Goal: Contribute content: Contribute content

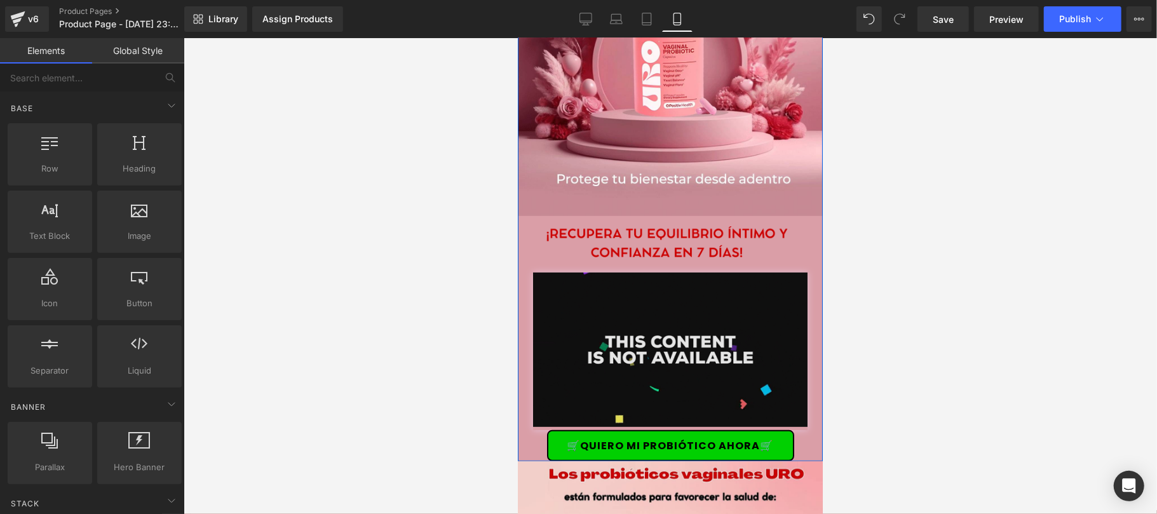
scroll to position [226, 0]
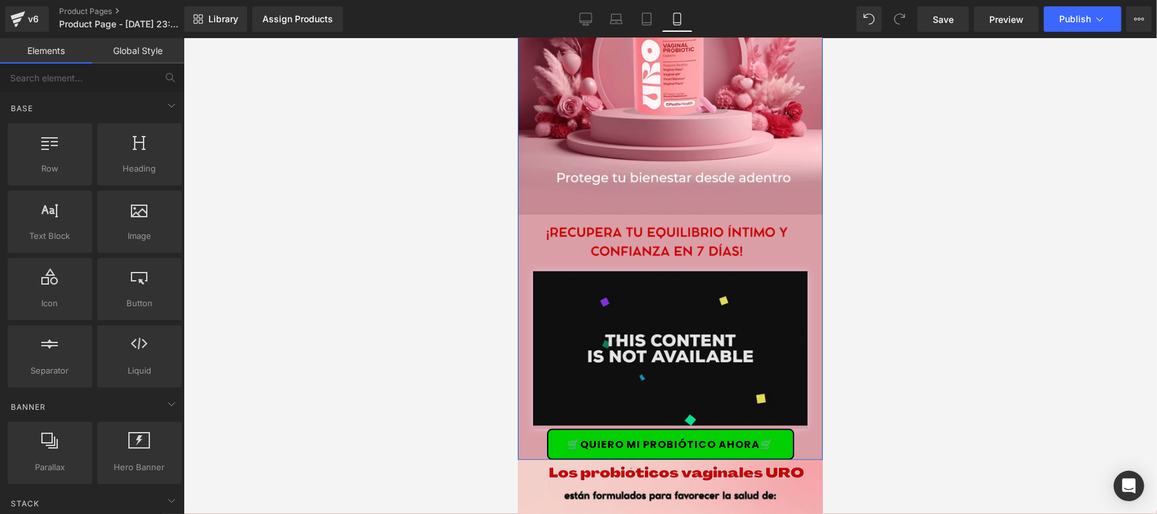
click at [666, 336] on div "Image" at bounding box center [669, 350] width 305 height 158
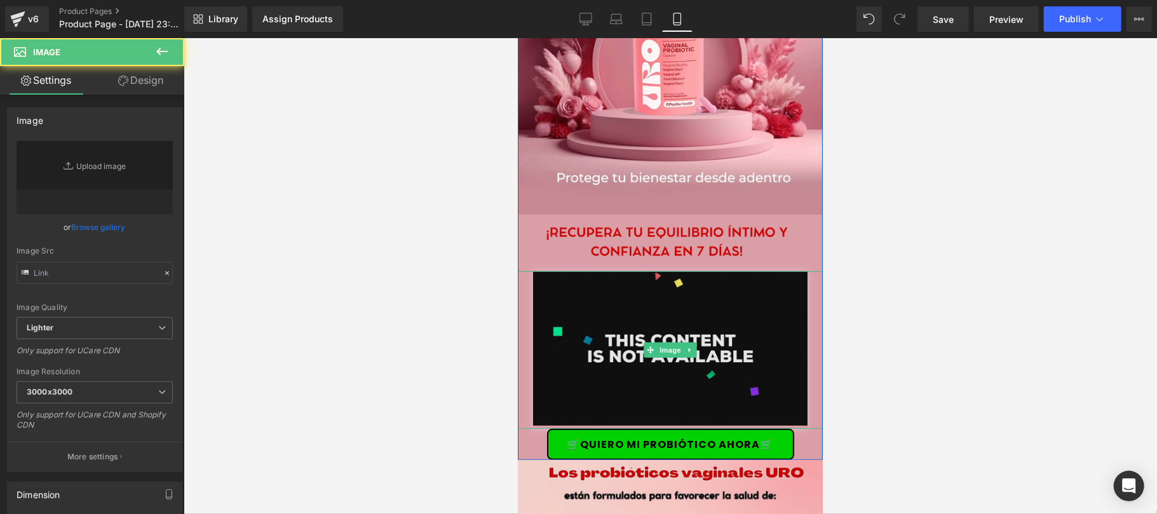
type input "[URL][DOMAIN_NAME]"
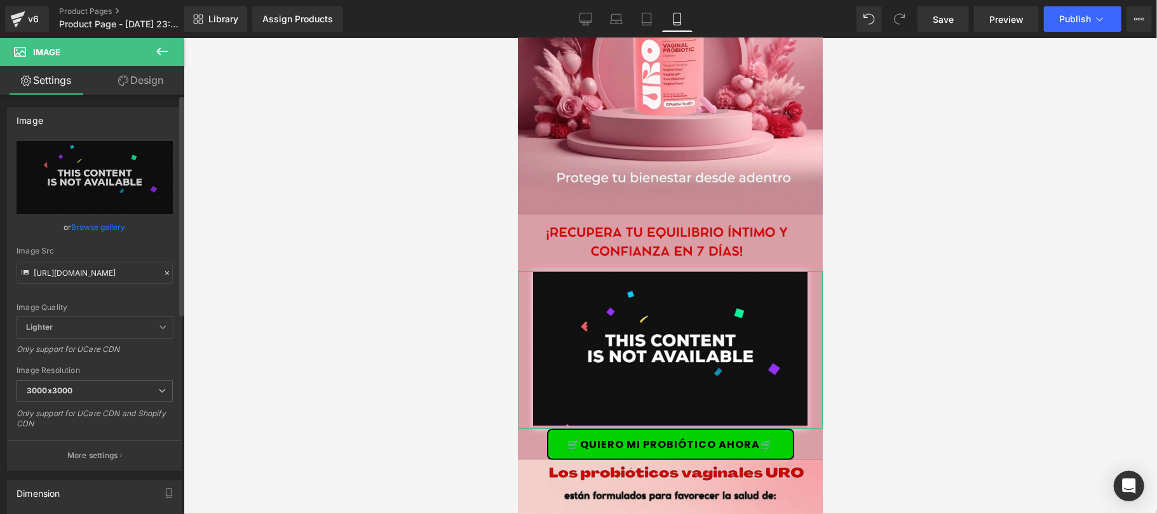
click at [165, 272] on icon at bounding box center [167, 273] width 4 height 4
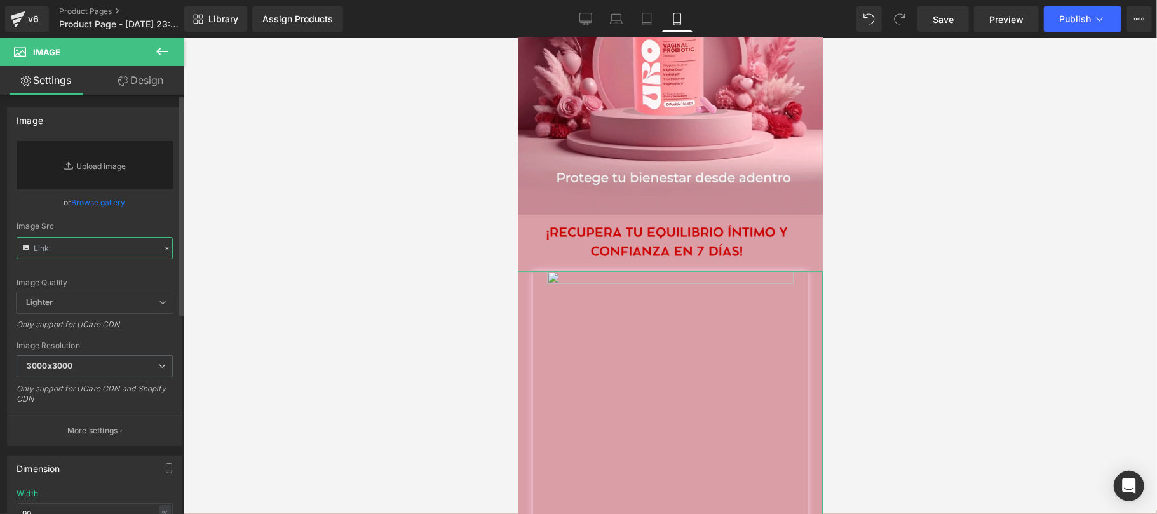
click at [118, 242] on input "text" at bounding box center [95, 248] width 156 height 22
paste input "[URL][DOMAIN_NAME]"
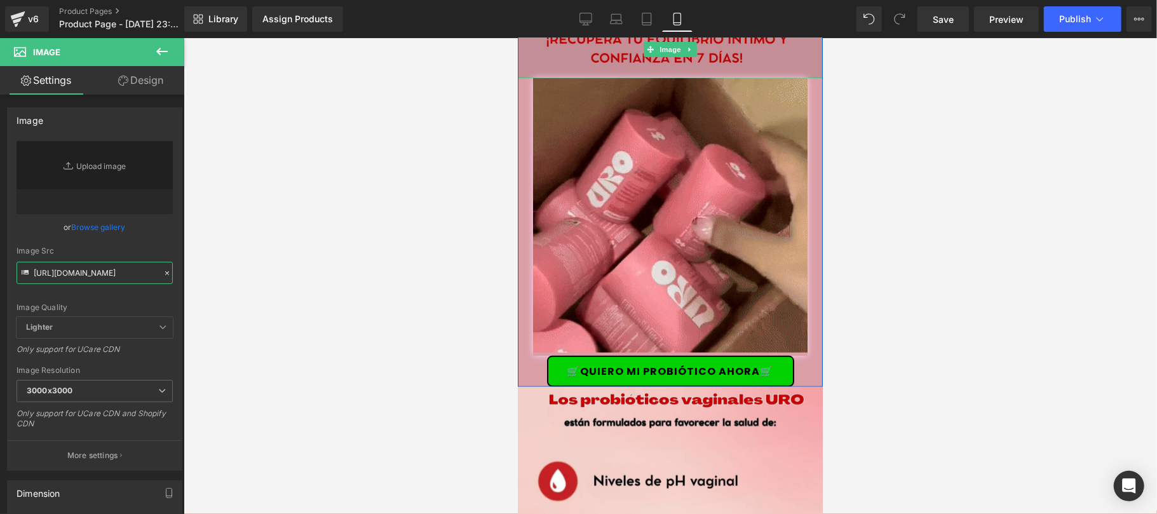
scroll to position [451, 0]
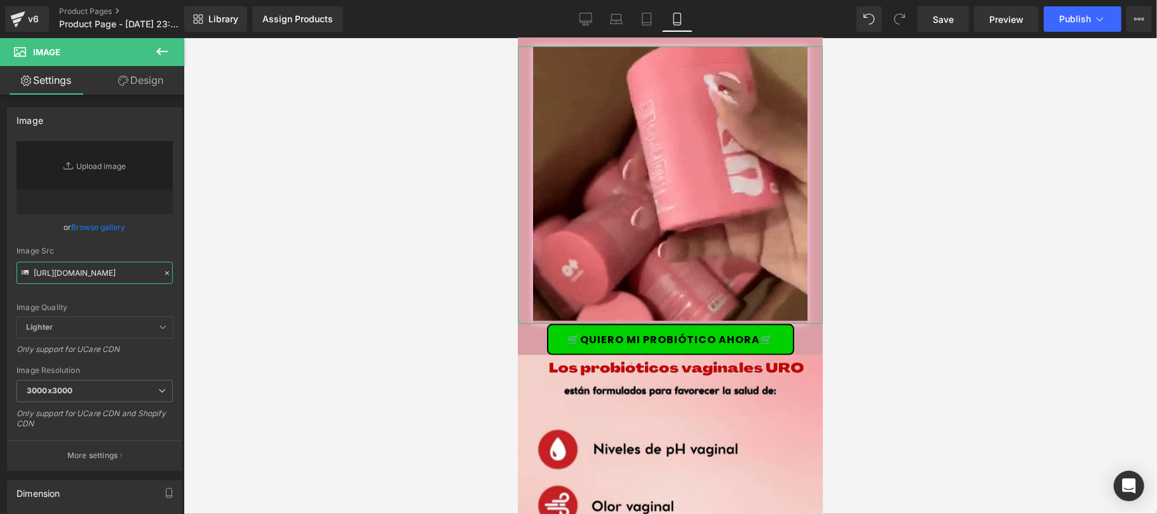
type input "[URL][DOMAIN_NAME]"
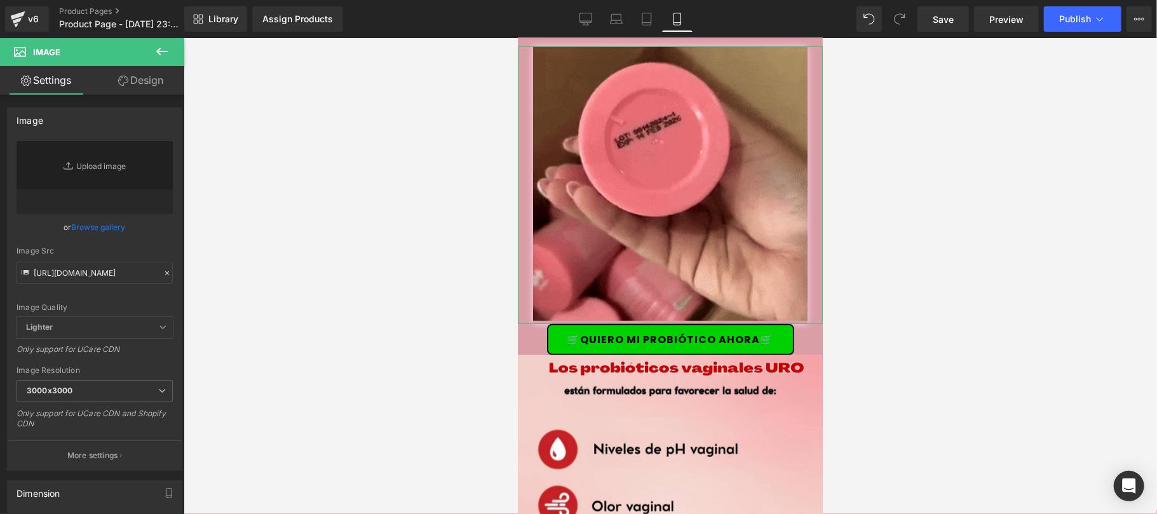
scroll to position [0, 0]
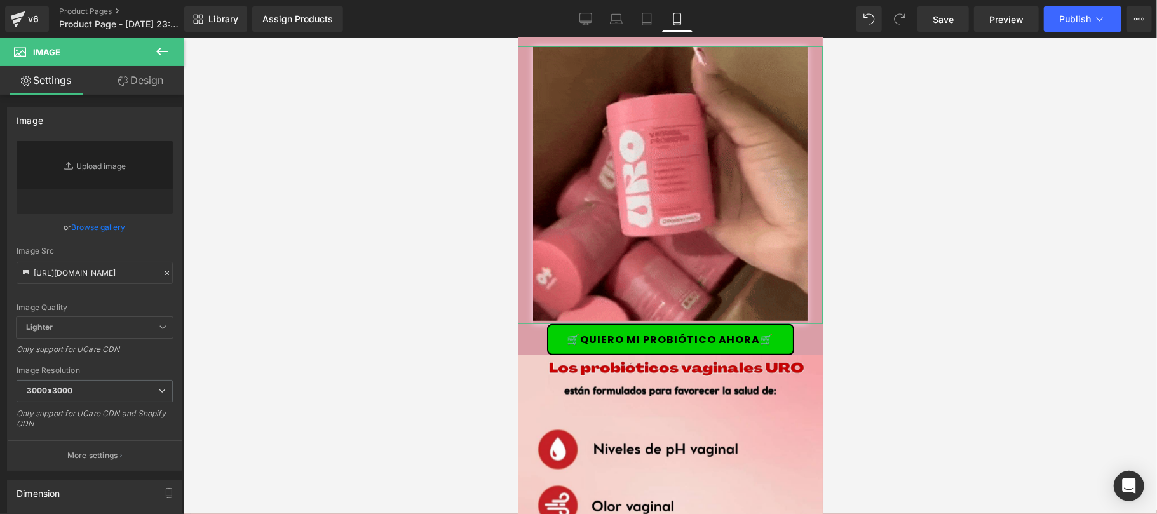
drag, startPoint x: 140, startPoint y: 85, endPoint x: 104, endPoint y: 303, distance: 220.9
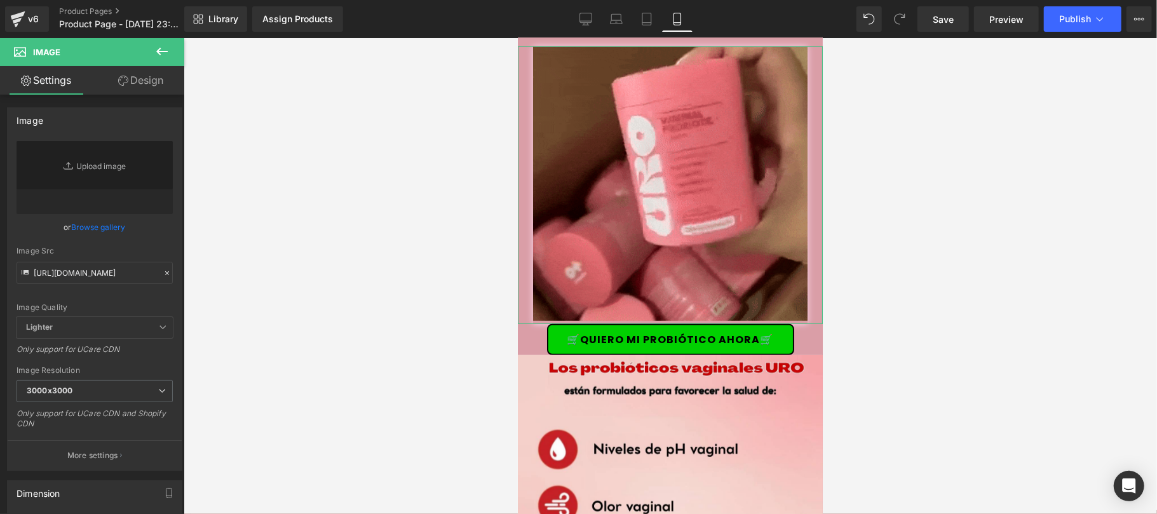
click at [140, 84] on link "Design" at bounding box center [141, 80] width 92 height 29
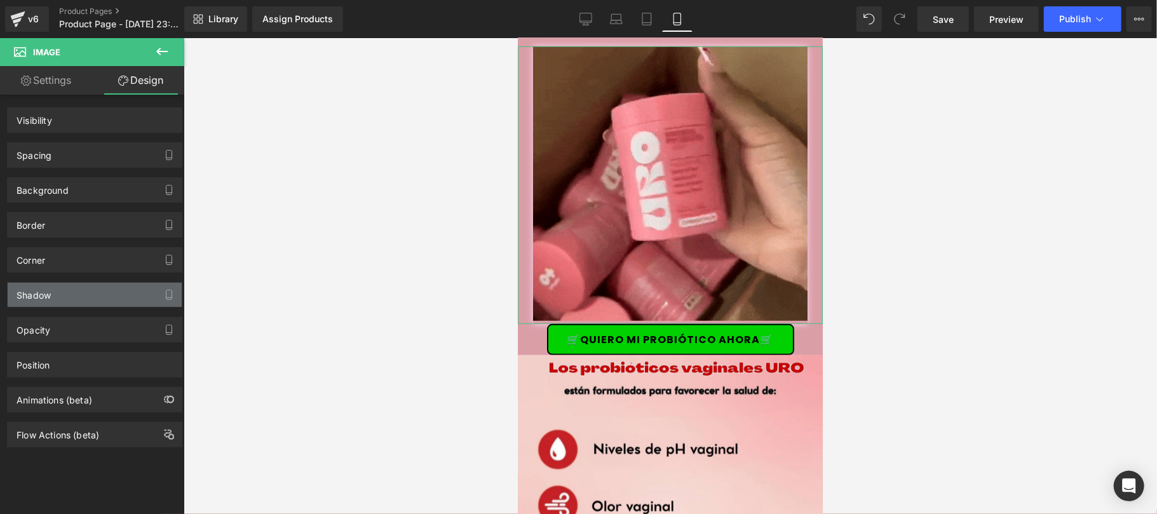
click at [76, 300] on div "Shadow" at bounding box center [95, 295] width 174 height 24
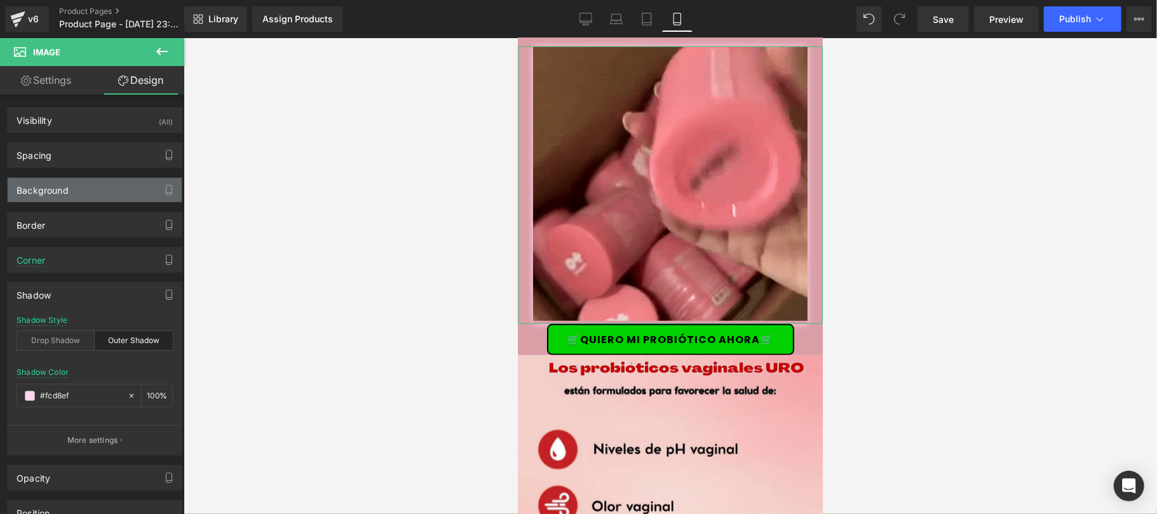
click at [100, 189] on div "Background" at bounding box center [95, 190] width 174 height 24
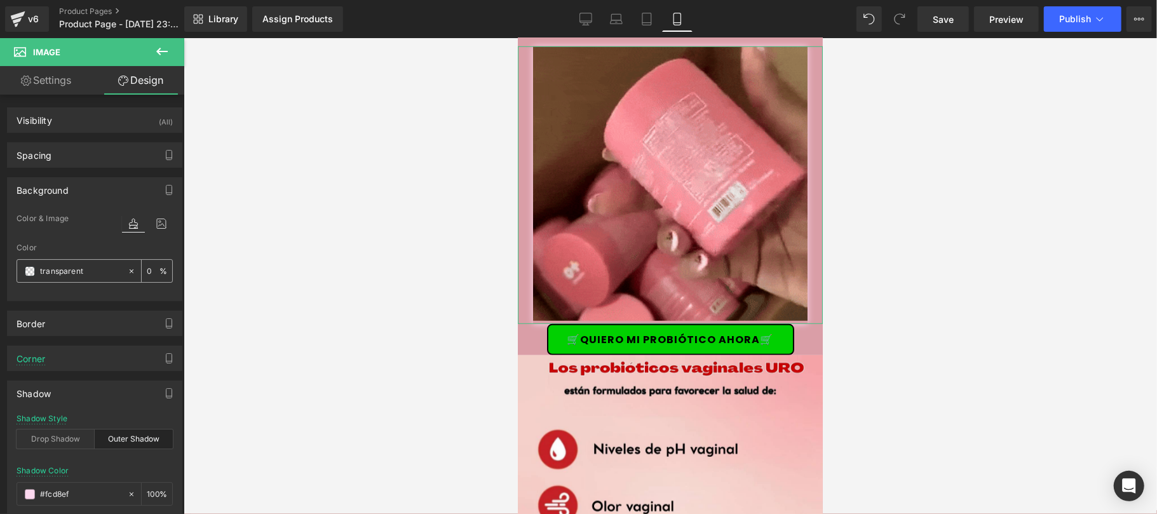
click at [66, 278] on input "transparent" at bounding box center [80, 271] width 81 height 14
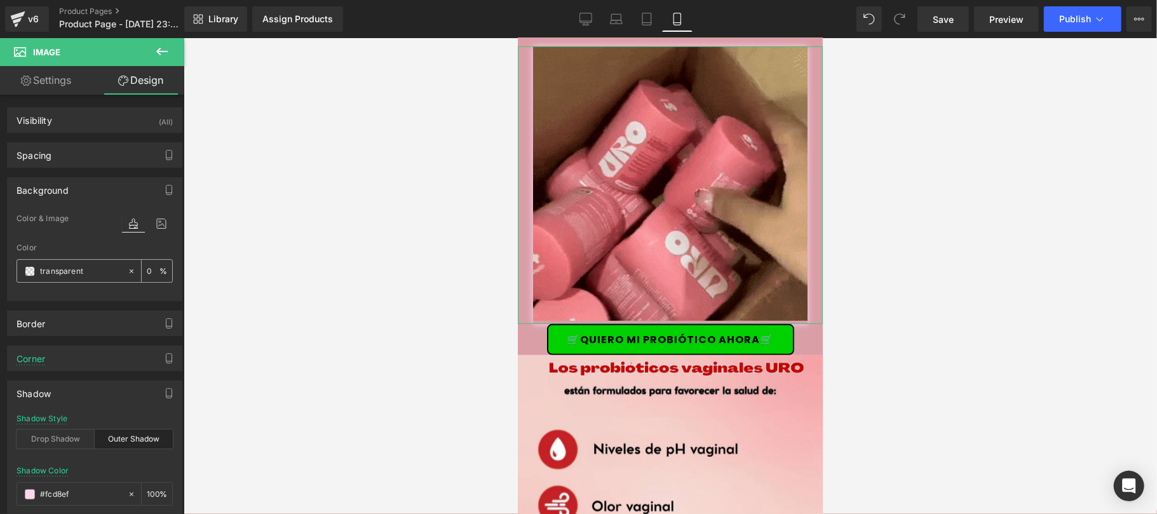
click at [66, 278] on input "transparent" at bounding box center [80, 271] width 81 height 14
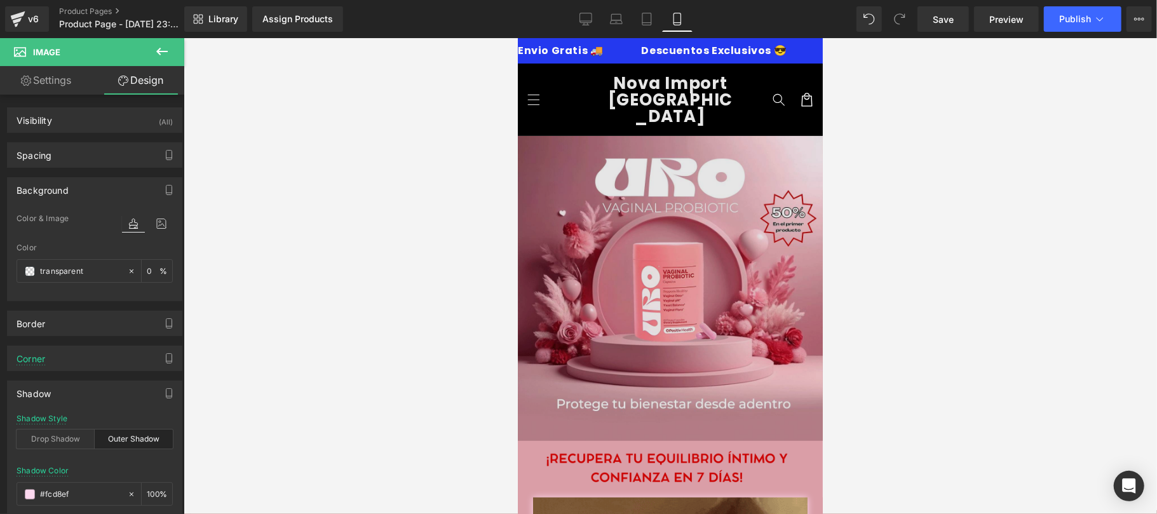
click at [699, 165] on img at bounding box center [669, 287] width 305 height 305
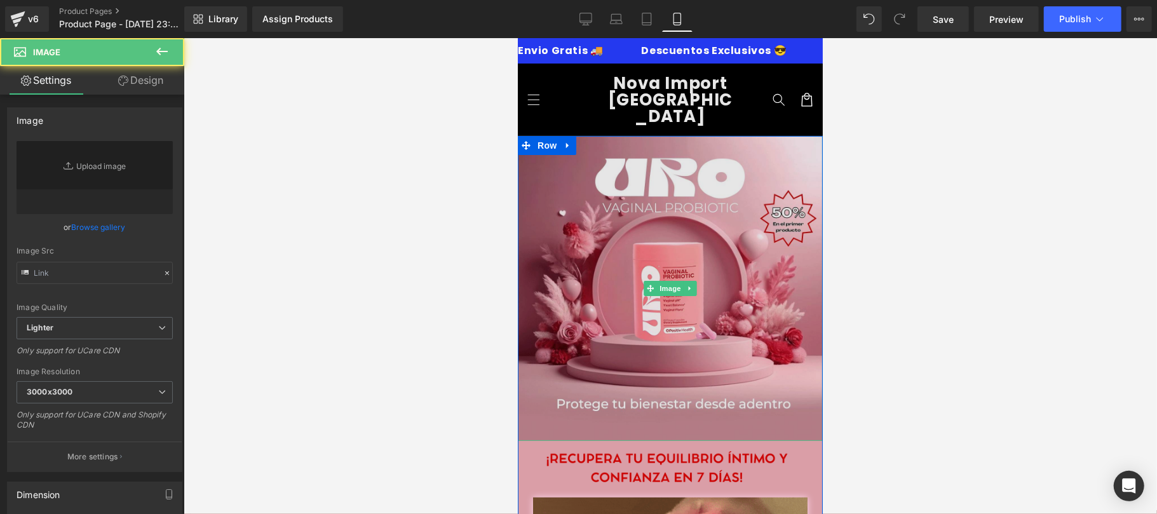
type input "[URL][DOMAIN_NAME]"
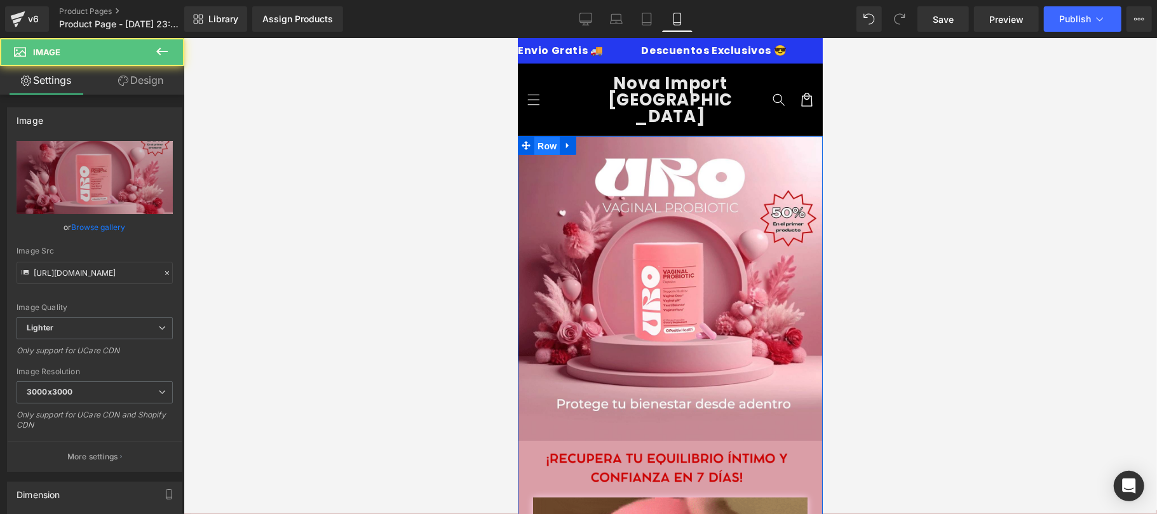
click at [548, 136] on span "Row" at bounding box center [546, 145] width 25 height 19
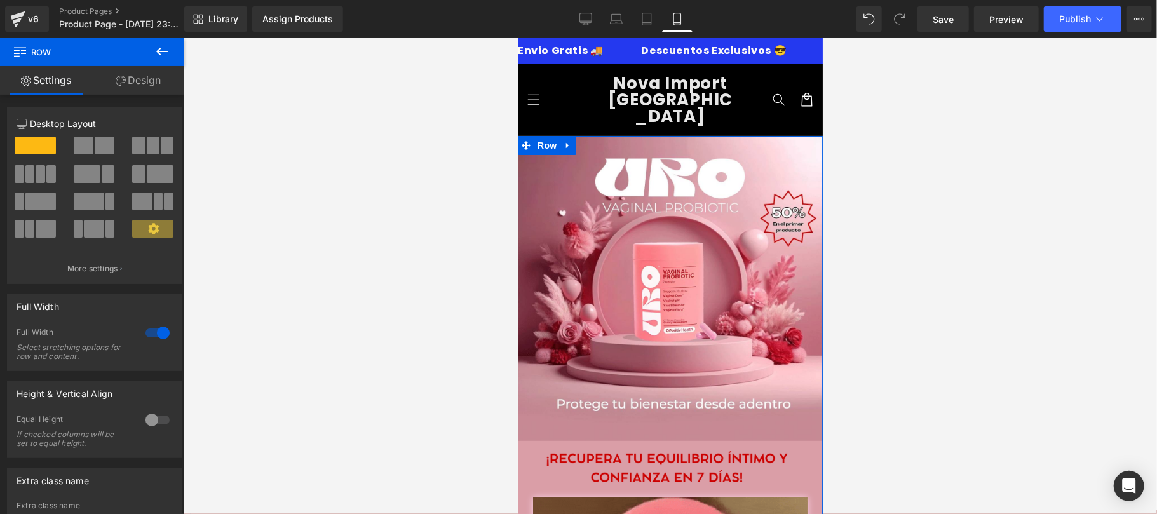
click at [137, 86] on link "Design" at bounding box center [138, 80] width 92 height 29
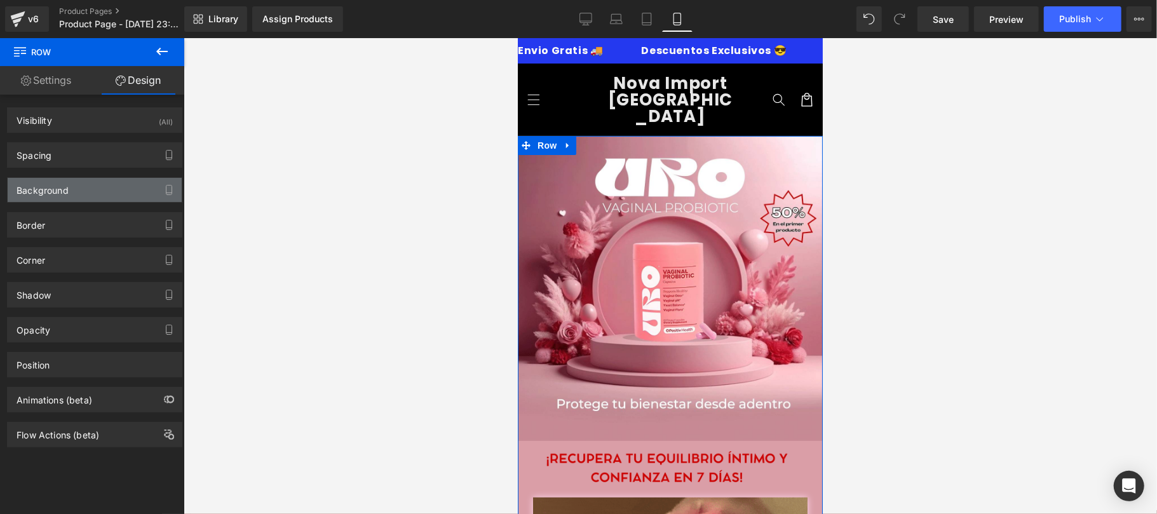
click at [95, 181] on div "Background" at bounding box center [95, 190] width 174 height 24
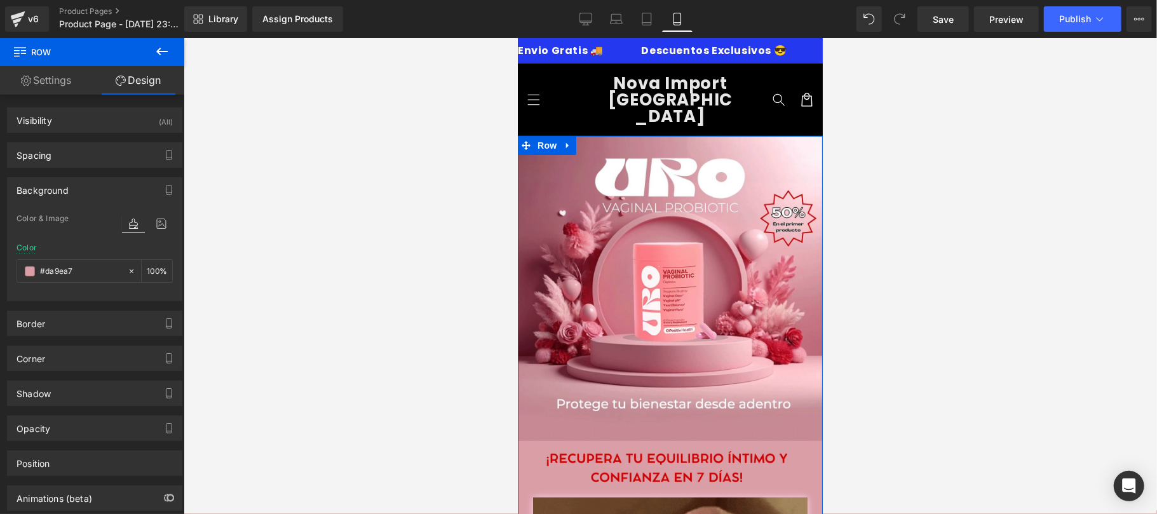
type input "#da9ea7"
type input "100"
click at [87, 267] on input "#da9ea7" at bounding box center [80, 271] width 81 height 14
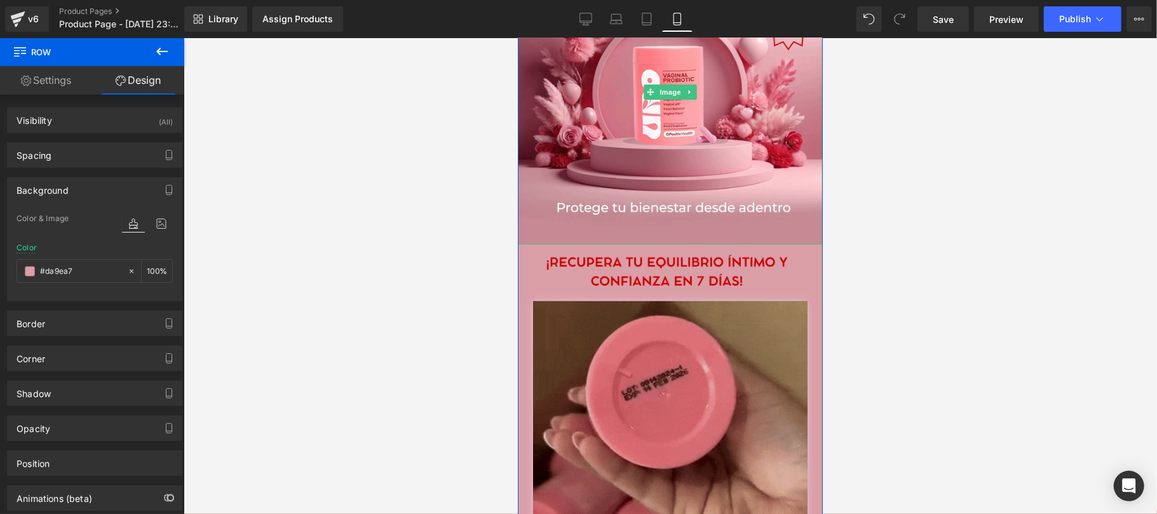
scroll to position [226, 0]
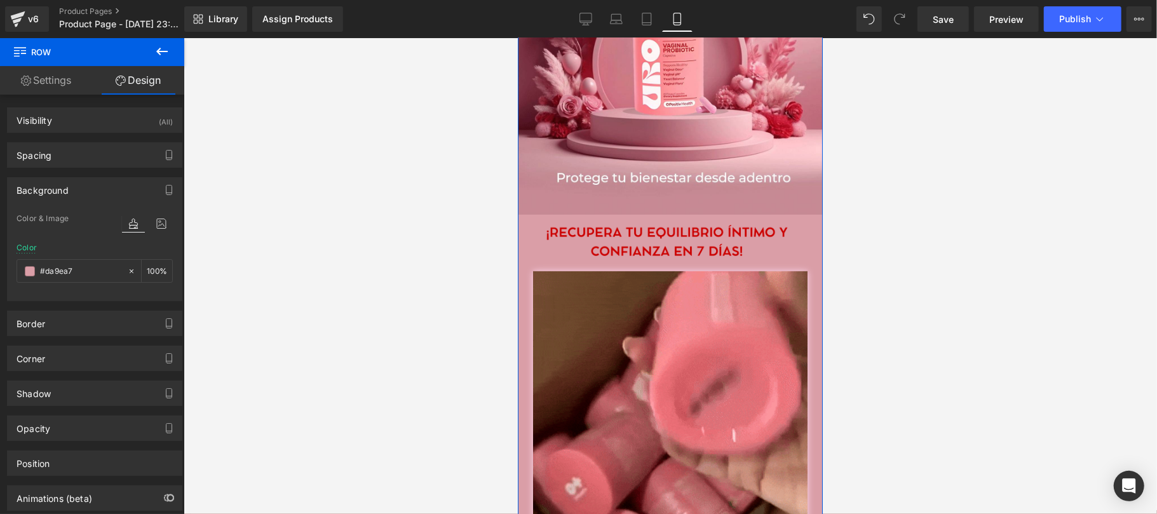
click at [520, 307] on div at bounding box center [669, 410] width 305 height 278
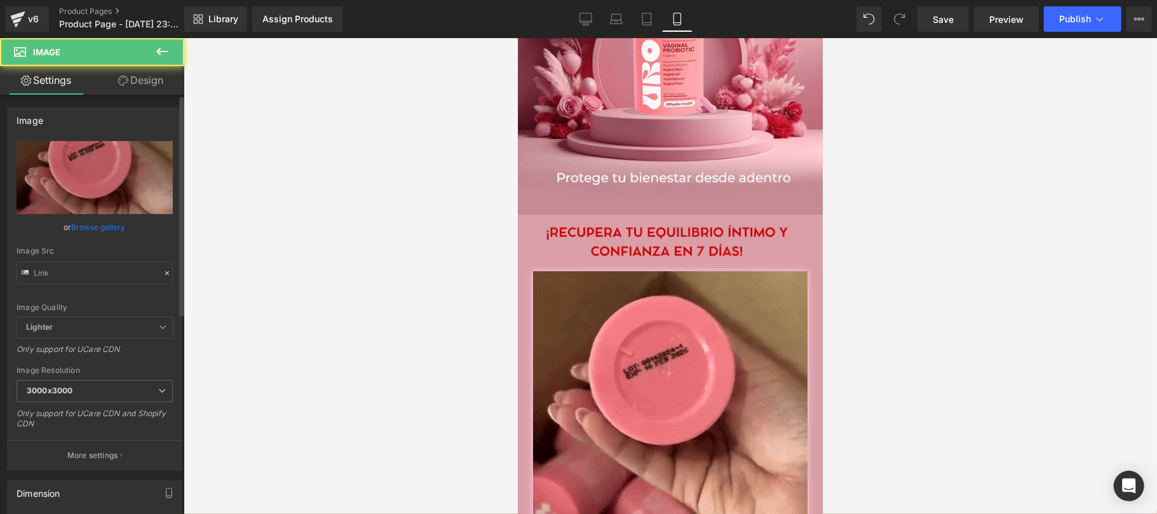
type input "[URL][DOMAIN_NAME]"
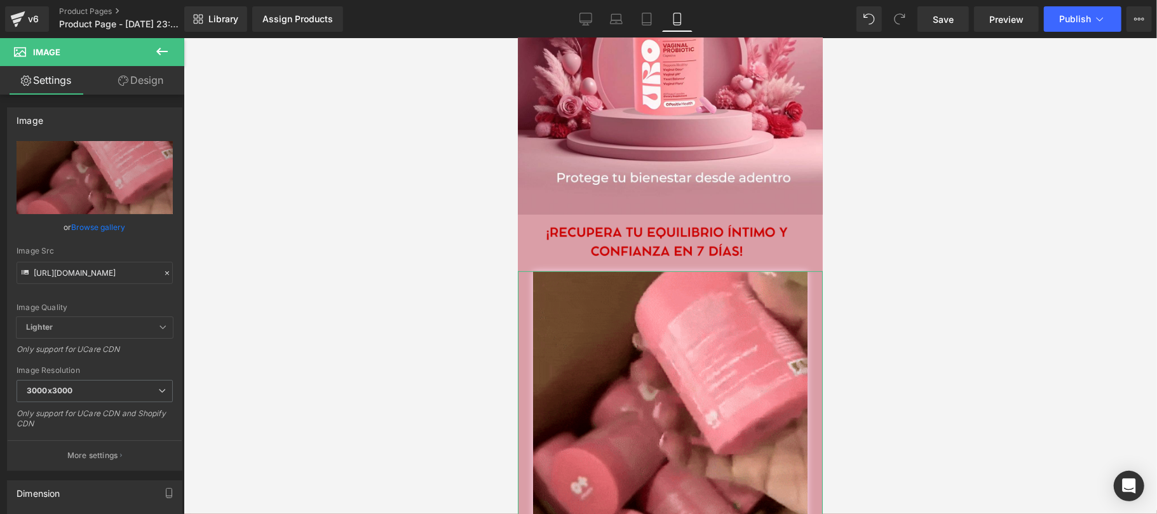
click at [168, 88] on link "Design" at bounding box center [141, 80] width 92 height 29
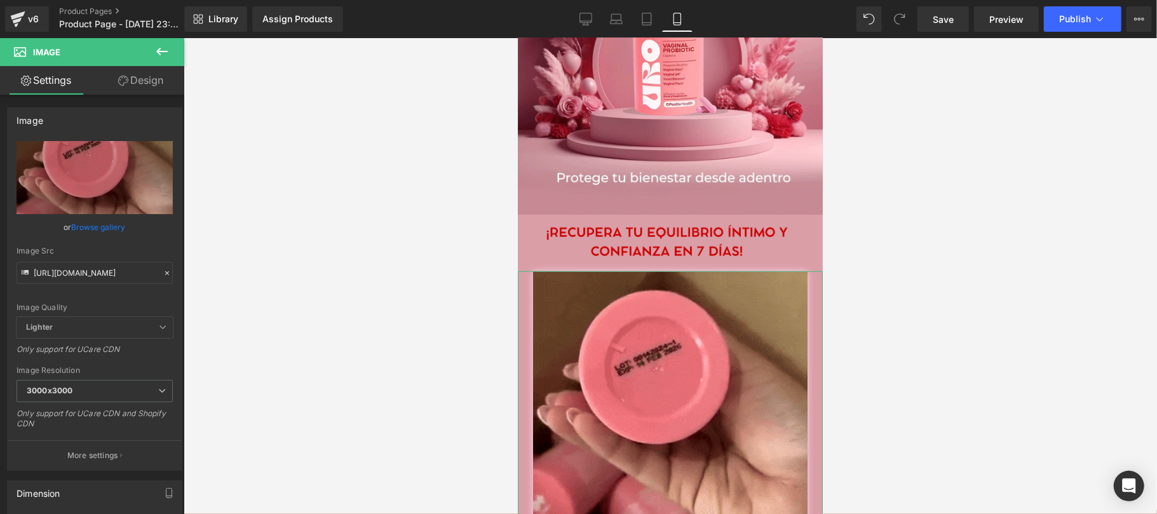
click at [0, 0] on div "Shadow" at bounding box center [0, 0] width 0 height 0
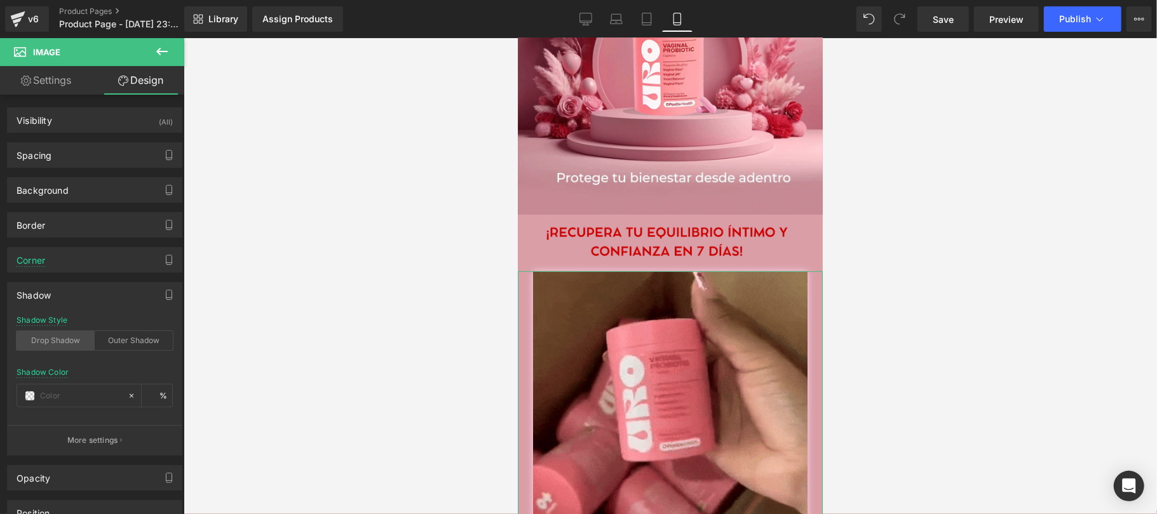
type input "#fcd8ef"
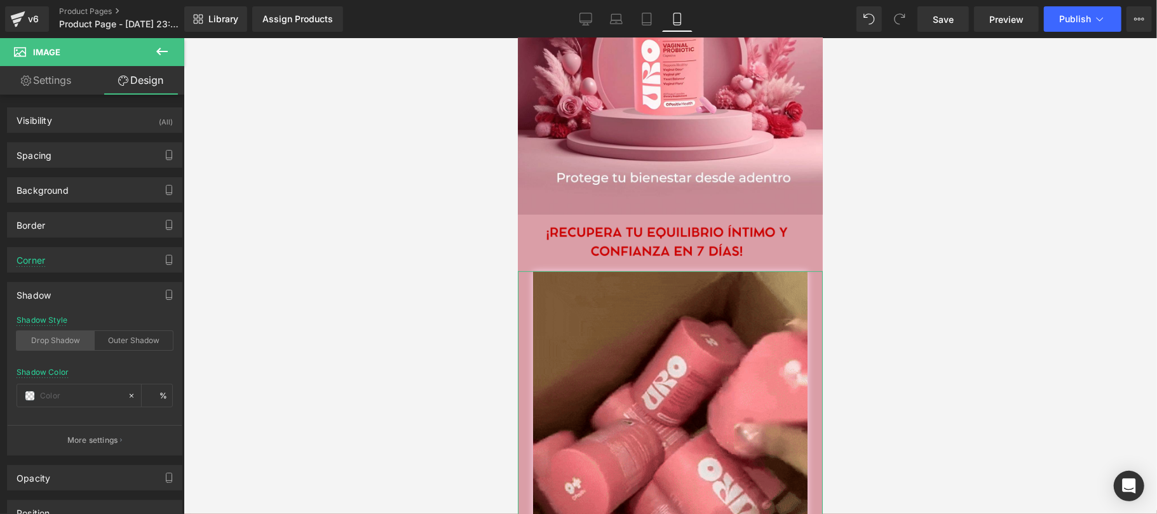
type input "100"
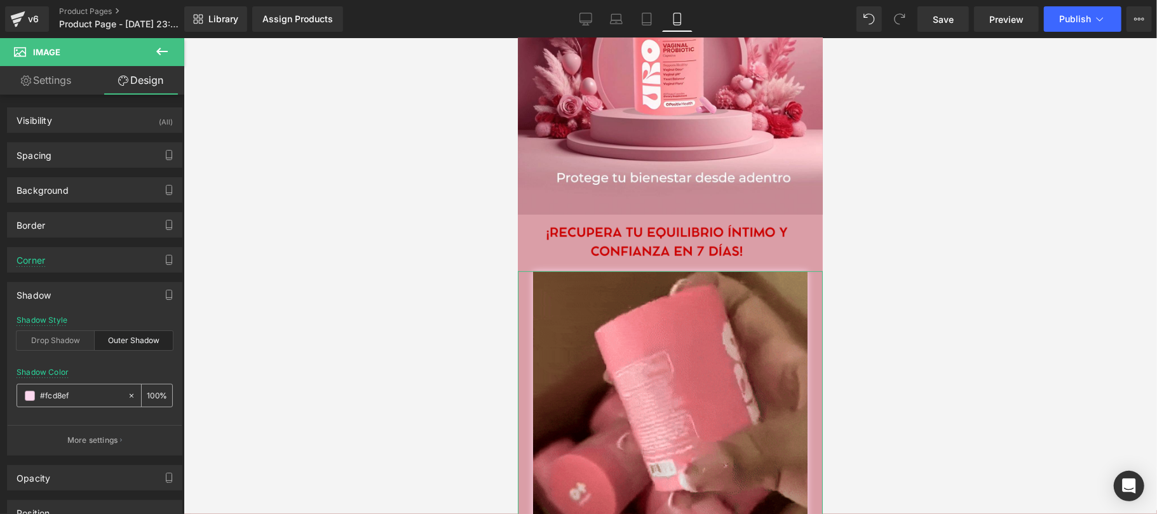
click at [89, 397] on input "#fcd8ef" at bounding box center [80, 396] width 81 height 14
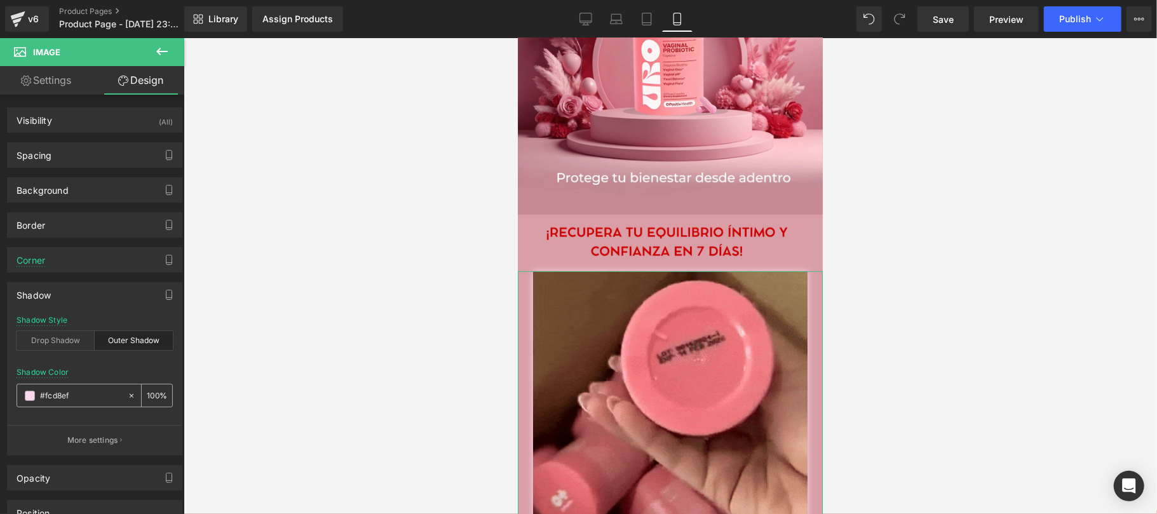
click at [89, 397] on input "#fcd8ef" at bounding box center [80, 396] width 81 height 14
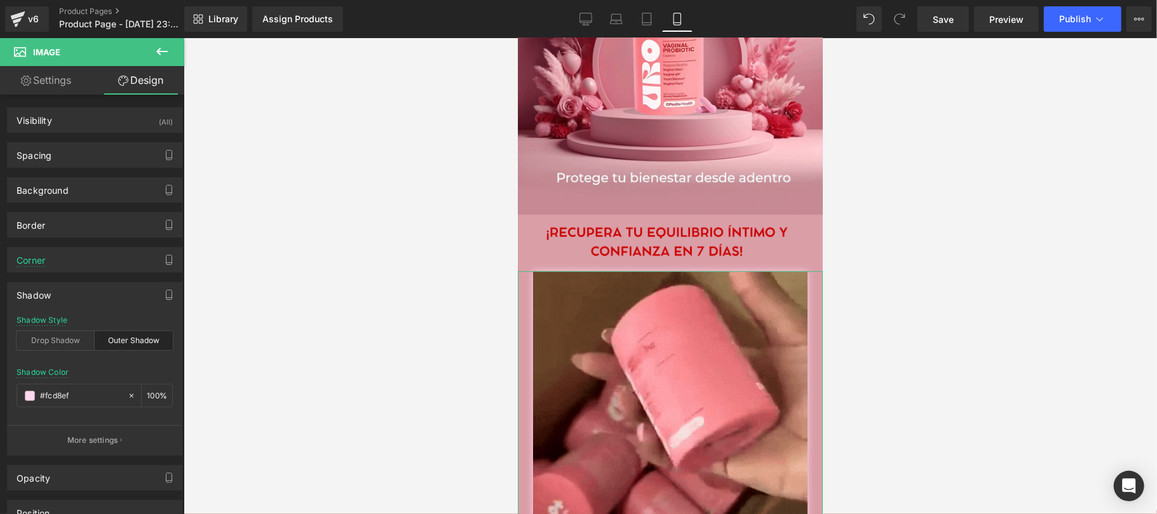
paste input "da9ea7"
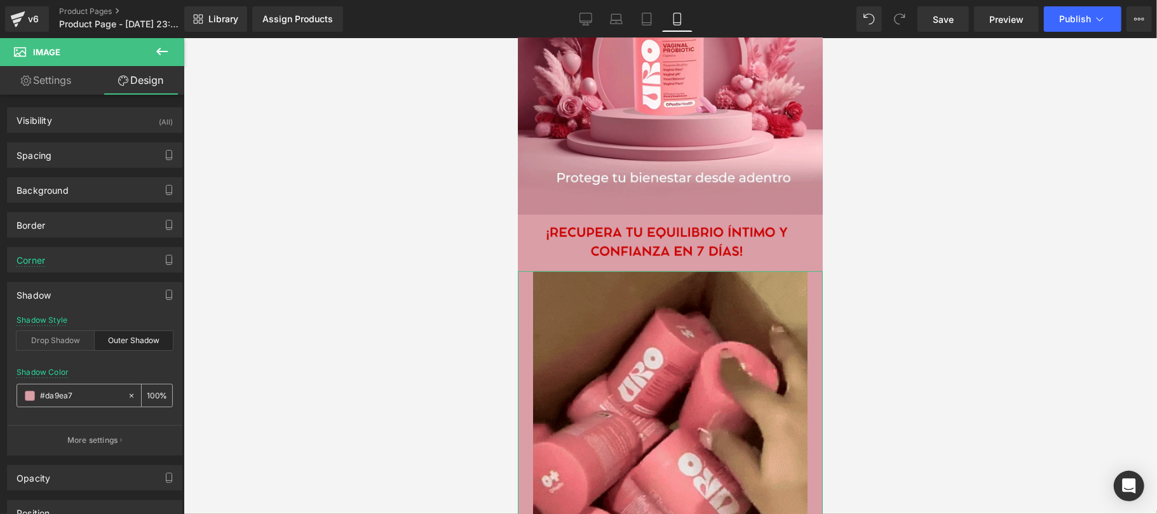
click at [31, 394] on span at bounding box center [30, 396] width 10 height 10
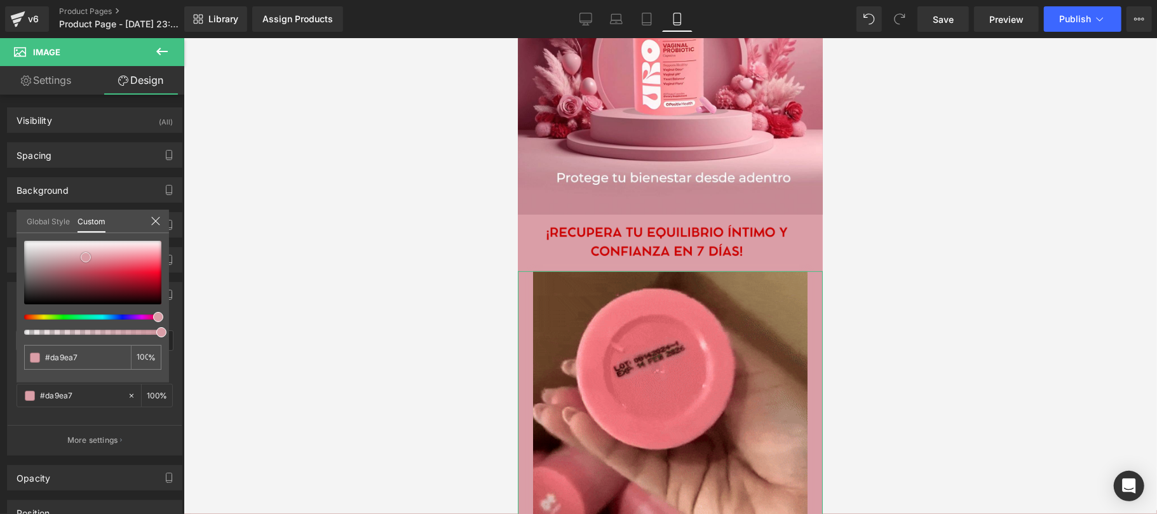
type input "#db9ea7"
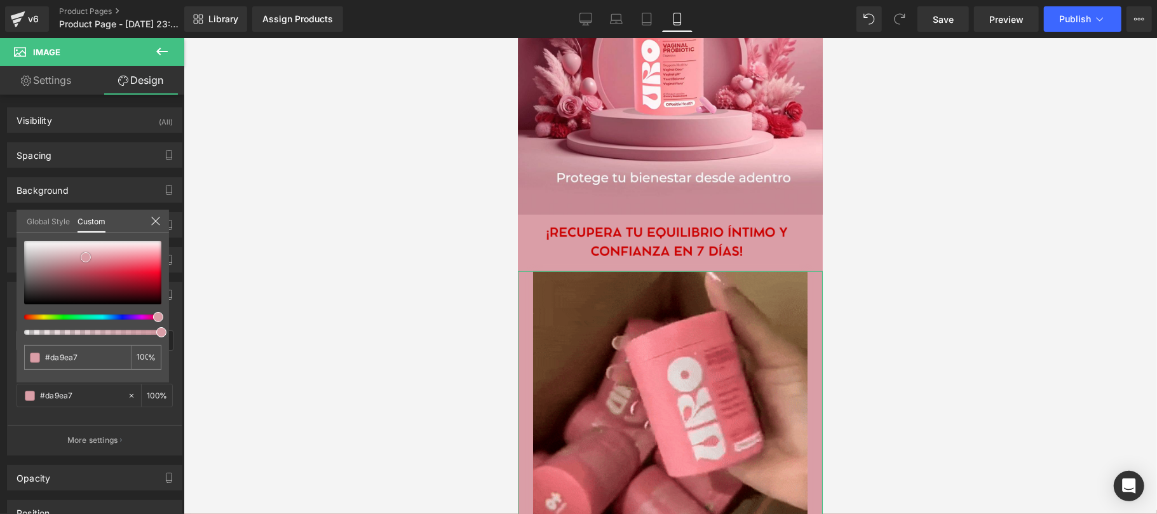
type input "#db9ea7"
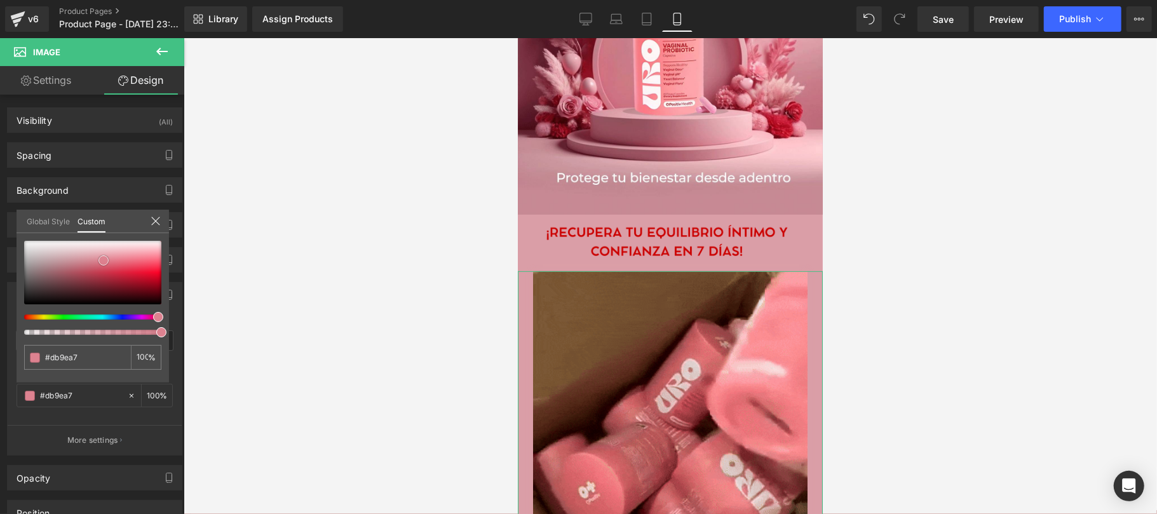
type input "#dd8290"
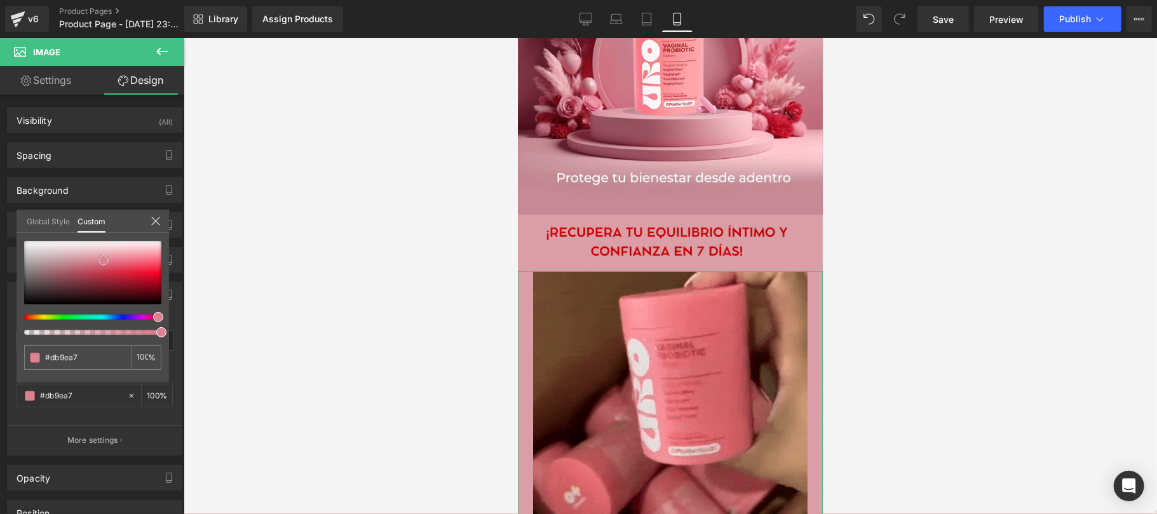
type input "#dd8290"
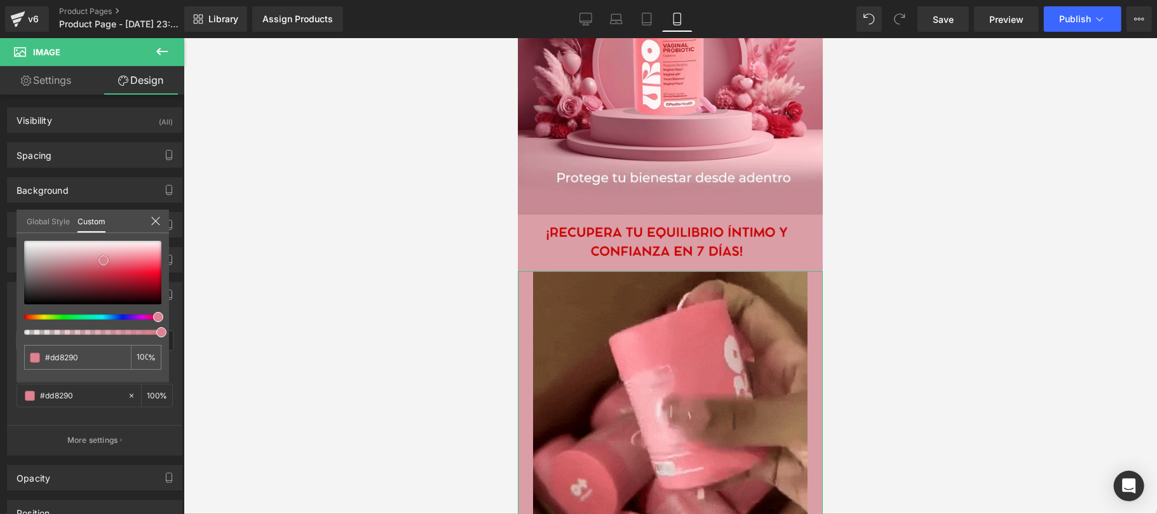
type input "#e28794"
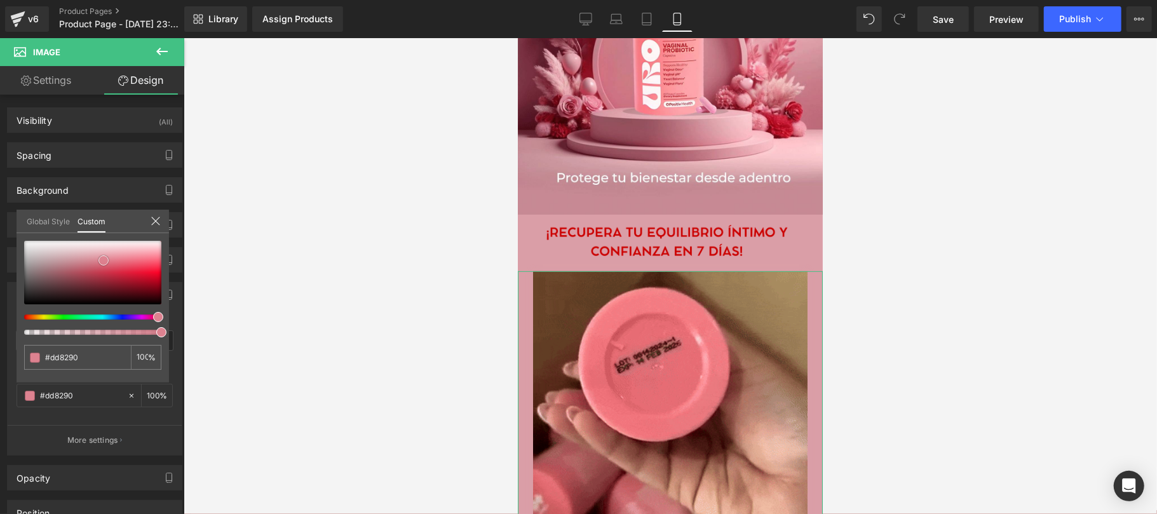
type input "#e28794"
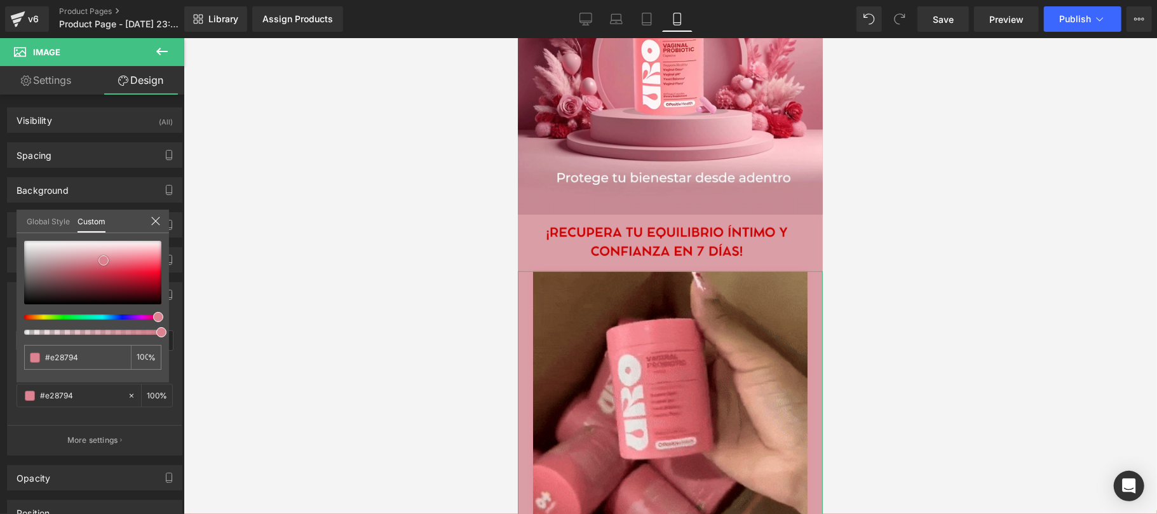
type input "#e68e9b"
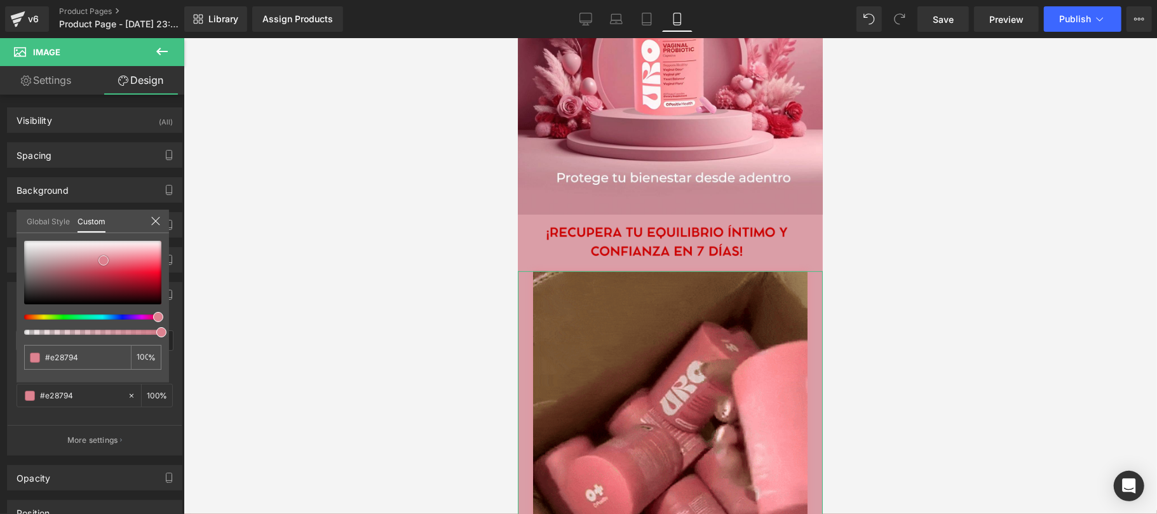
type input "#e68e9b"
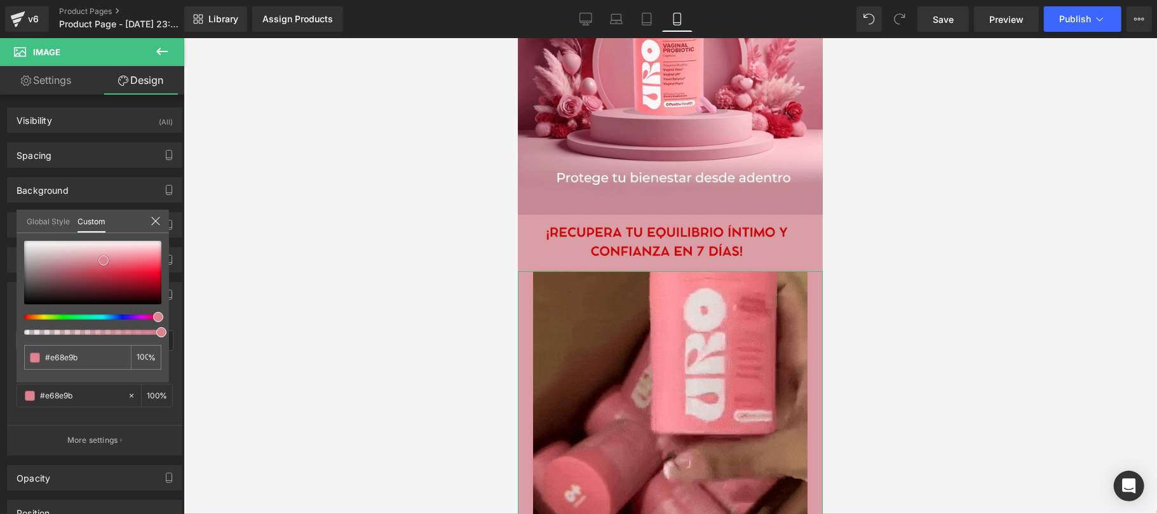
type input "#eb9da7"
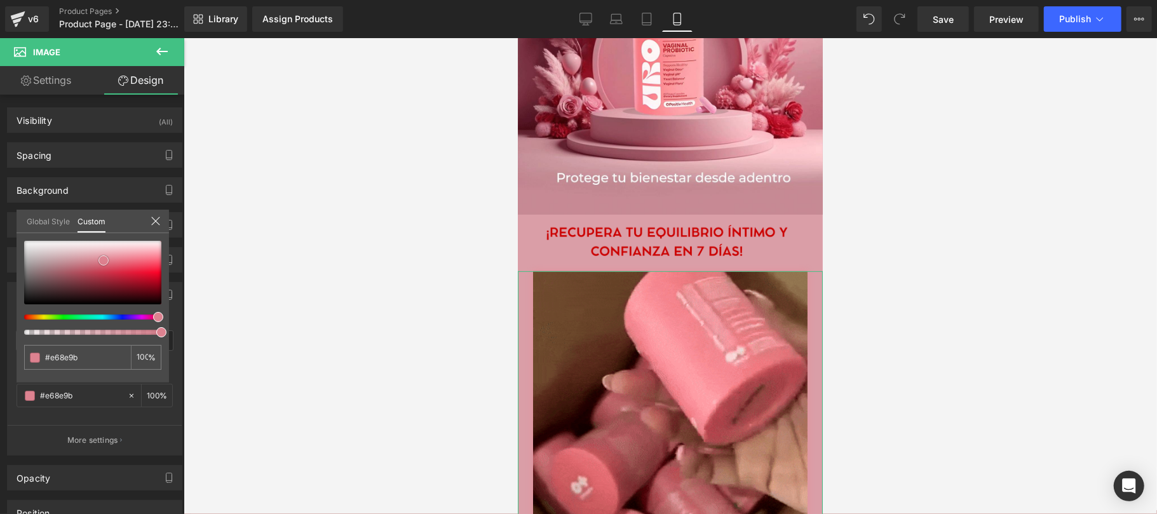
type input "#eb9da7"
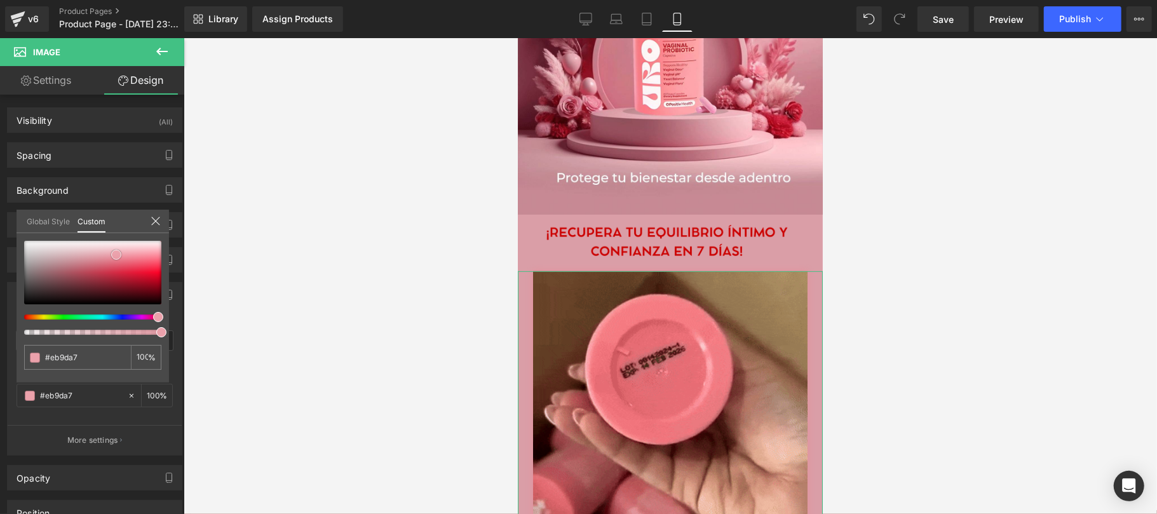
type input "#eba1ab"
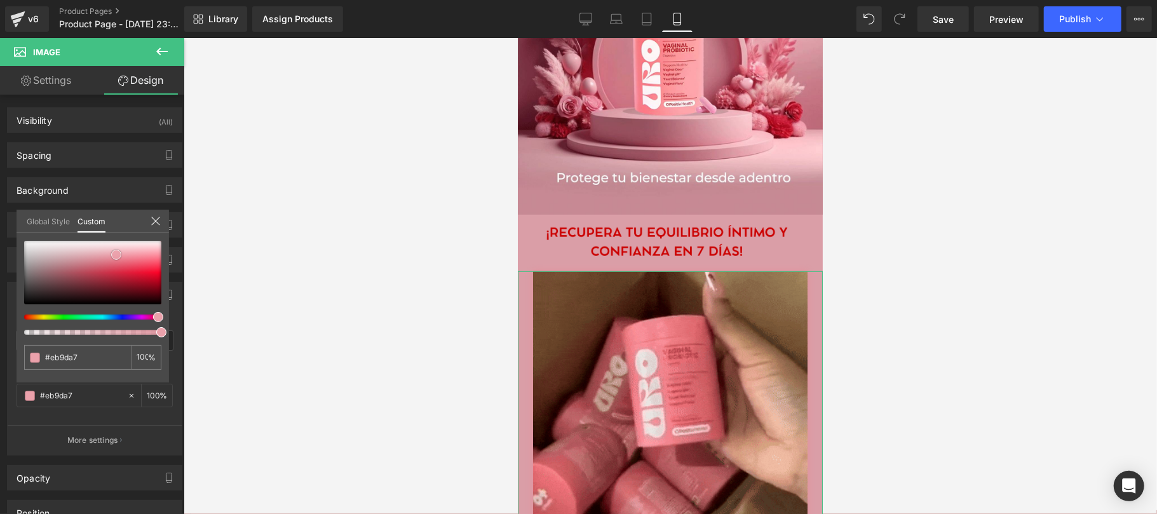
type input "#eba1ab"
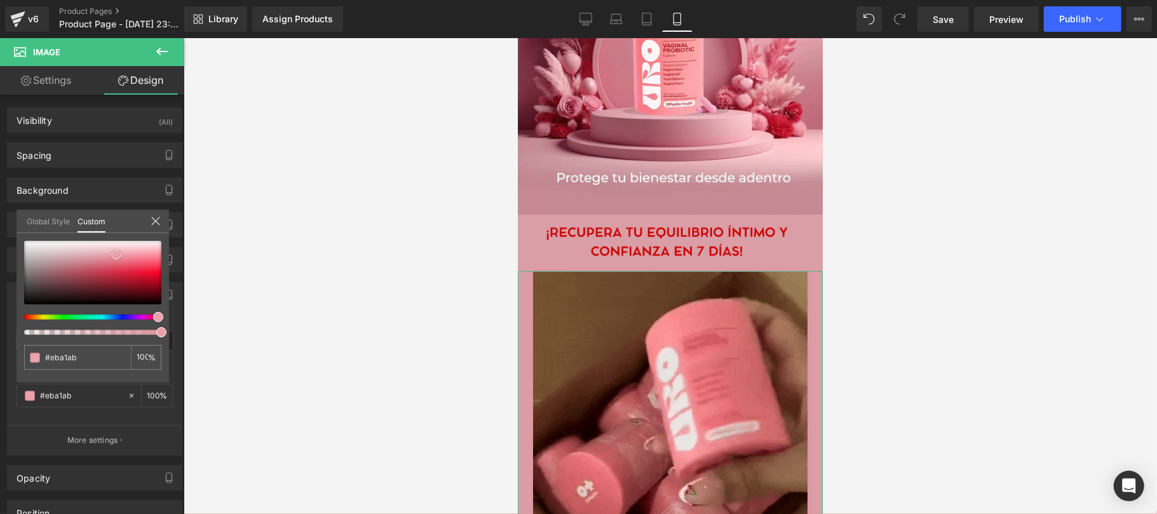
type input "#eda0aa"
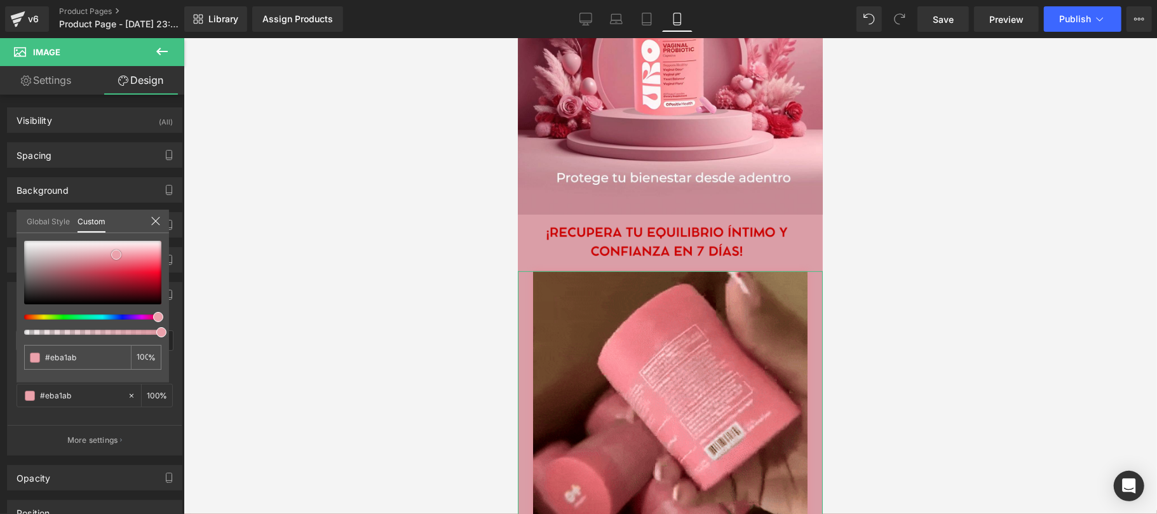
type input "#eda0aa"
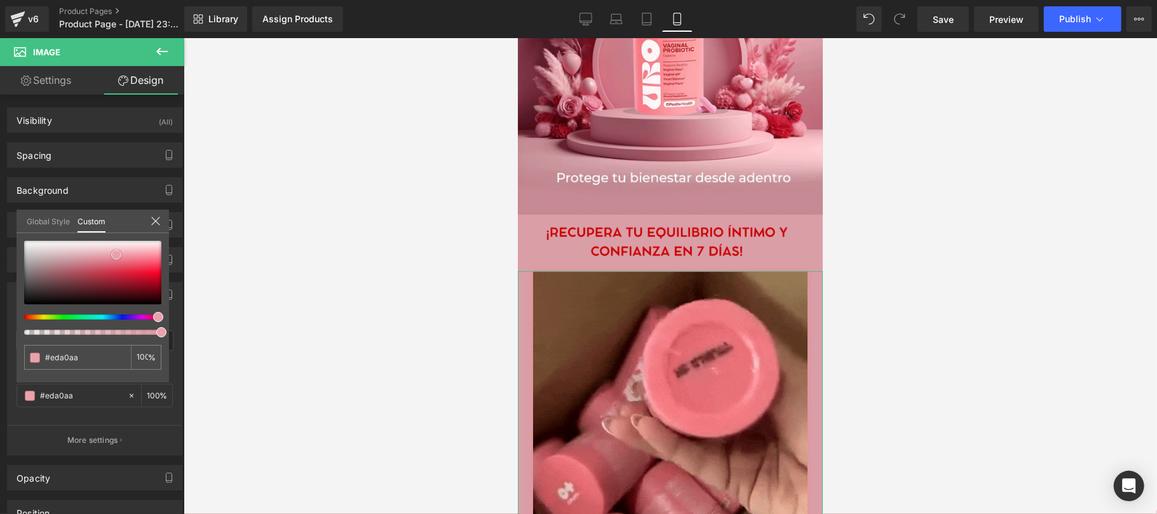
type input "#f2b0b8"
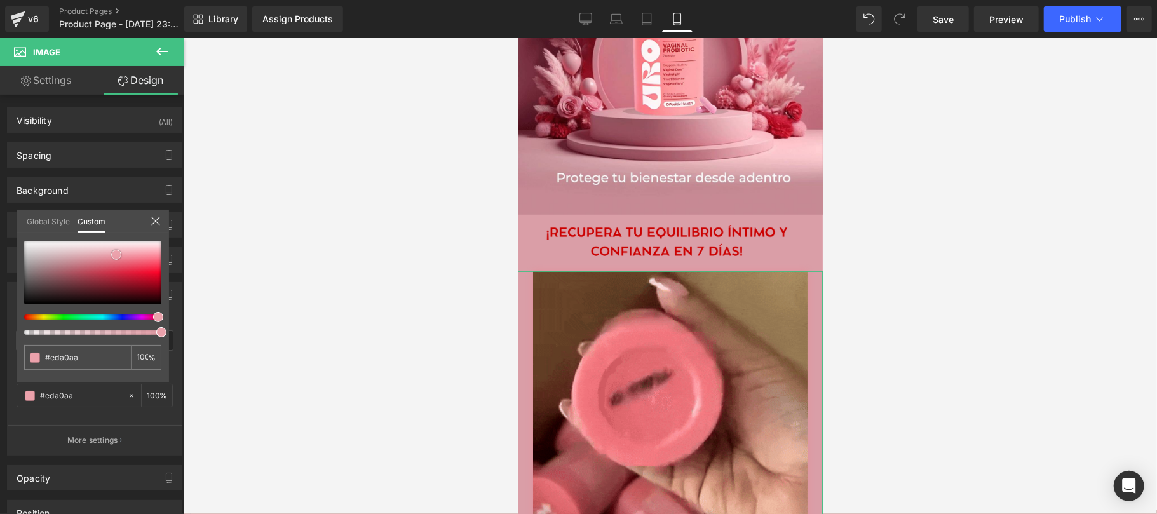
type input "#f2b0b8"
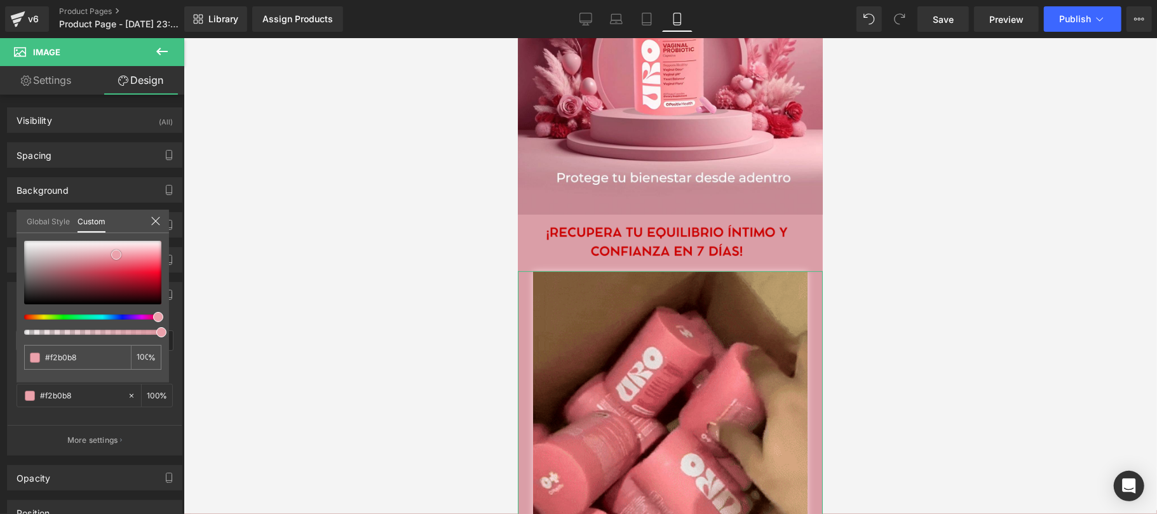
type input "#f9d6da"
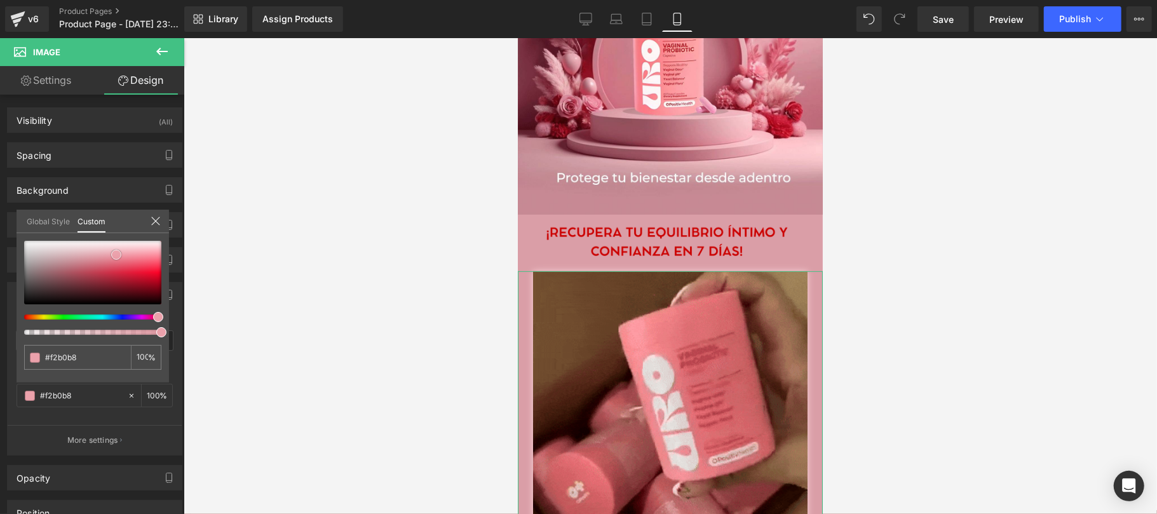
type input "#f9d6da"
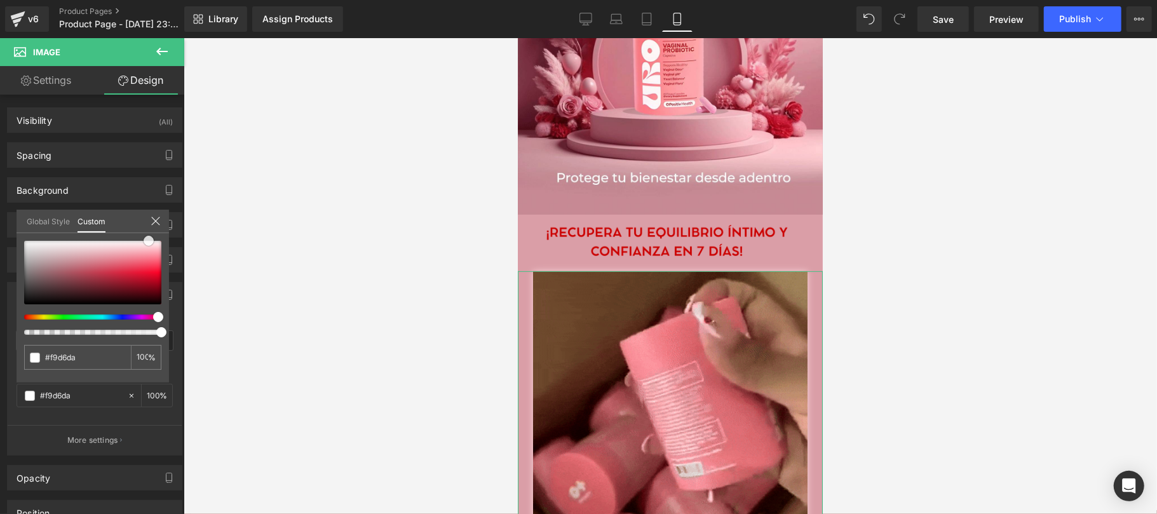
type input "#fef5f6"
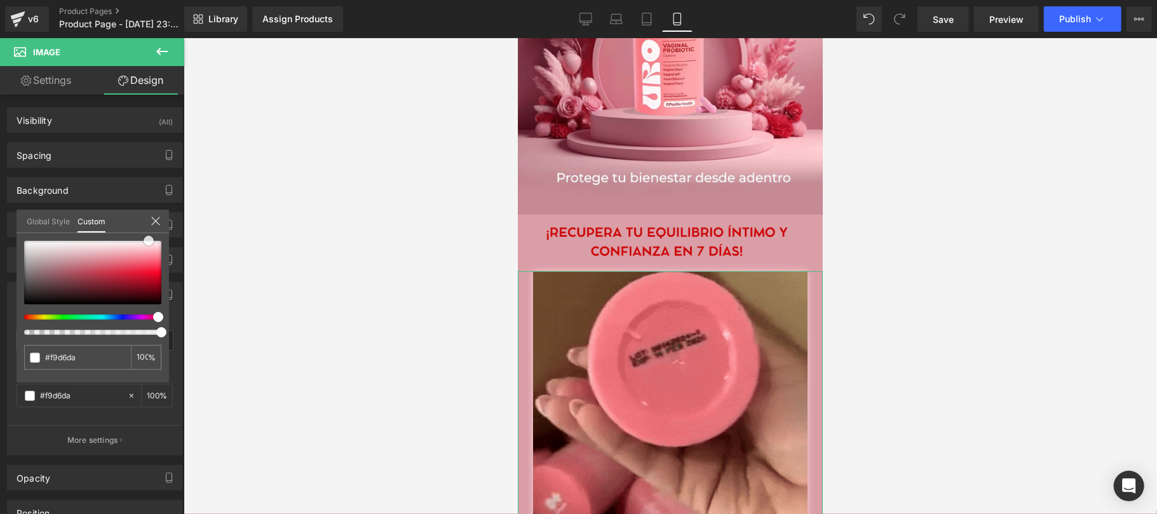
type input "#fef5f6"
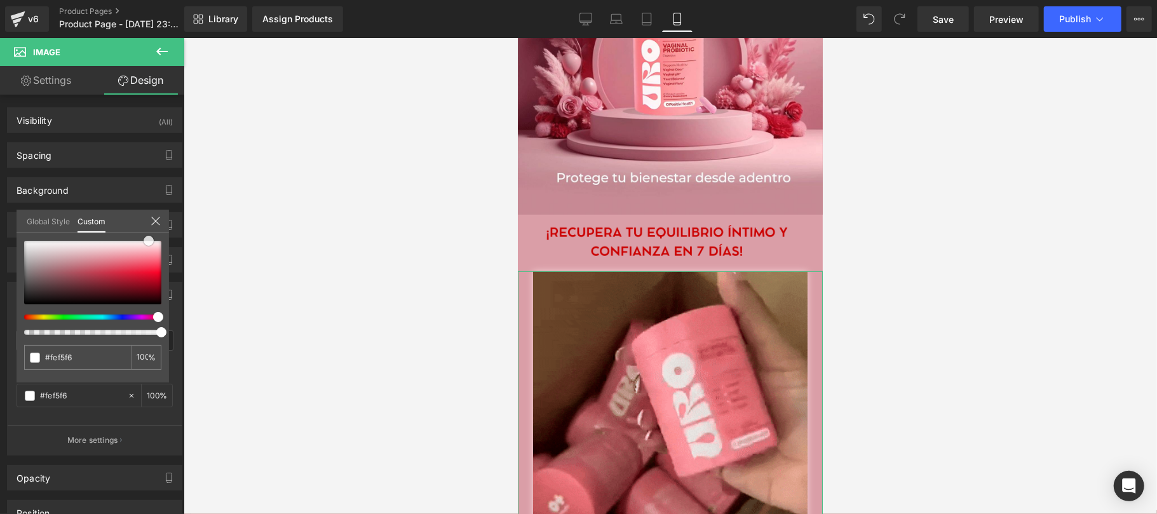
type input "#ffffff"
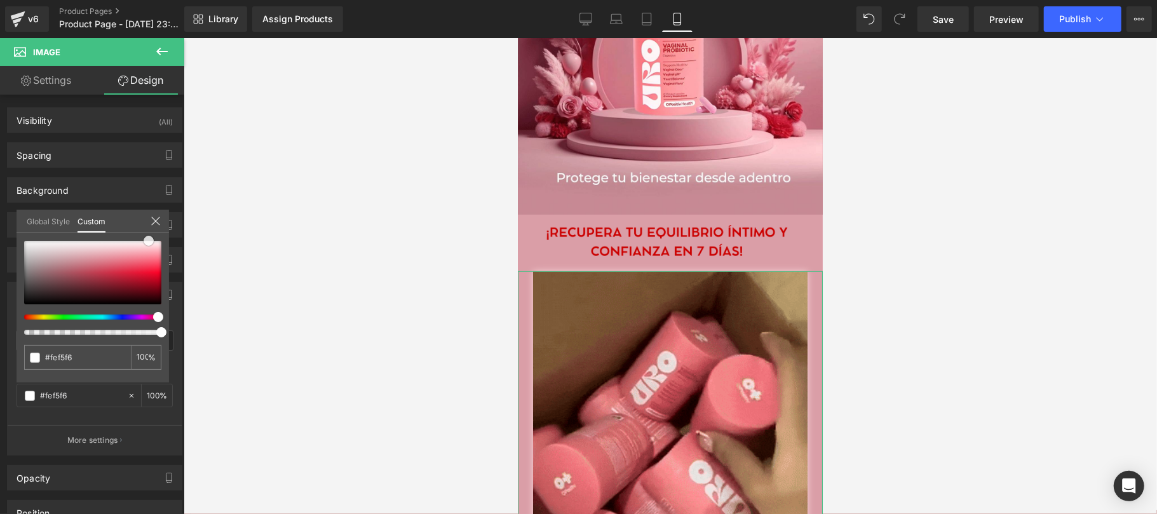
type input "#ffffff"
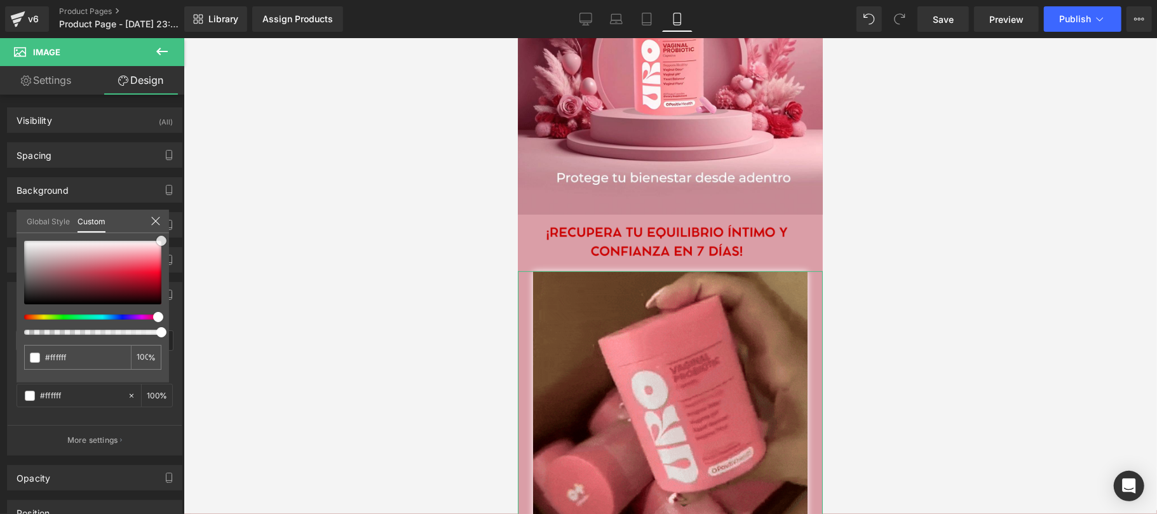
drag, startPoint x: 97, startPoint y: 260, endPoint x: 171, endPoint y: 222, distance: 83.8
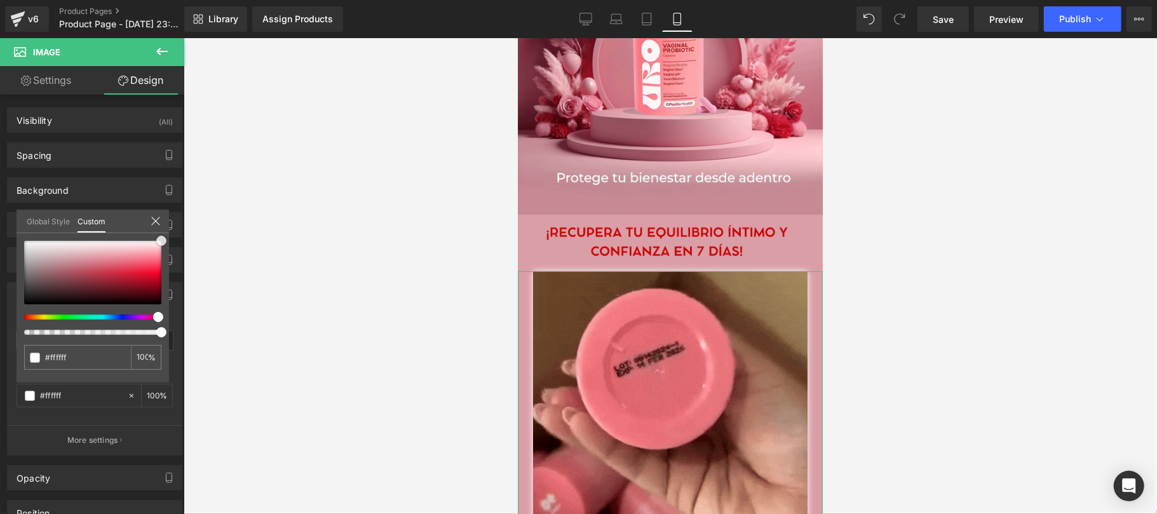
click at [171, 272] on div "Shadow outer Shadow Style Drop Shadow Outer Shadow rgba(255, 255, 255, 1) Shado…" at bounding box center [95, 363] width 190 height 183
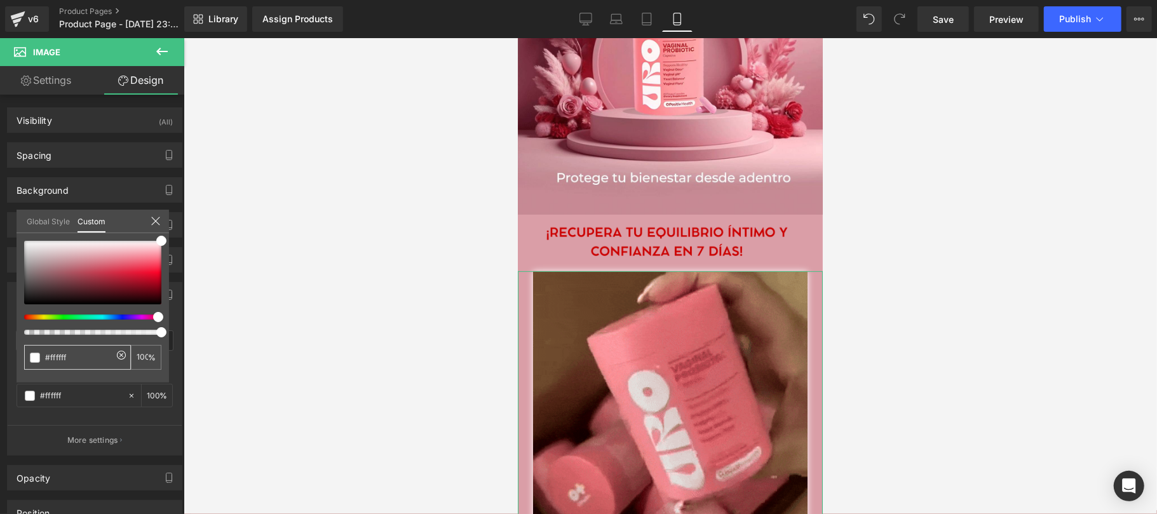
click at [77, 347] on div "#ffffff" at bounding box center [77, 357] width 107 height 25
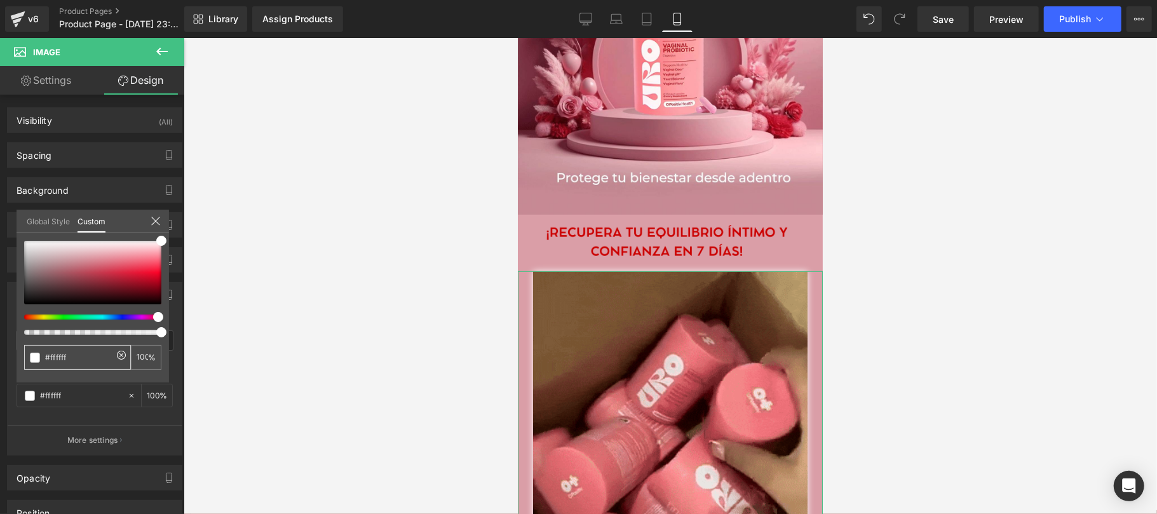
click at [69, 352] on input "#ffffff" at bounding box center [78, 357] width 67 height 13
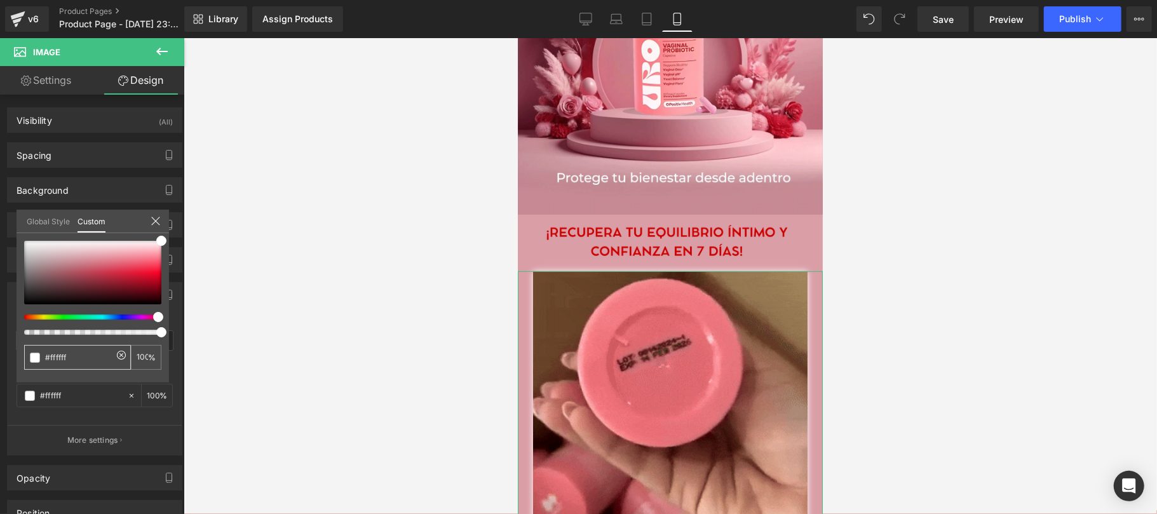
click at [69, 352] on input "#ffffff" at bounding box center [78, 357] width 67 height 13
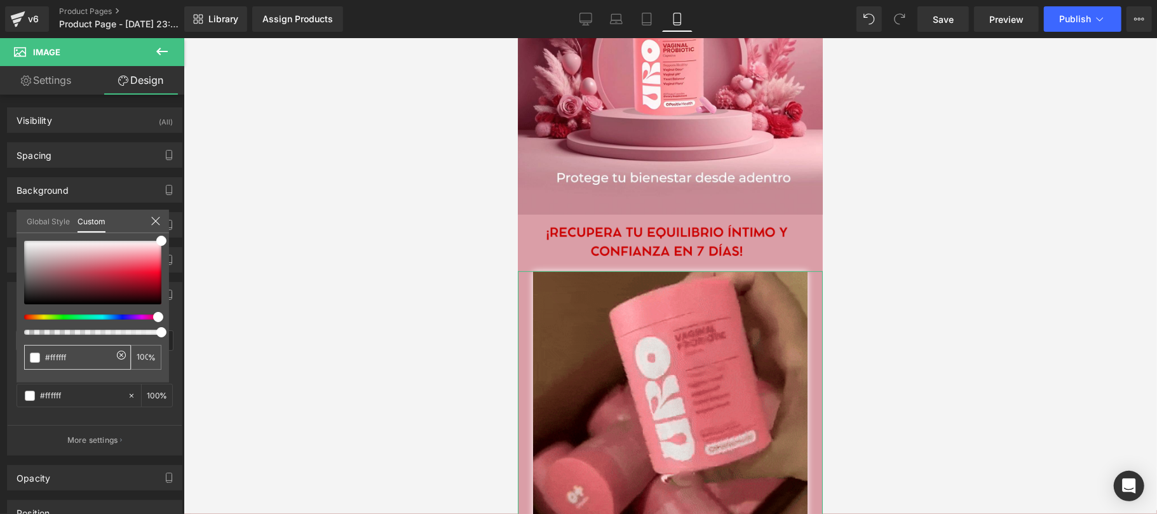
click at [69, 352] on input "#ffffff" at bounding box center [78, 357] width 67 height 13
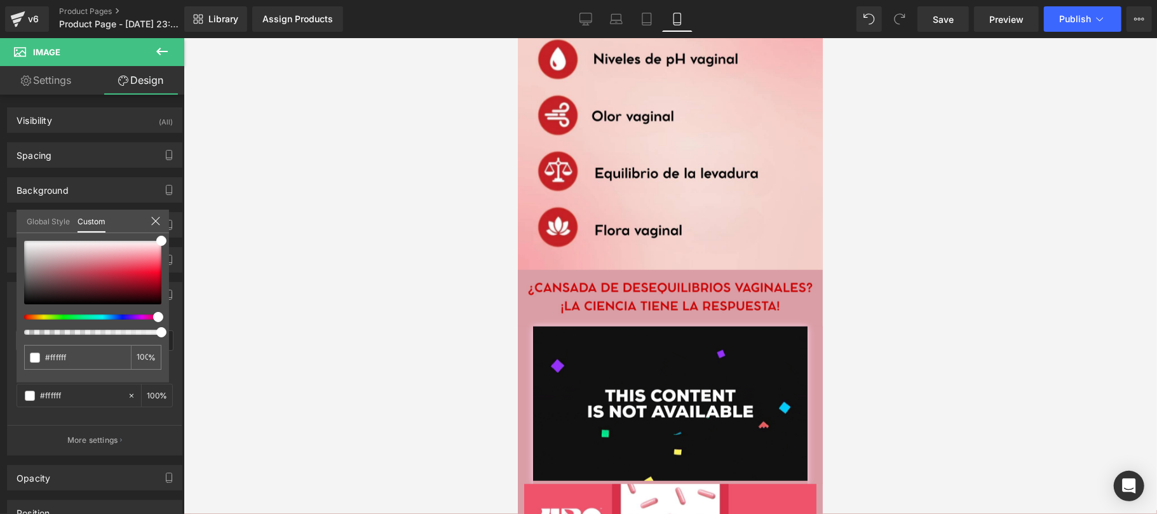
scroll to position [903, 0]
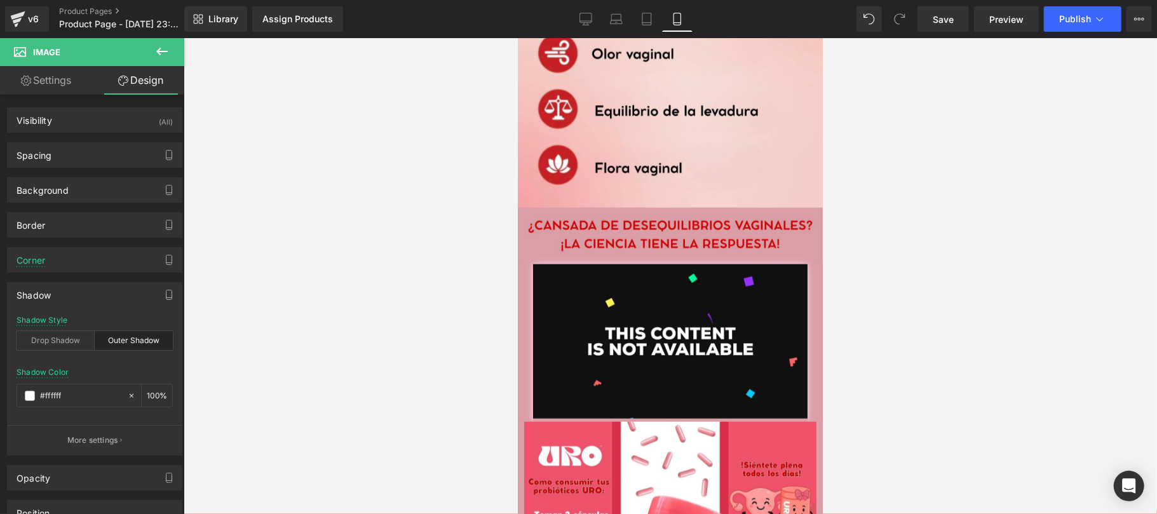
click at [521, 267] on div at bounding box center [669, 343] width 305 height 158
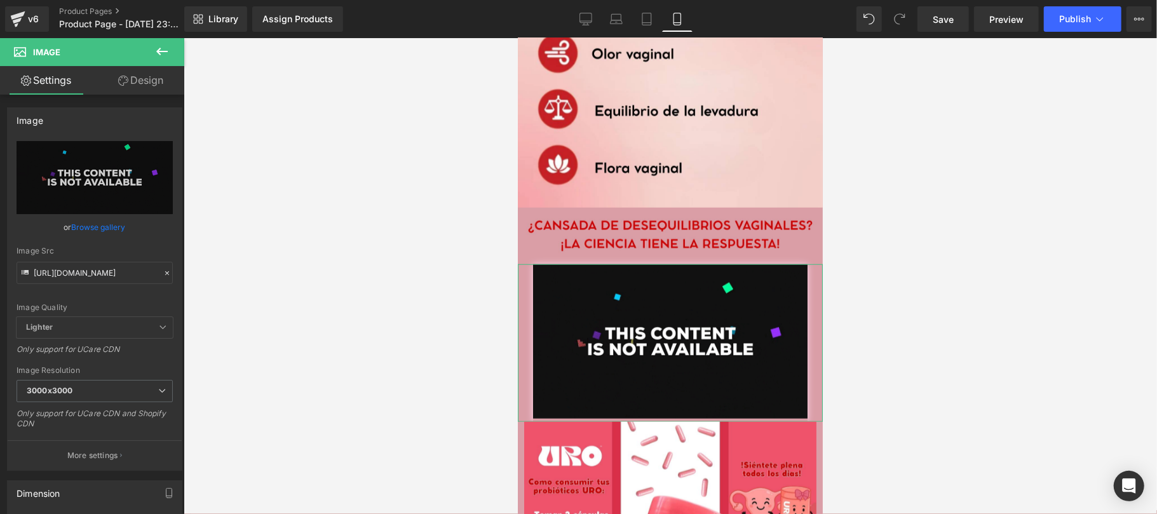
click at [144, 84] on link "Design" at bounding box center [141, 80] width 92 height 29
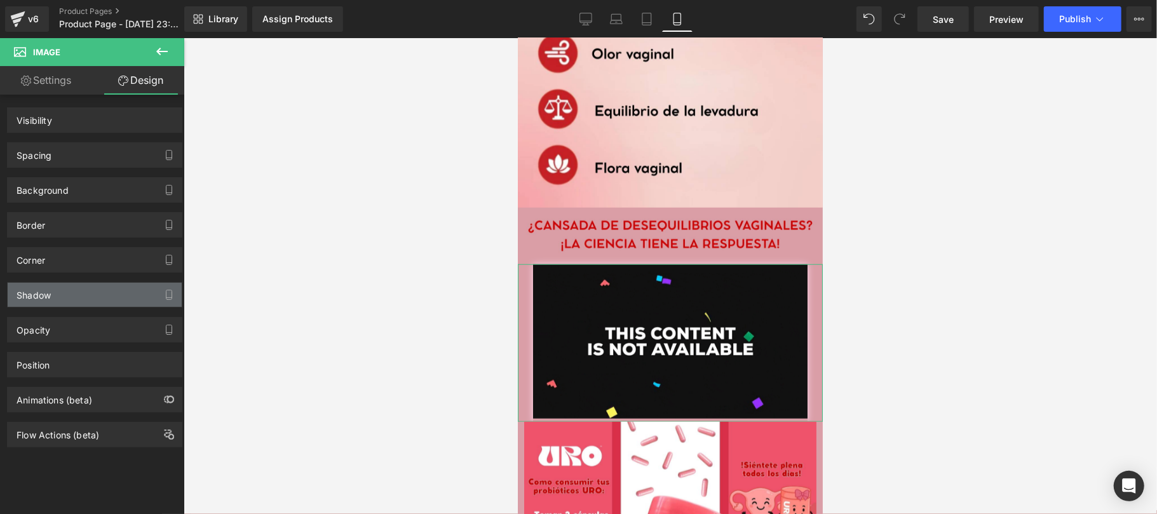
click at [86, 293] on div "Shadow" at bounding box center [95, 295] width 174 height 24
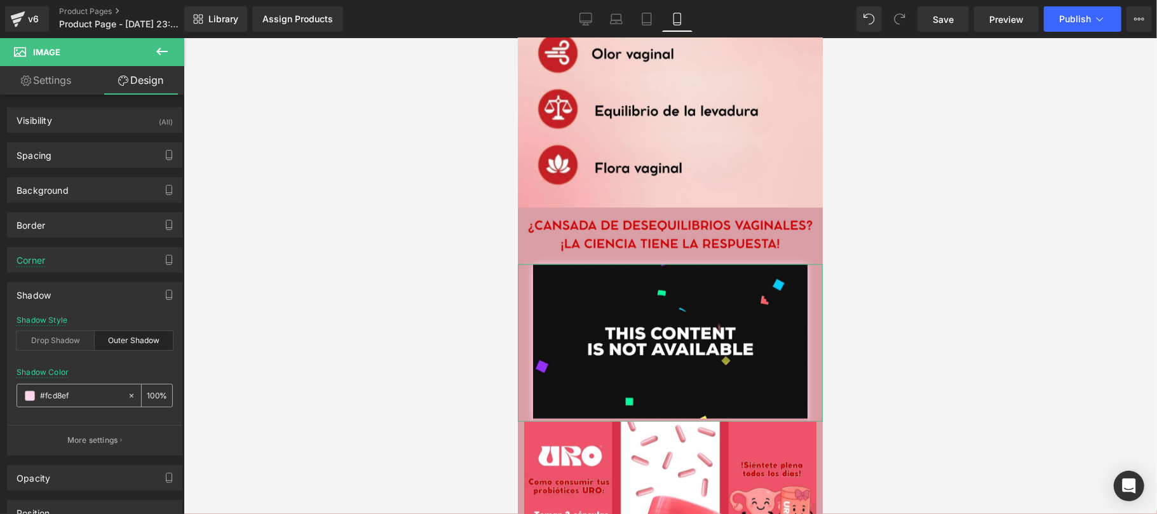
type input "#fcd8ef"
type input "100"
click at [79, 403] on input "#fcd8ef" at bounding box center [80, 396] width 81 height 14
paste input "ffff"
type input "#ffffff"
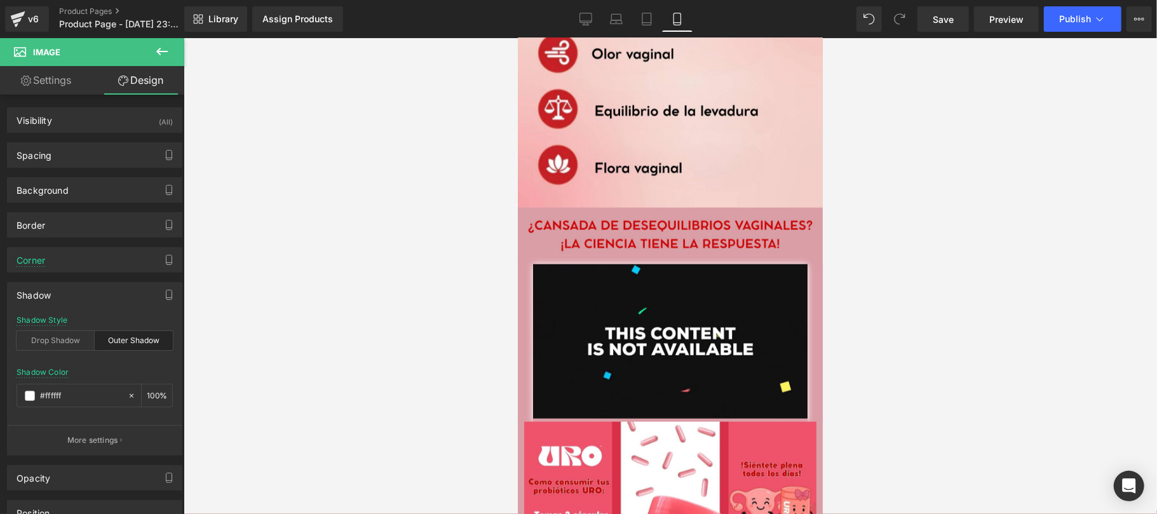
click at [313, 302] on div at bounding box center [670, 276] width 973 height 476
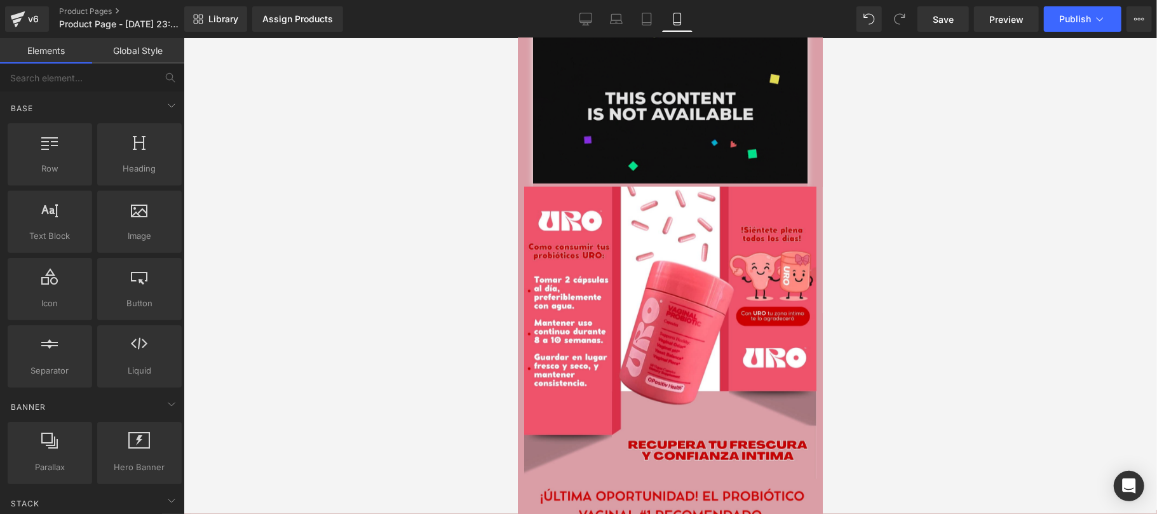
scroll to position [1355, 0]
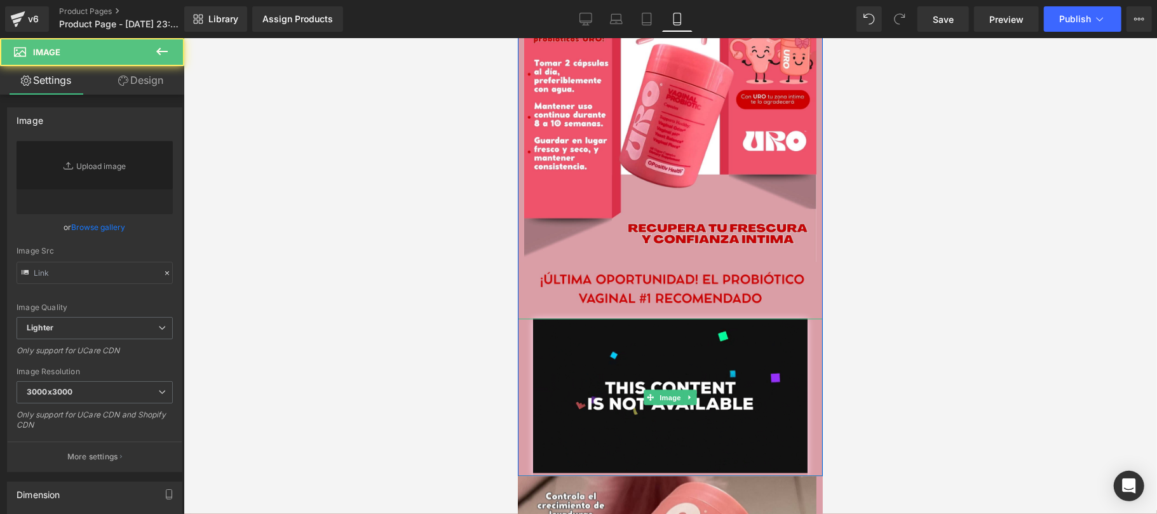
click at [523, 325] on div at bounding box center [669, 397] width 305 height 158
click at [164, 55] on icon at bounding box center [161, 51] width 15 height 15
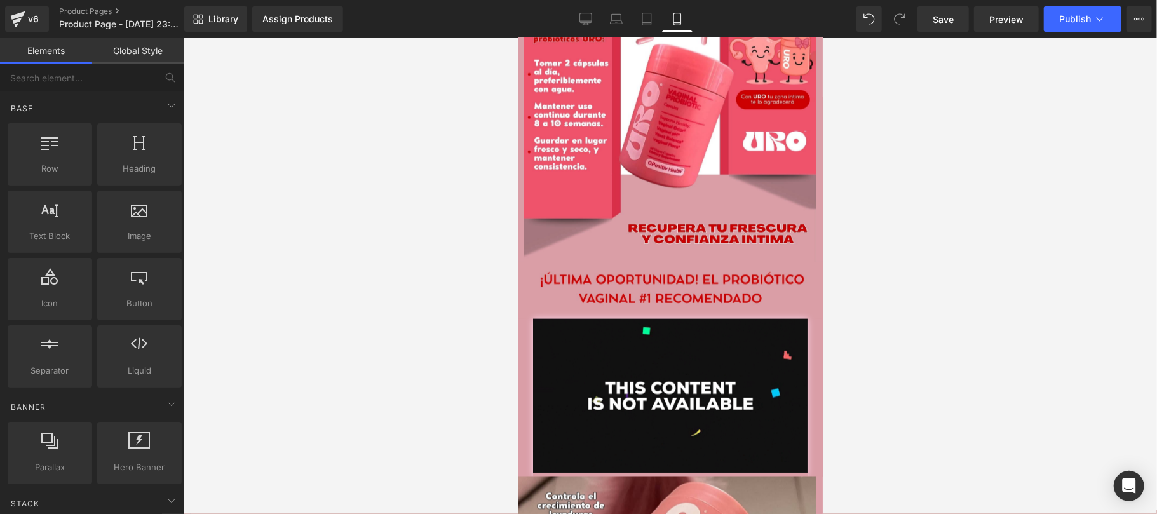
drag, startPoint x: 786, startPoint y: 293, endPoint x: 523, endPoint y: 315, distance: 263.9
click at [523, 318] on div at bounding box center [669, 397] width 305 height 158
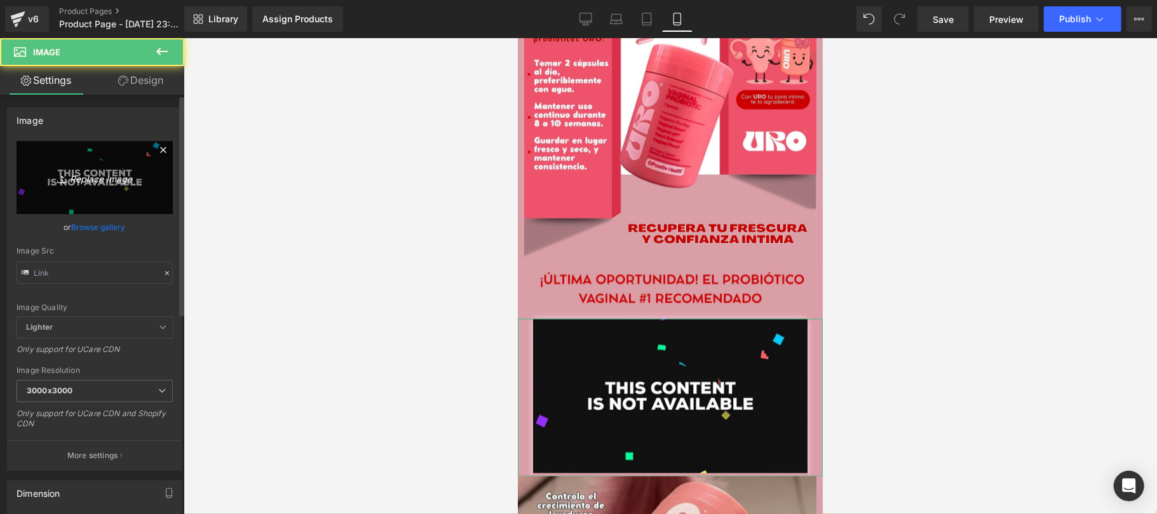
type input "[URL][DOMAIN_NAME]"
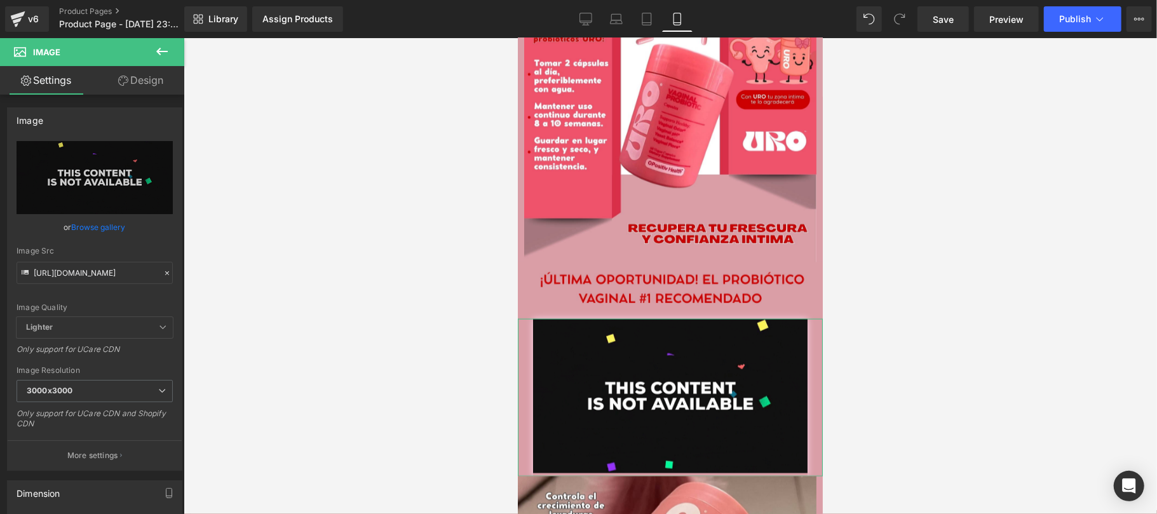
click at [156, 74] on link "Design" at bounding box center [141, 80] width 92 height 29
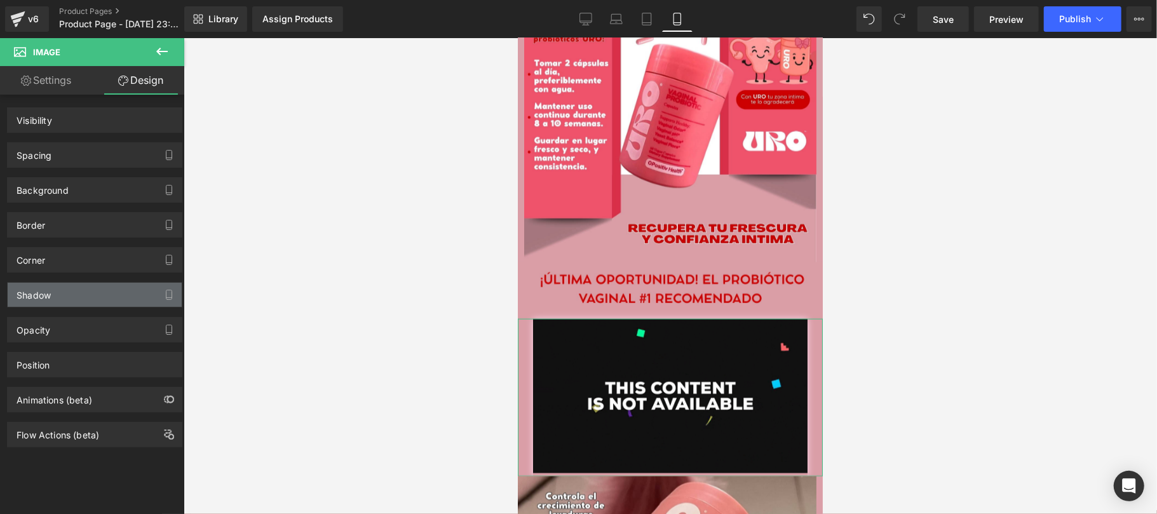
click at [69, 300] on div "Shadow" at bounding box center [95, 295] width 174 height 24
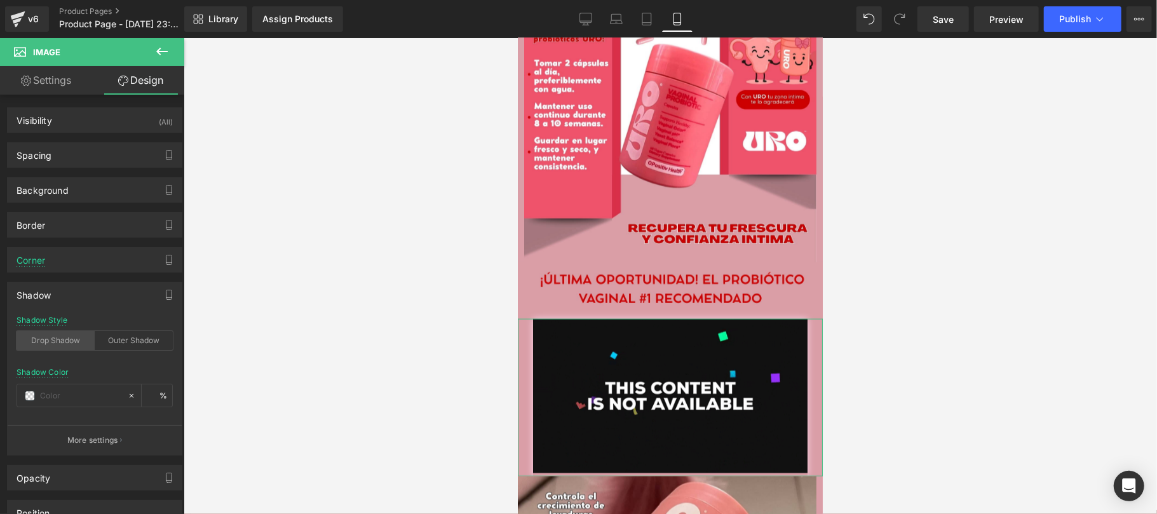
type input "#fcd8ef"
type input "100"
click at [86, 393] on input "#fcd8ef" at bounding box center [80, 396] width 81 height 14
paste input "ffff"
type input "#ffffff"
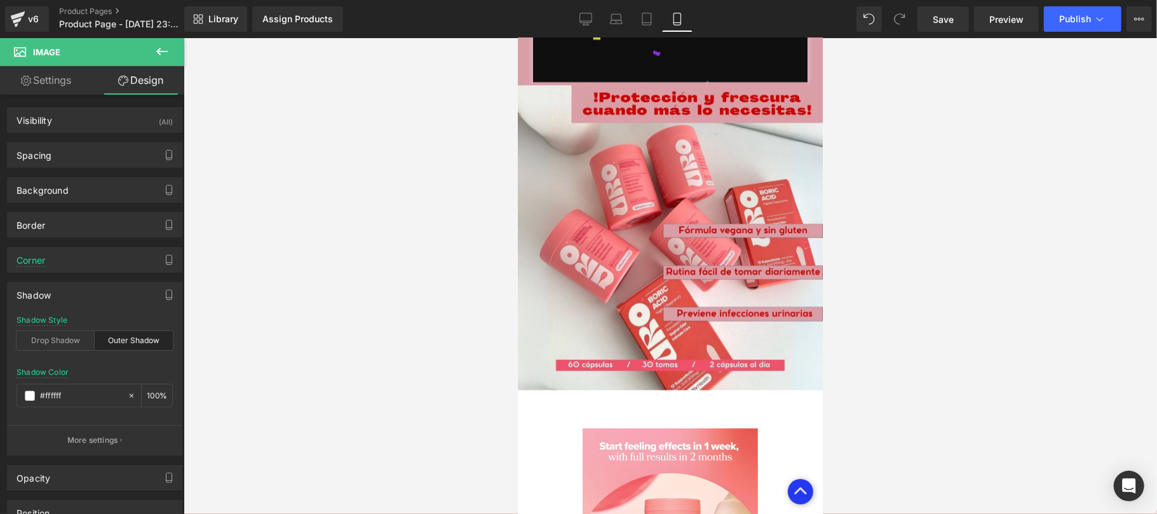
scroll to position [2033, 0]
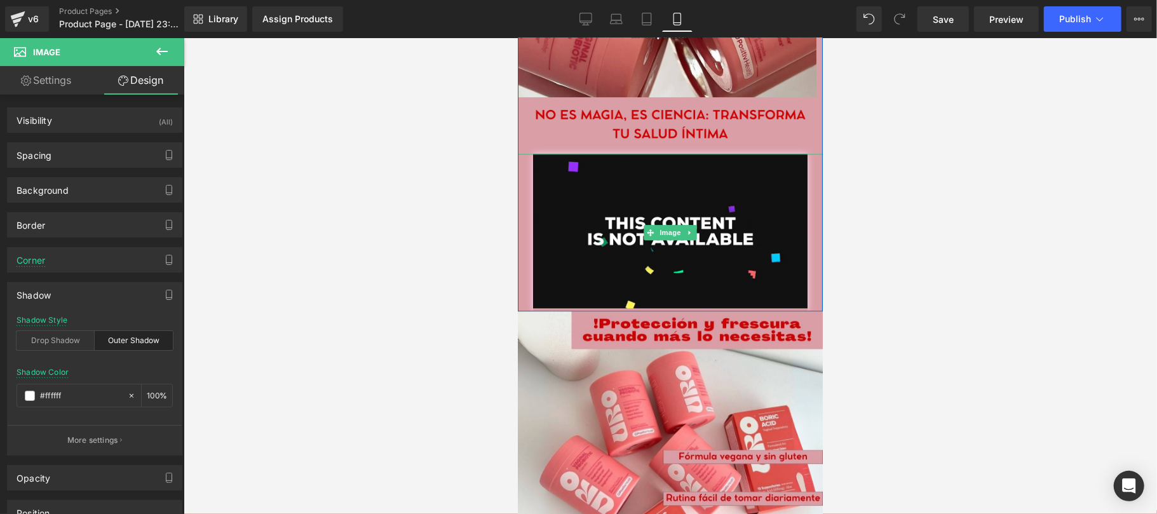
click at [521, 195] on div at bounding box center [669, 232] width 305 height 158
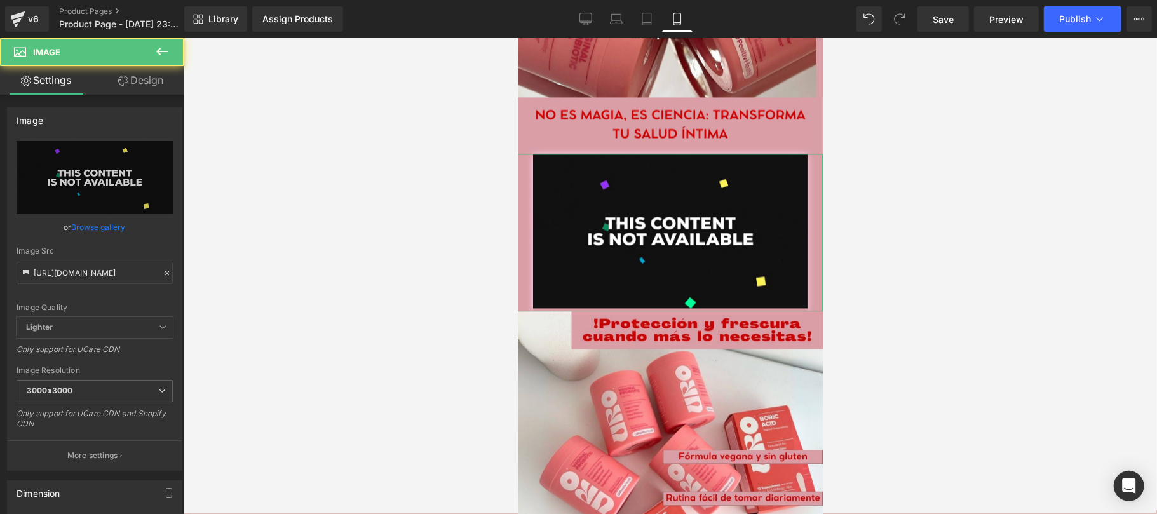
click at [170, 83] on link "Design" at bounding box center [141, 80] width 92 height 29
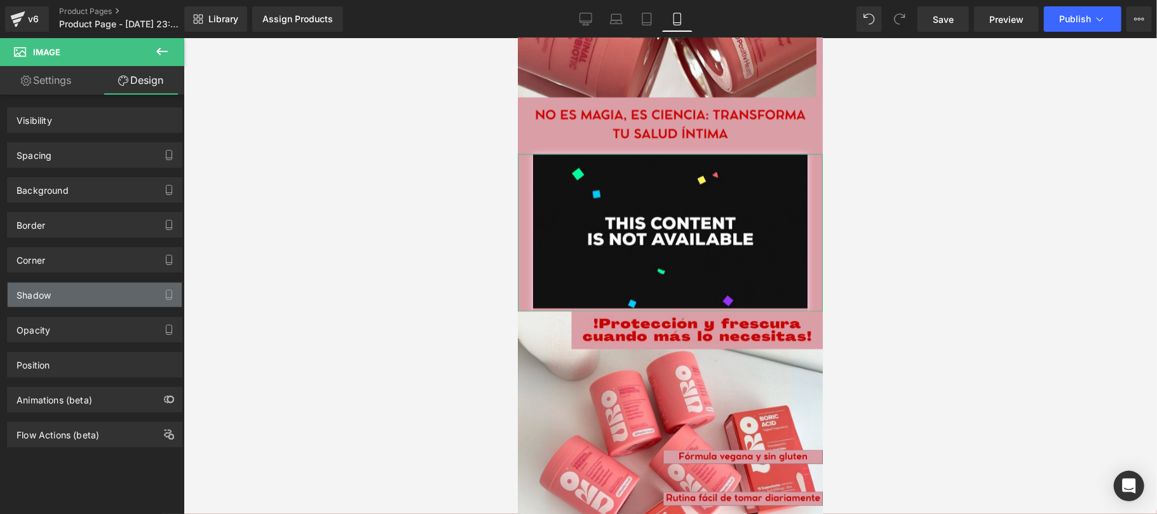
click at [48, 295] on div "Shadow" at bounding box center [34, 292] width 34 height 18
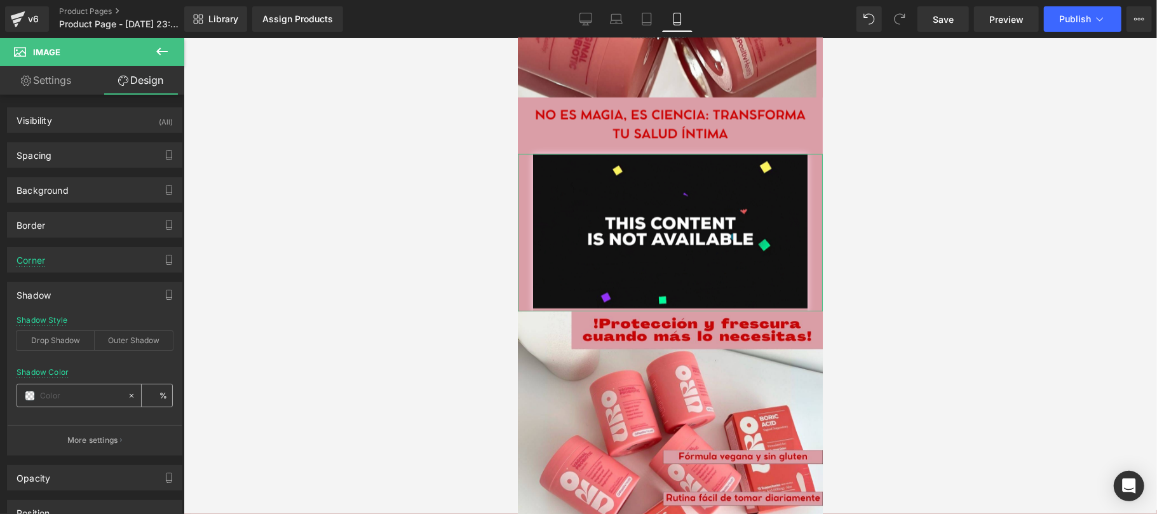
type input "#fcd8ef"
type input "100"
click at [77, 398] on input "#fcd8ef" at bounding box center [80, 396] width 81 height 14
paste input "ffff"
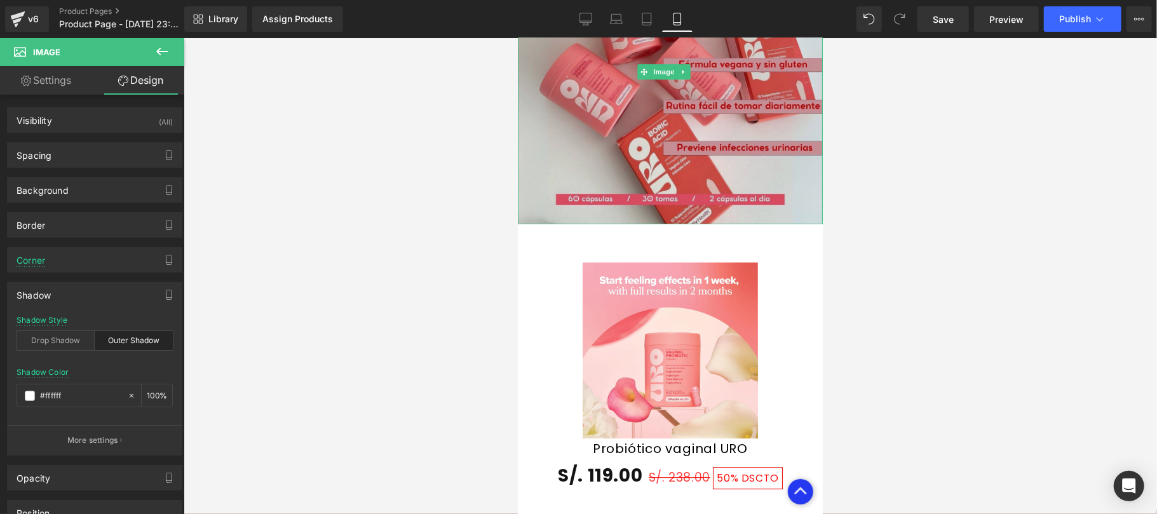
scroll to position [2484, 0]
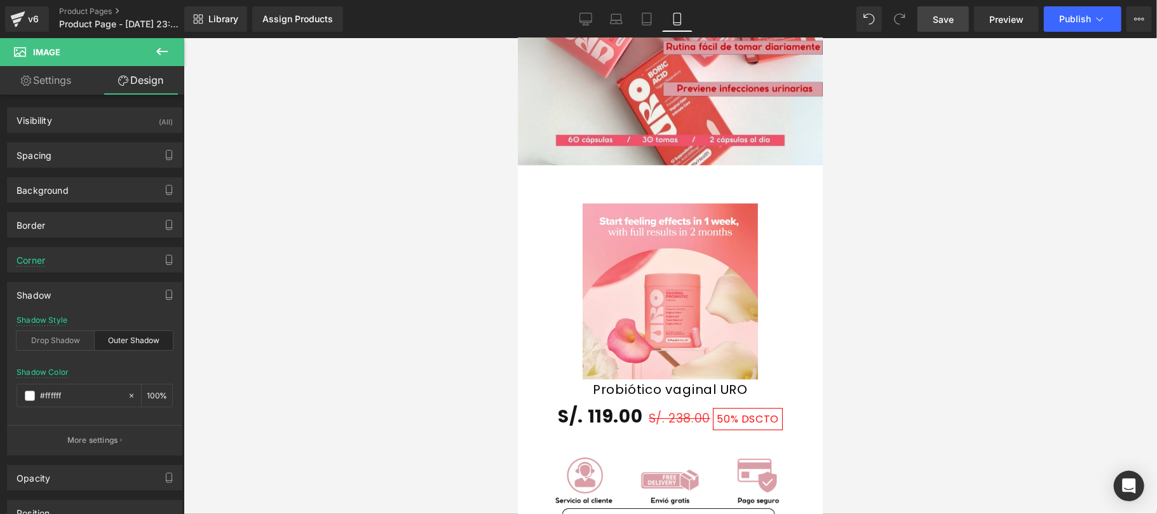
type input "#ffffff"
click at [931, 19] on link "Save" at bounding box center [942, 18] width 51 height 25
click at [171, 52] on button at bounding box center [162, 52] width 44 height 28
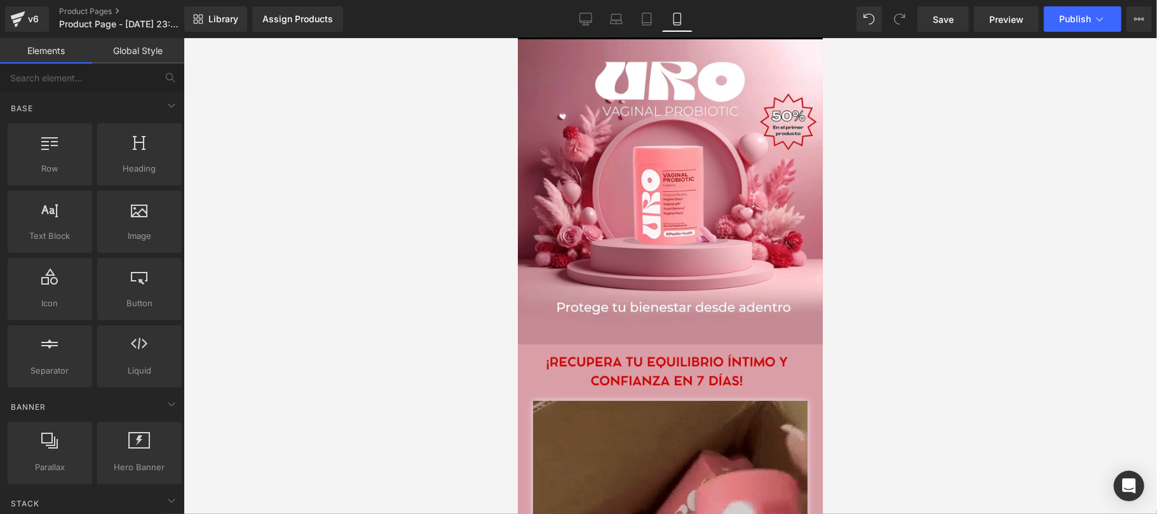
scroll to position [0, 0]
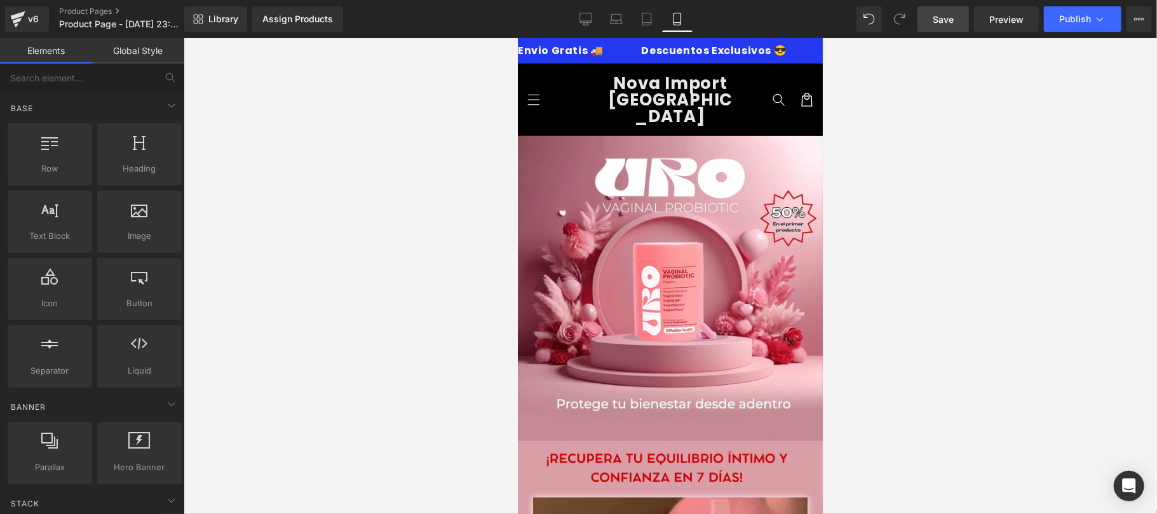
drag, startPoint x: 938, startPoint y: 10, endPoint x: 956, endPoint y: 27, distance: 24.7
click at [938, 10] on link "Save" at bounding box center [942, 18] width 51 height 25
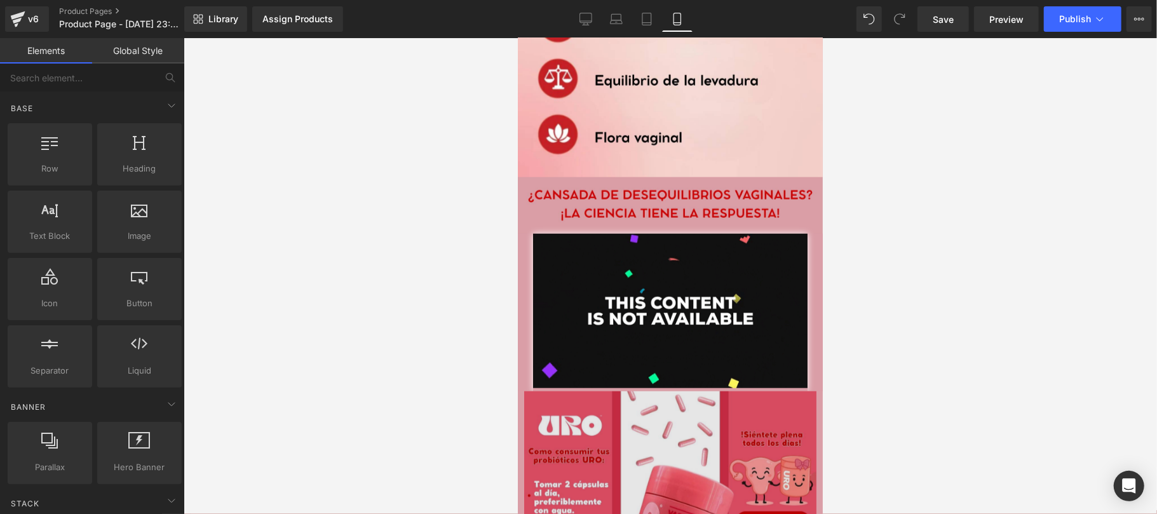
scroll to position [903, 0]
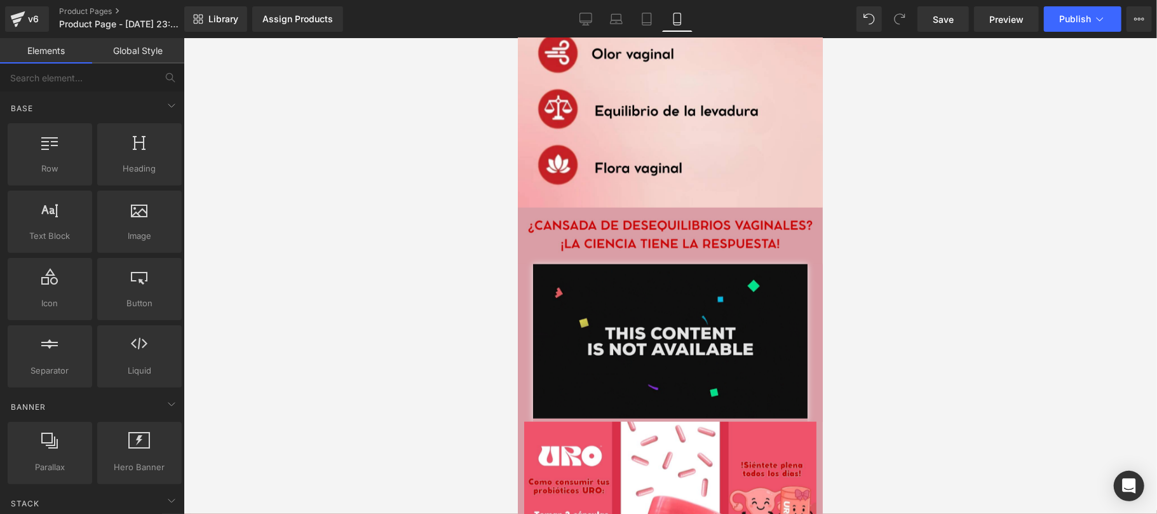
click at [656, 305] on img at bounding box center [669, 343] width 274 height 158
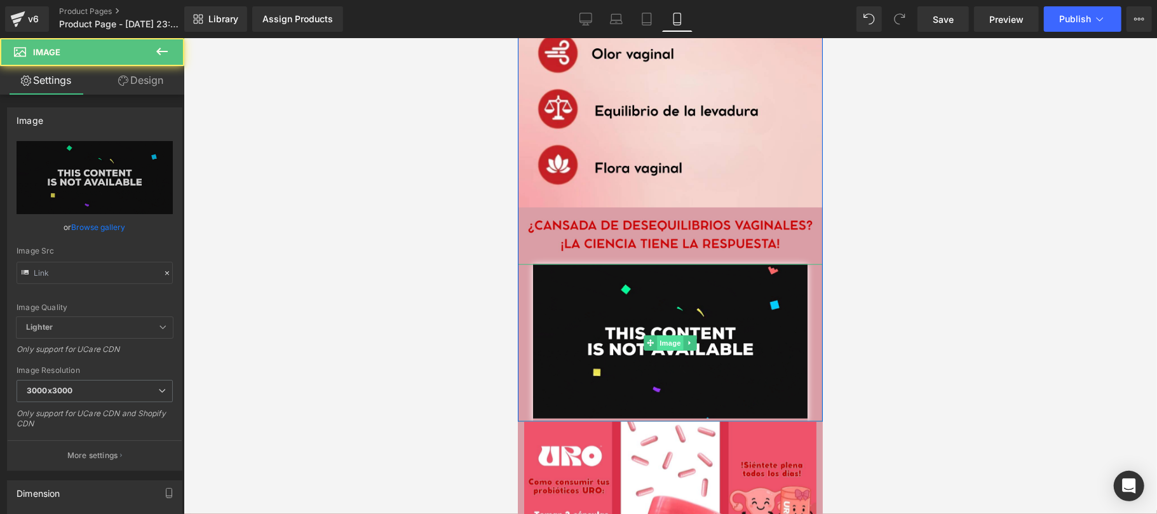
type input "[URL][DOMAIN_NAME]"
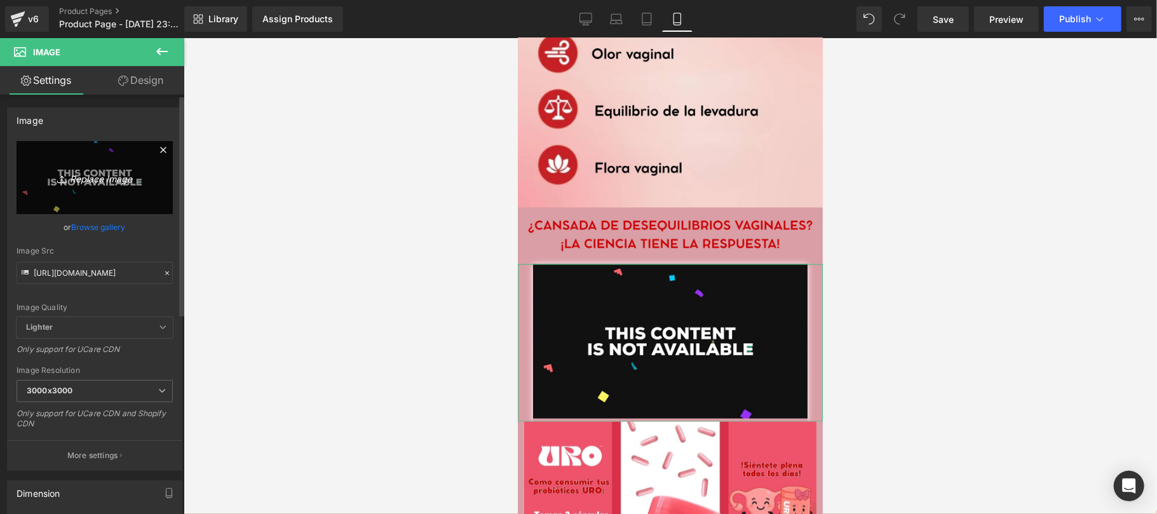
click at [95, 181] on icon "Replace Image" at bounding box center [95, 178] width 102 height 16
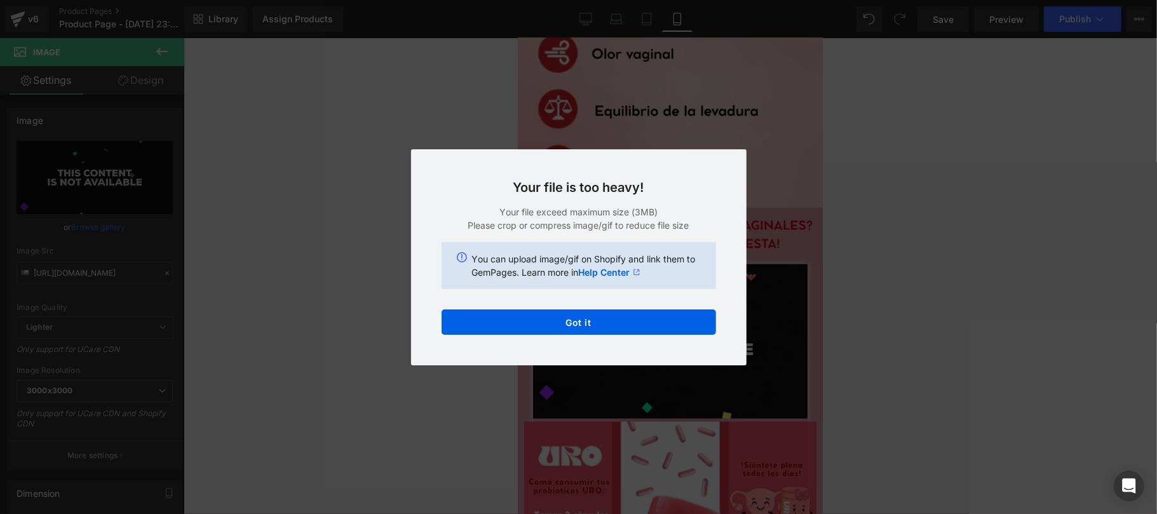
click at [856, 279] on div "Back to Library Insert Your file is too heavy! Your file exceed maximum size (3…" at bounding box center [578, 257] width 1157 height 514
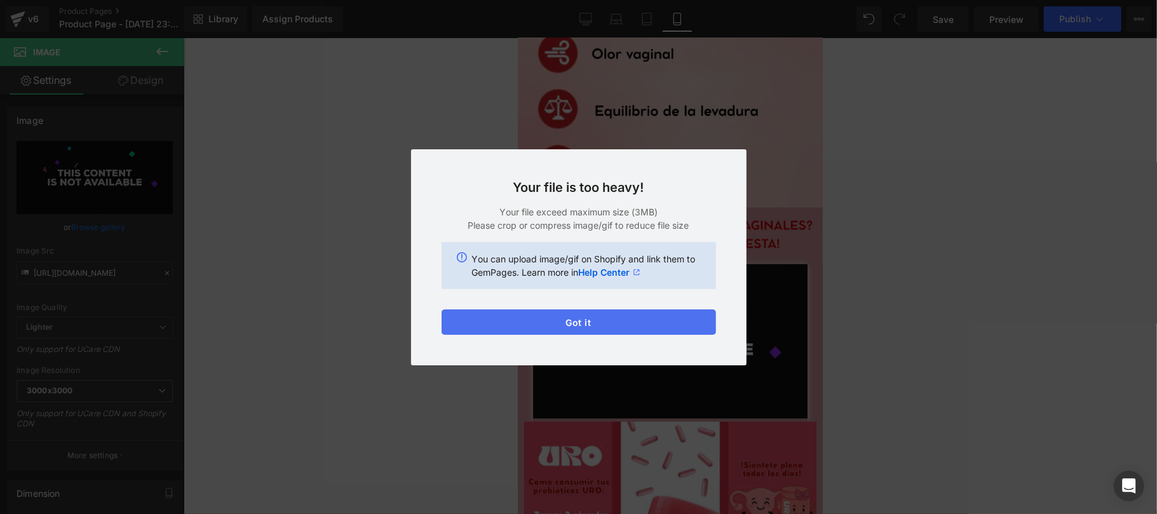
click at [668, 318] on button "Got it" at bounding box center [578, 321] width 274 height 25
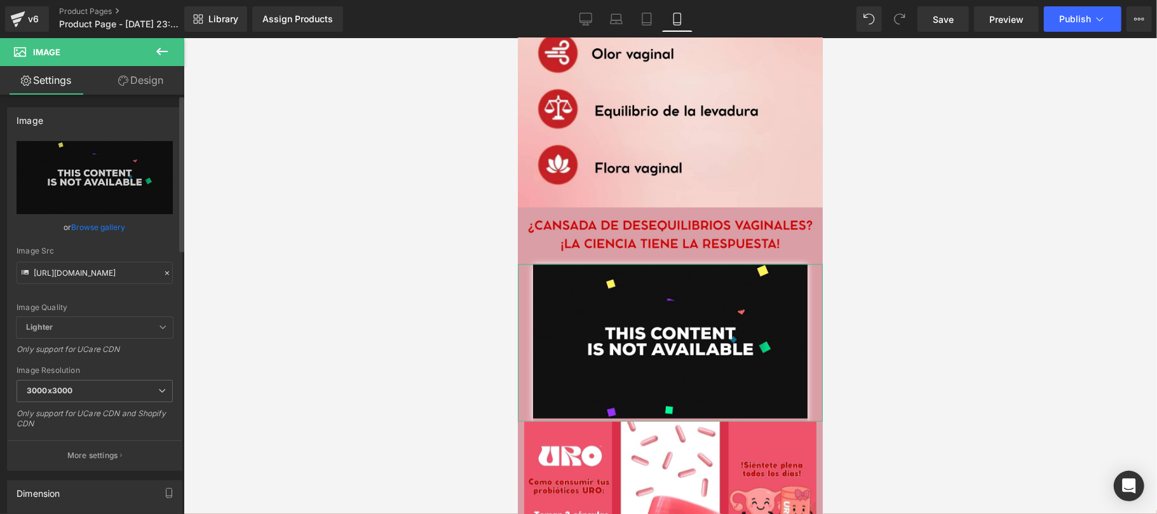
click at [163, 275] on icon at bounding box center [167, 273] width 9 height 9
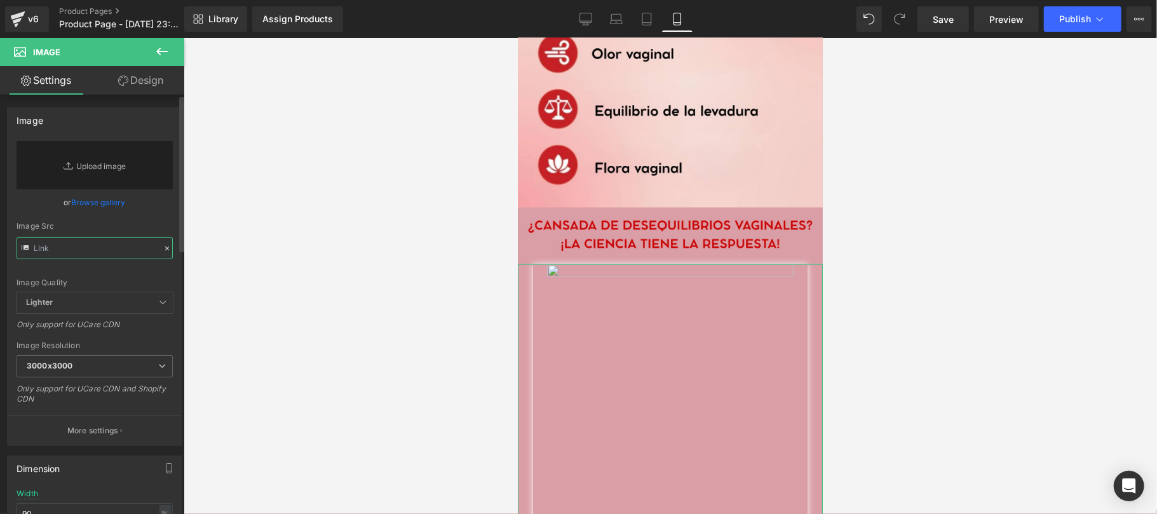
click at [121, 252] on input "text" at bounding box center [95, 248] width 156 height 22
paste input "[URL][DOMAIN_NAME]"
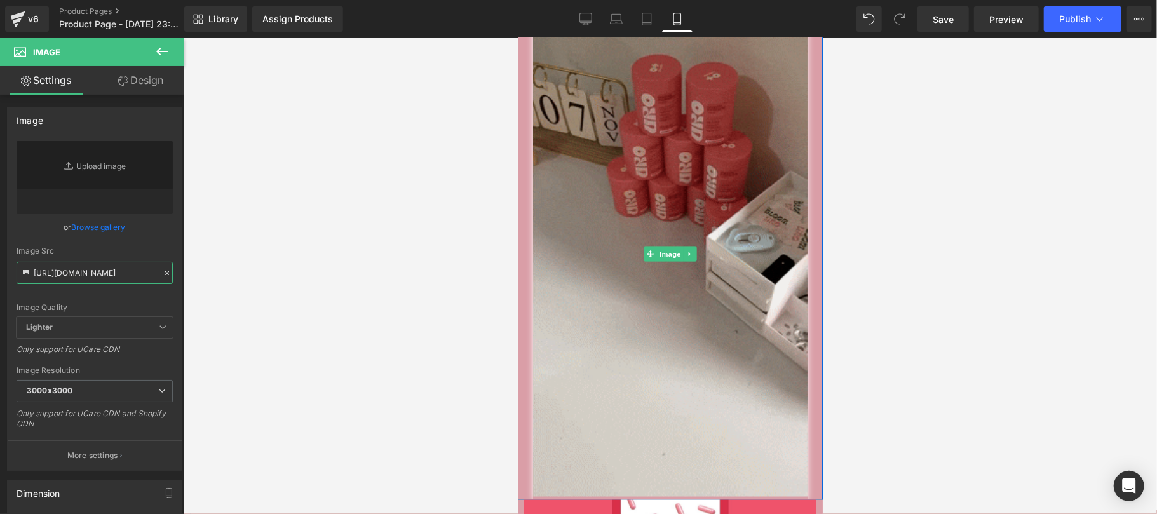
scroll to position [1129, 0]
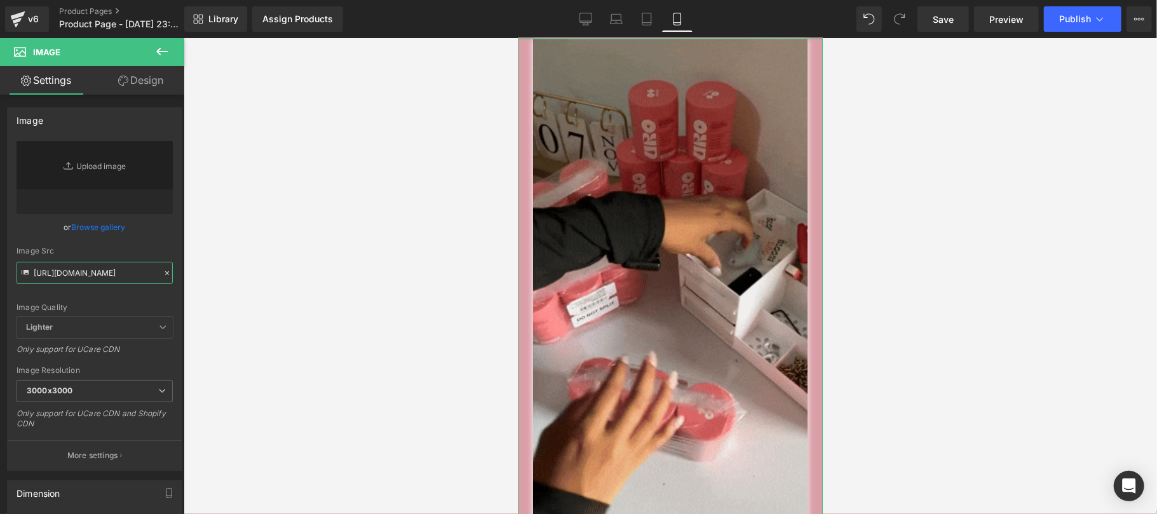
type input "[URL][DOMAIN_NAME]"
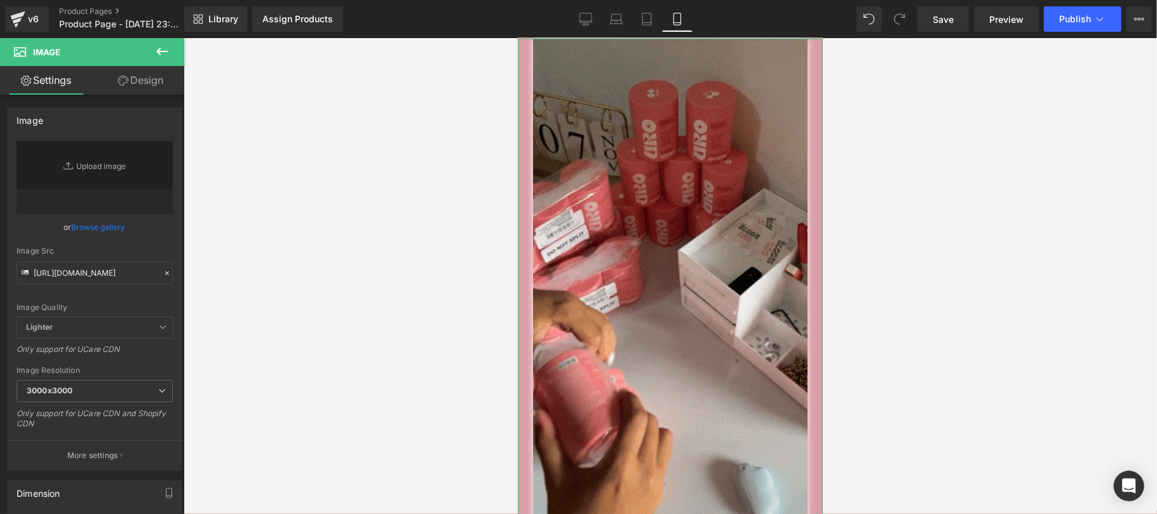
scroll to position [0, 0]
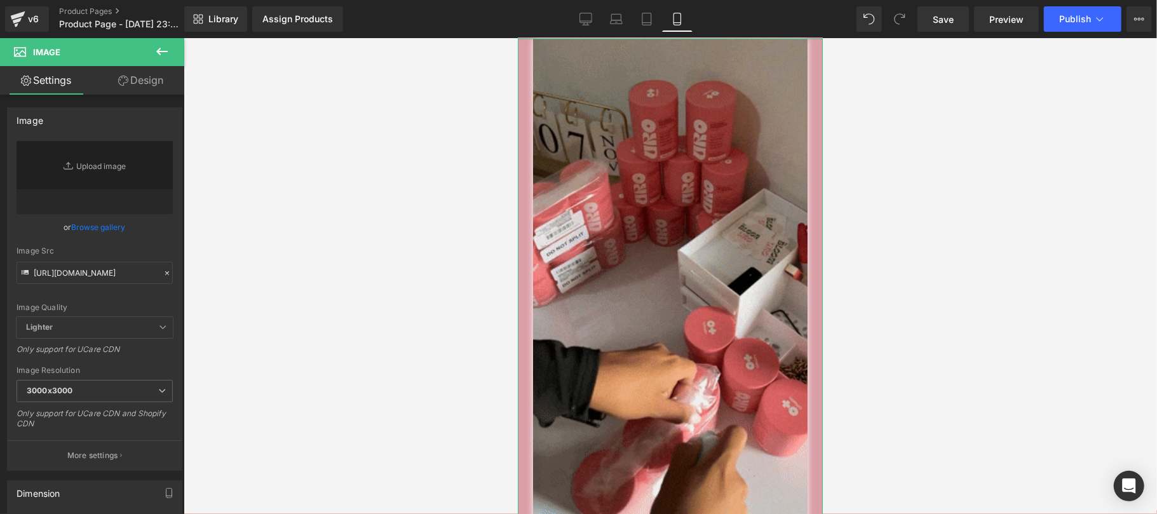
click at [122, 72] on link "Design" at bounding box center [141, 80] width 92 height 29
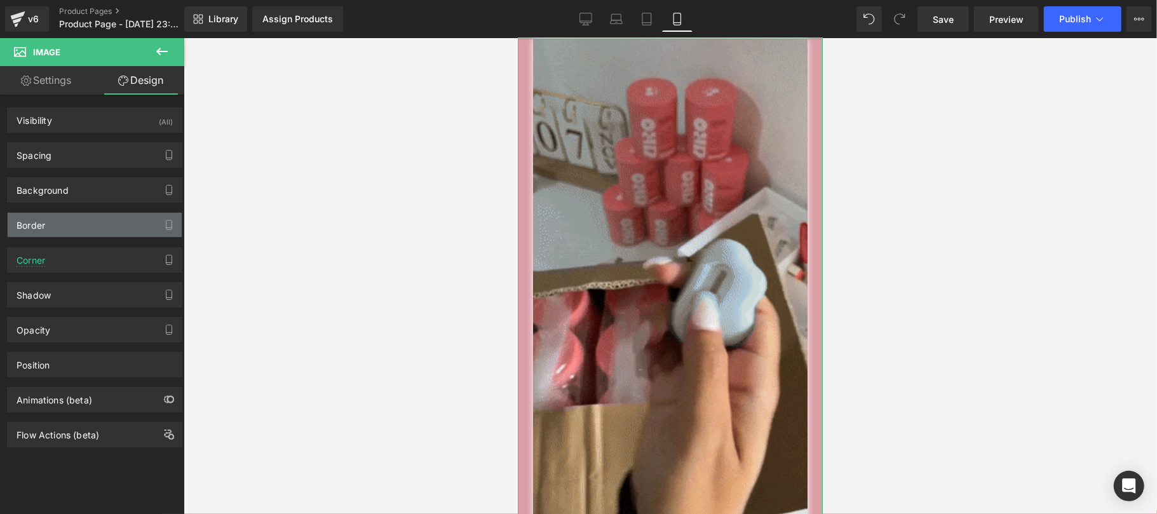
click at [64, 230] on div "Border" at bounding box center [95, 225] width 174 height 24
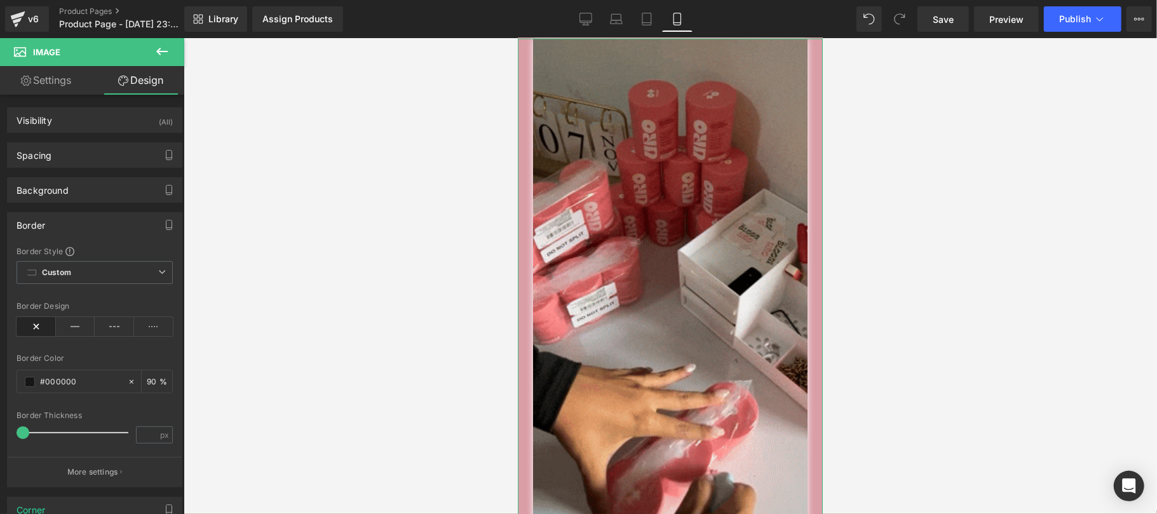
type input "#000000"
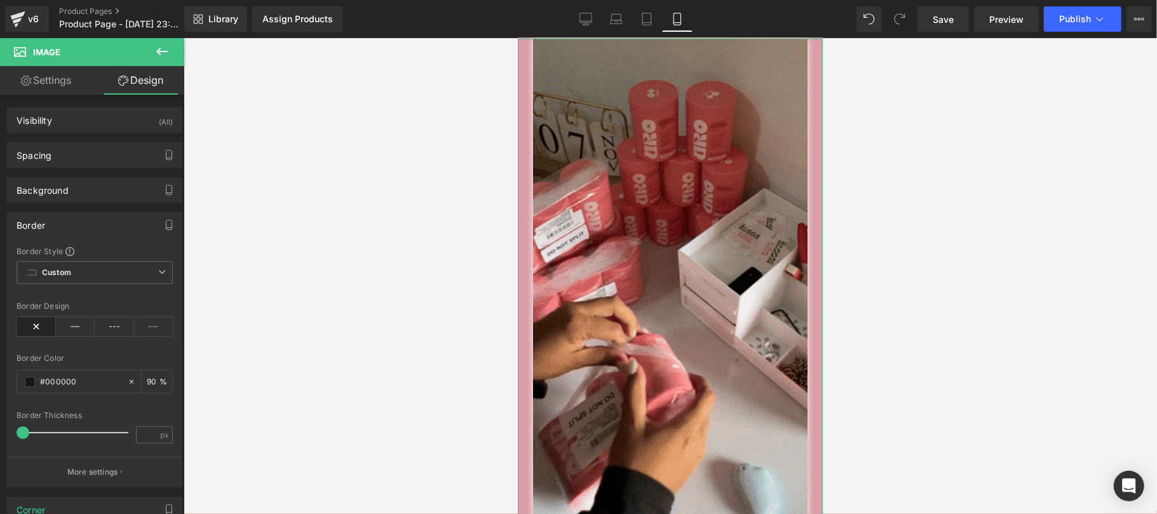
type input "90"
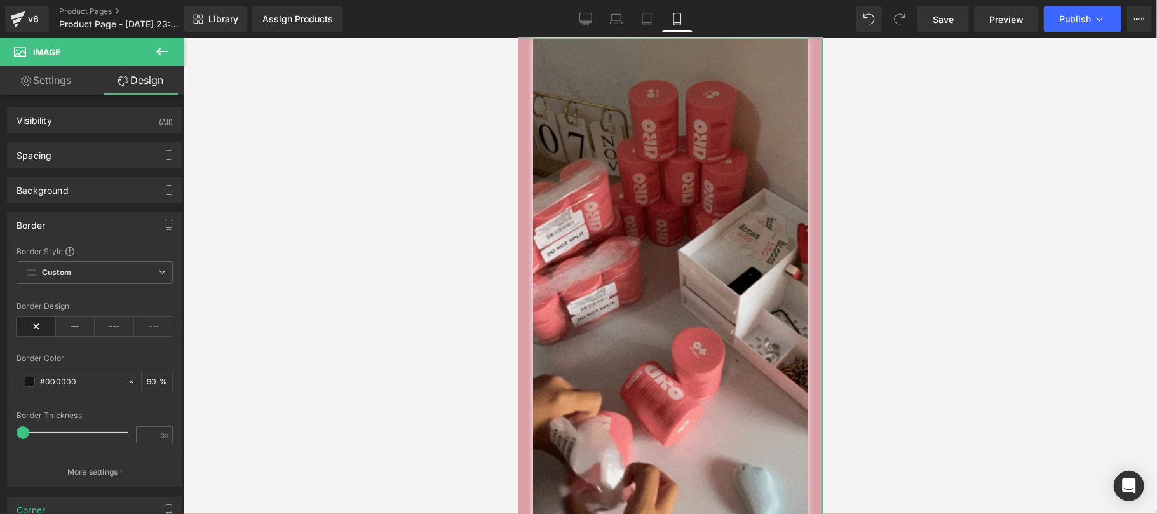
type input "0"
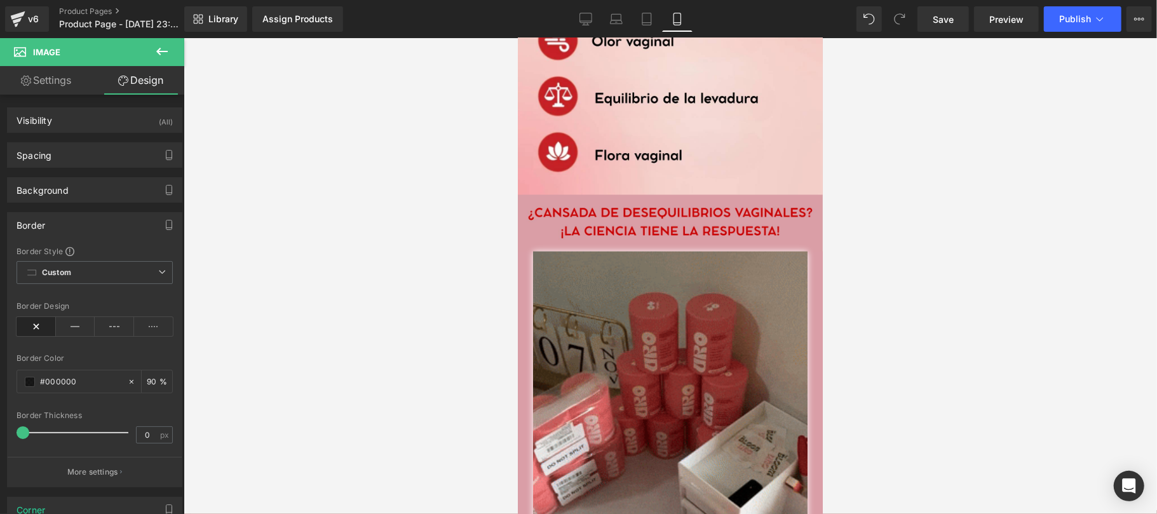
scroll to position [903, 0]
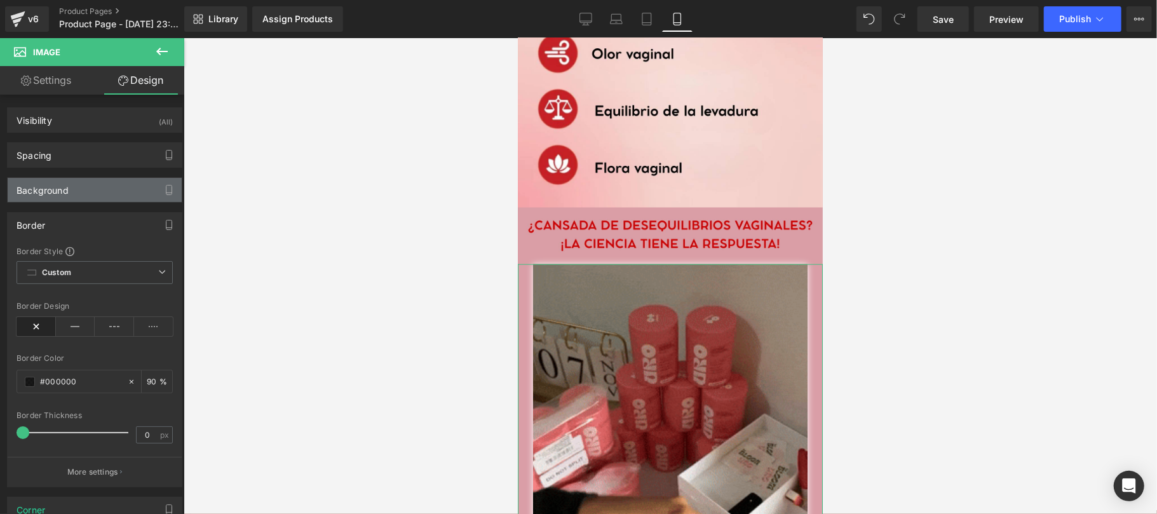
click at [90, 183] on div "Background" at bounding box center [95, 190] width 174 height 24
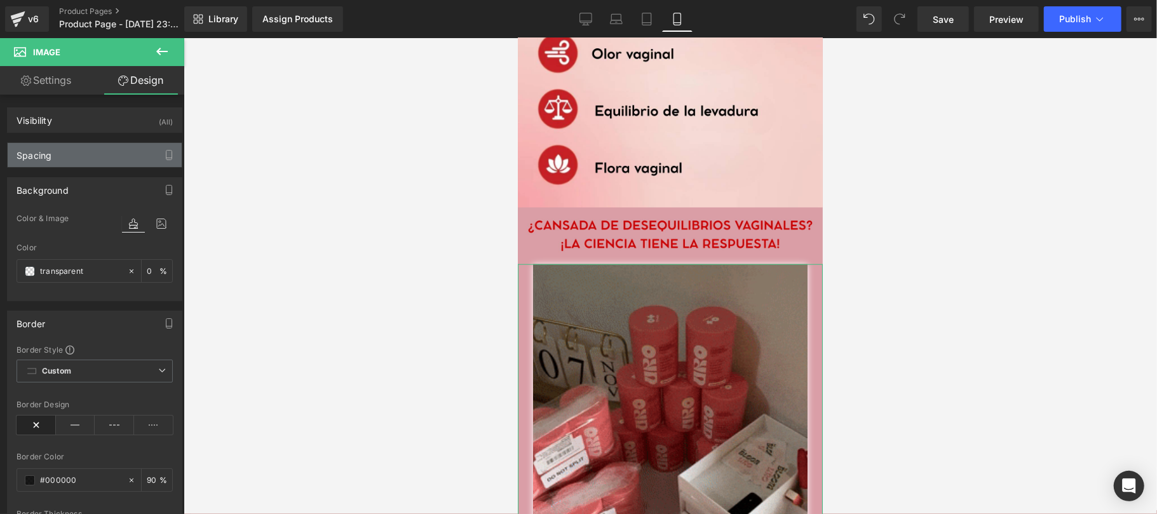
click at [112, 160] on div "Spacing" at bounding box center [95, 155] width 174 height 24
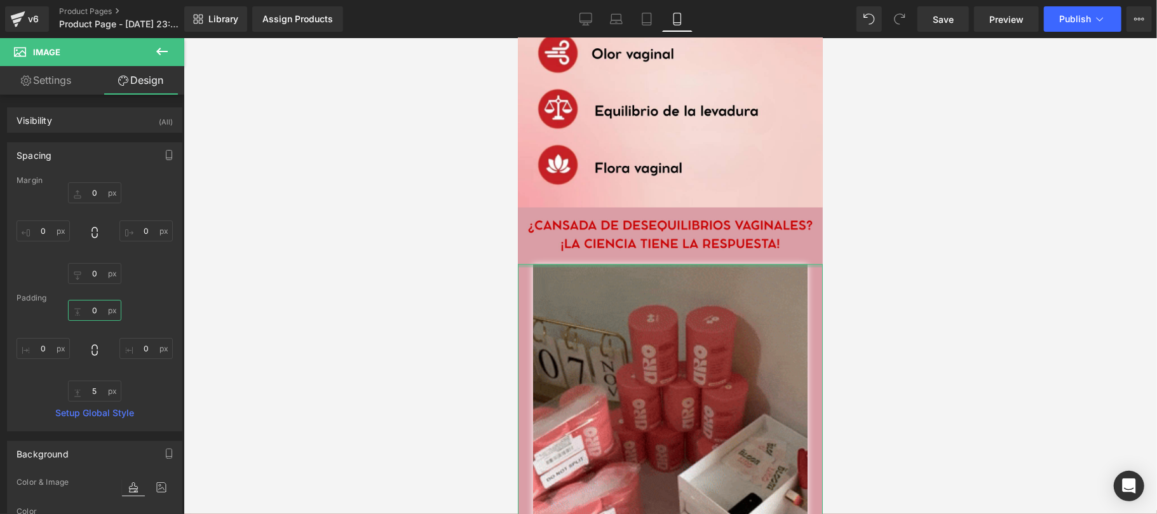
click at [95, 313] on input "0" at bounding box center [94, 310] width 53 height 21
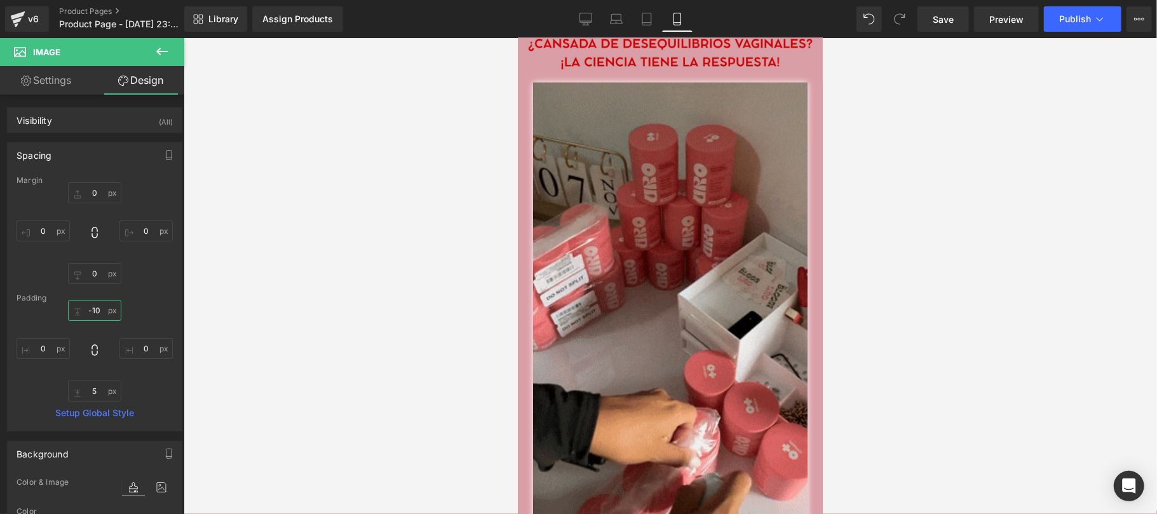
scroll to position [1124, 0]
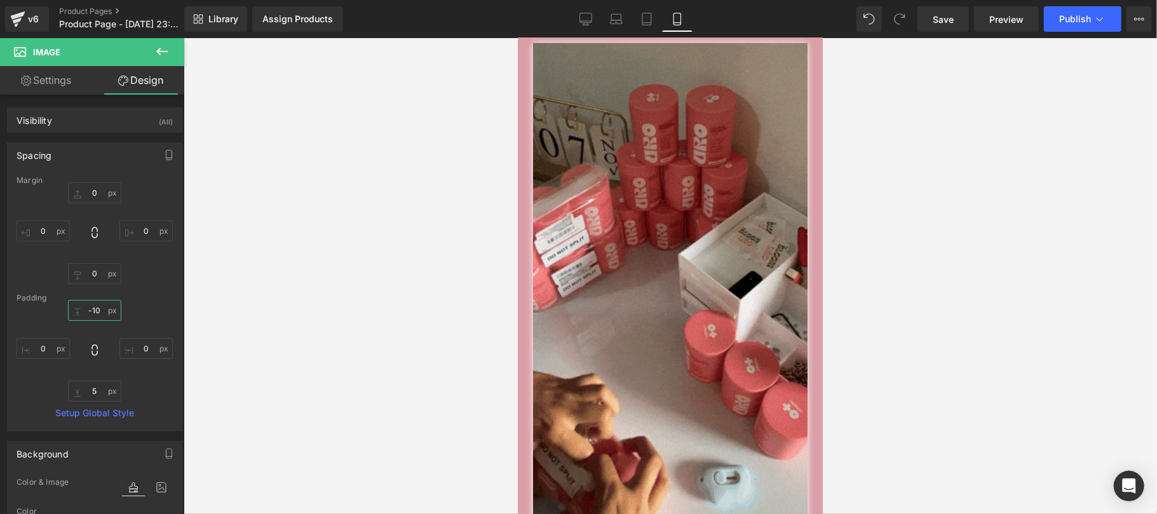
drag, startPoint x: 818, startPoint y: 213, endPoint x: 1354, endPoint y: 226, distance: 535.6
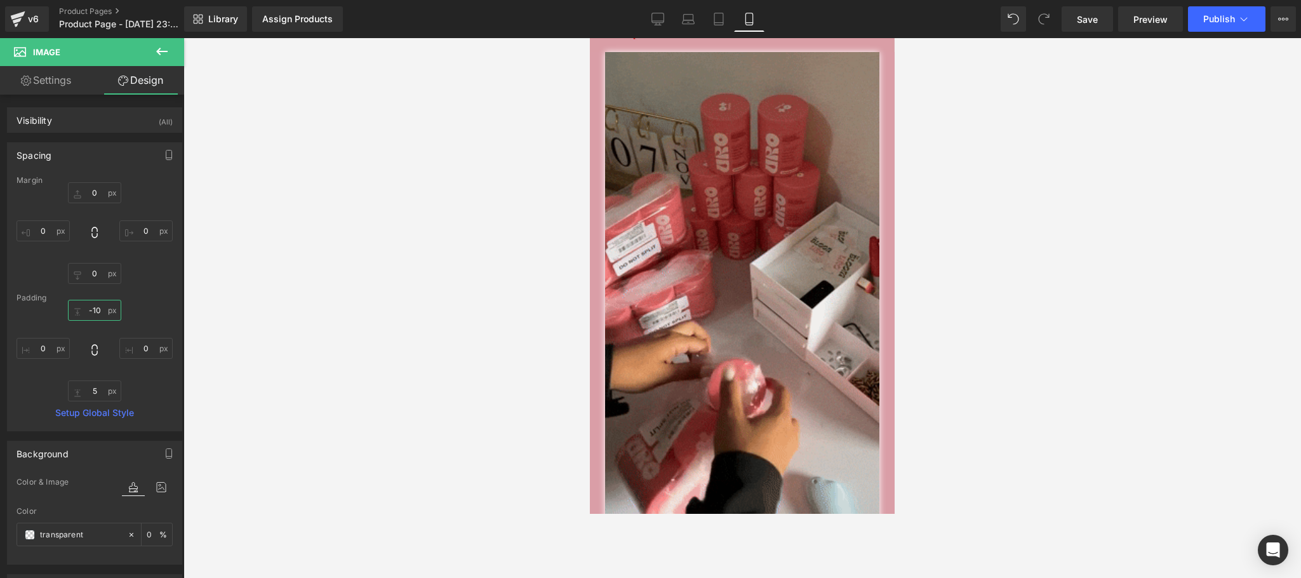
scroll to position [1106, 0]
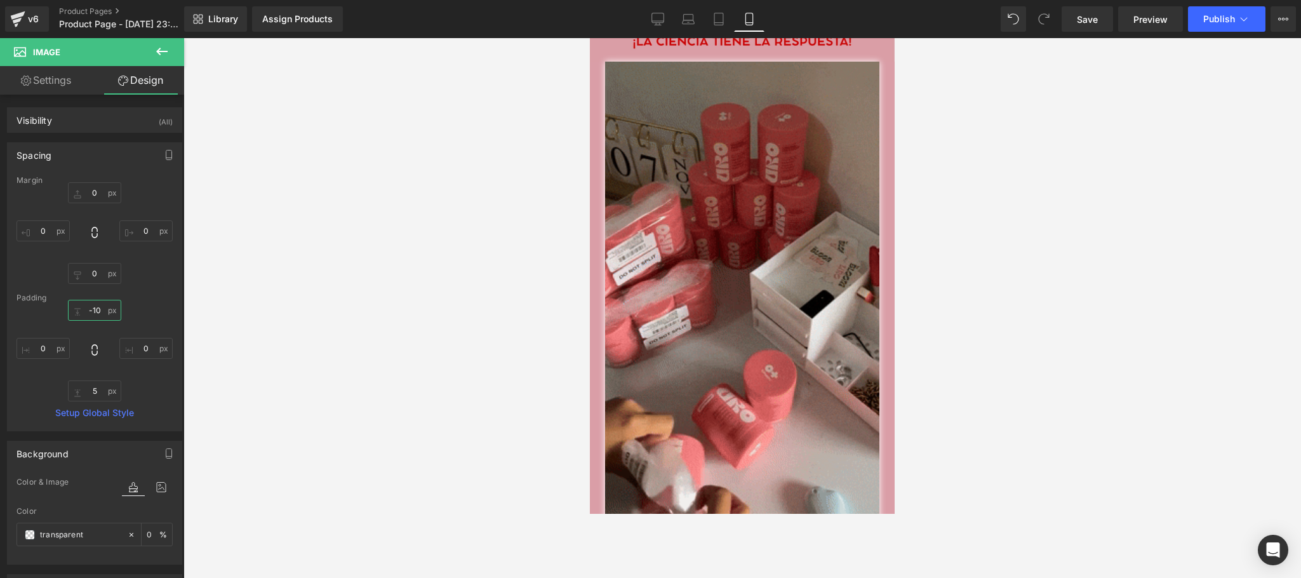
drag, startPoint x: 887, startPoint y: 198, endPoint x: 1157, endPoint y: 288, distance: 284.4
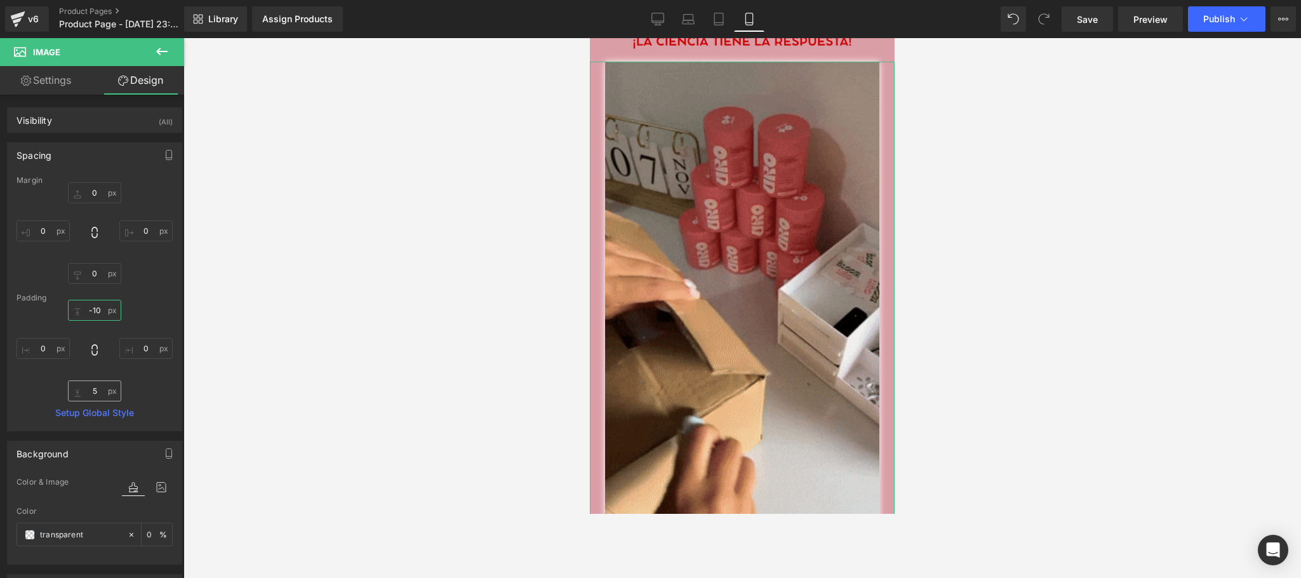
type input "-10"
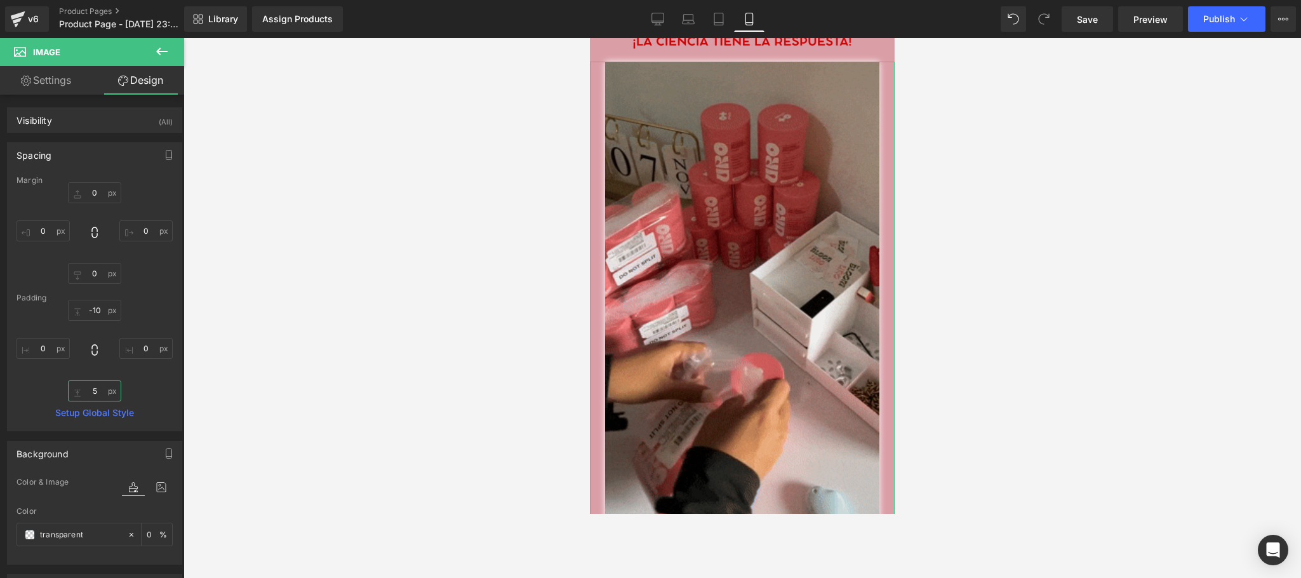
click at [100, 389] on input "5" at bounding box center [94, 390] width 53 height 21
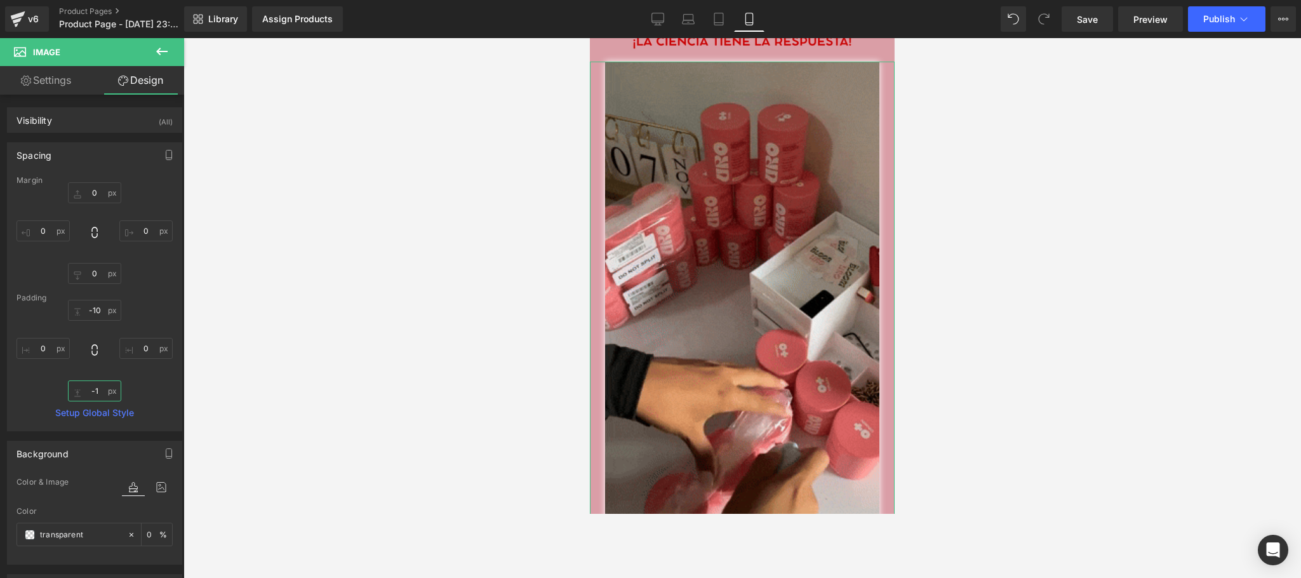
type input "-10"
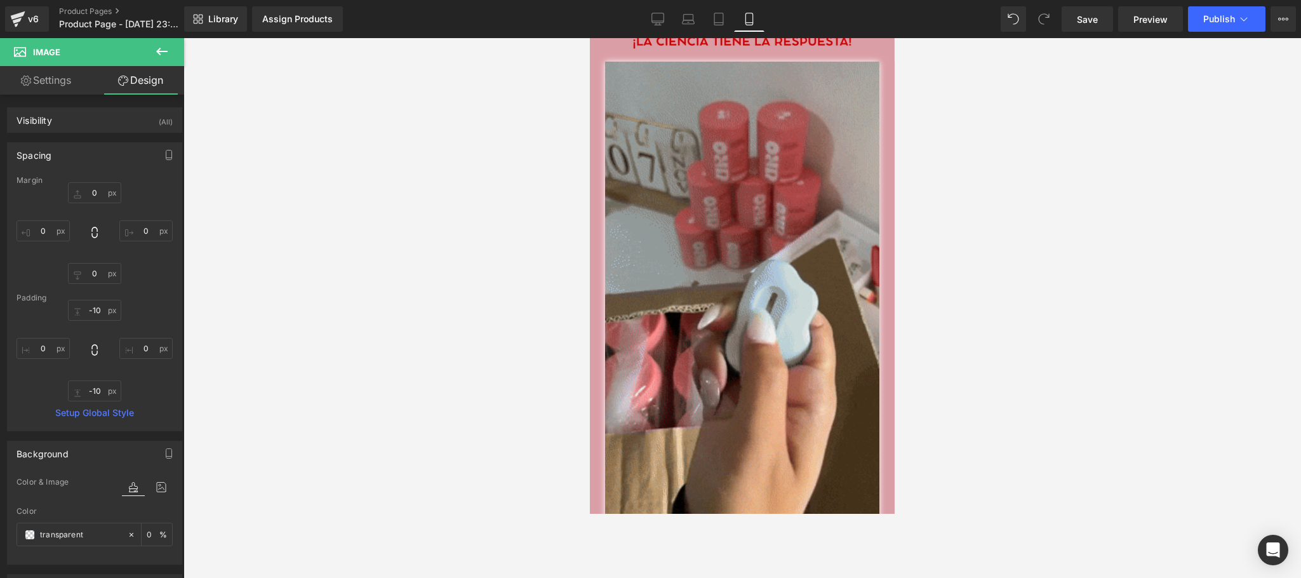
click at [349, 321] on div at bounding box center [743, 308] width 1118 height 540
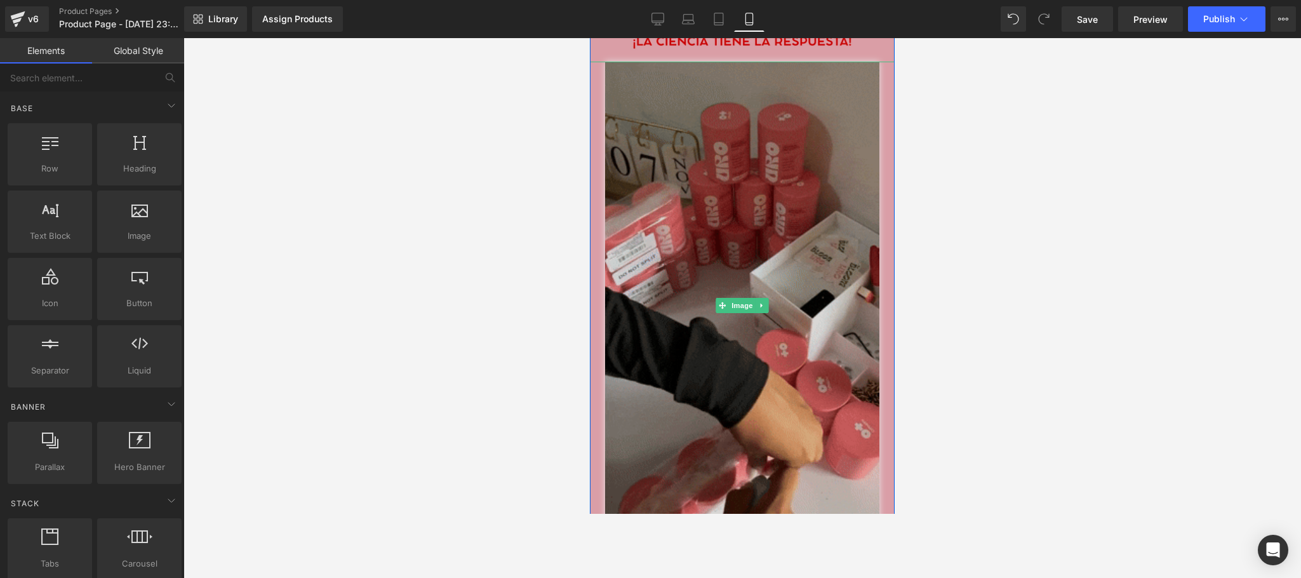
click at [767, 166] on img at bounding box center [742, 306] width 274 height 488
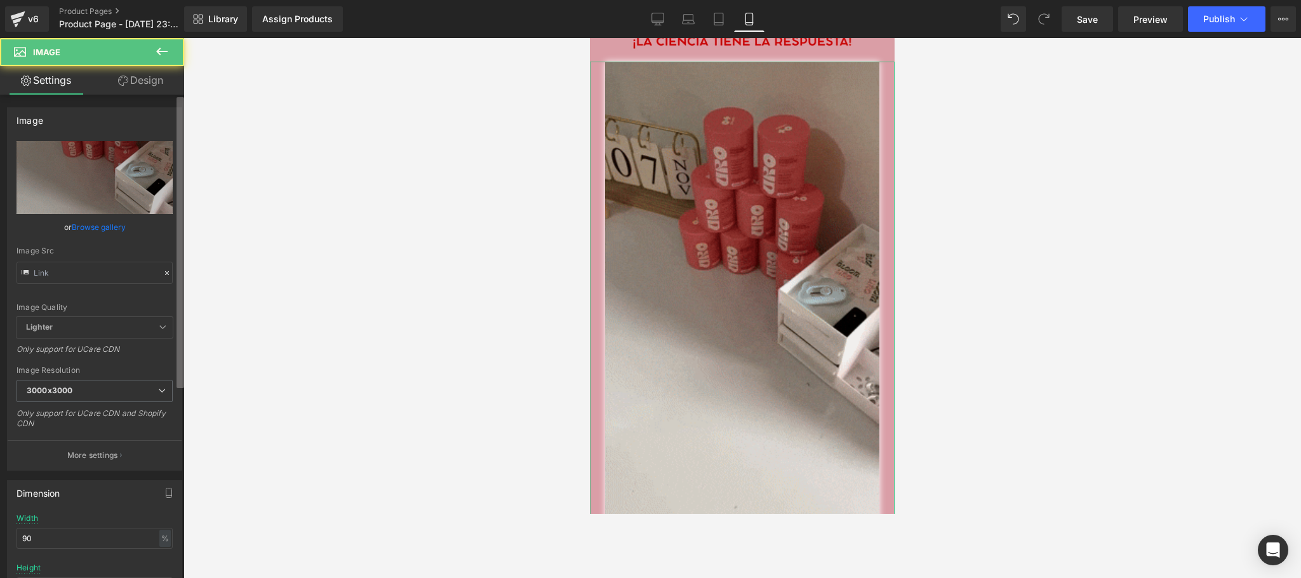
type input "[URL][DOMAIN_NAME]"
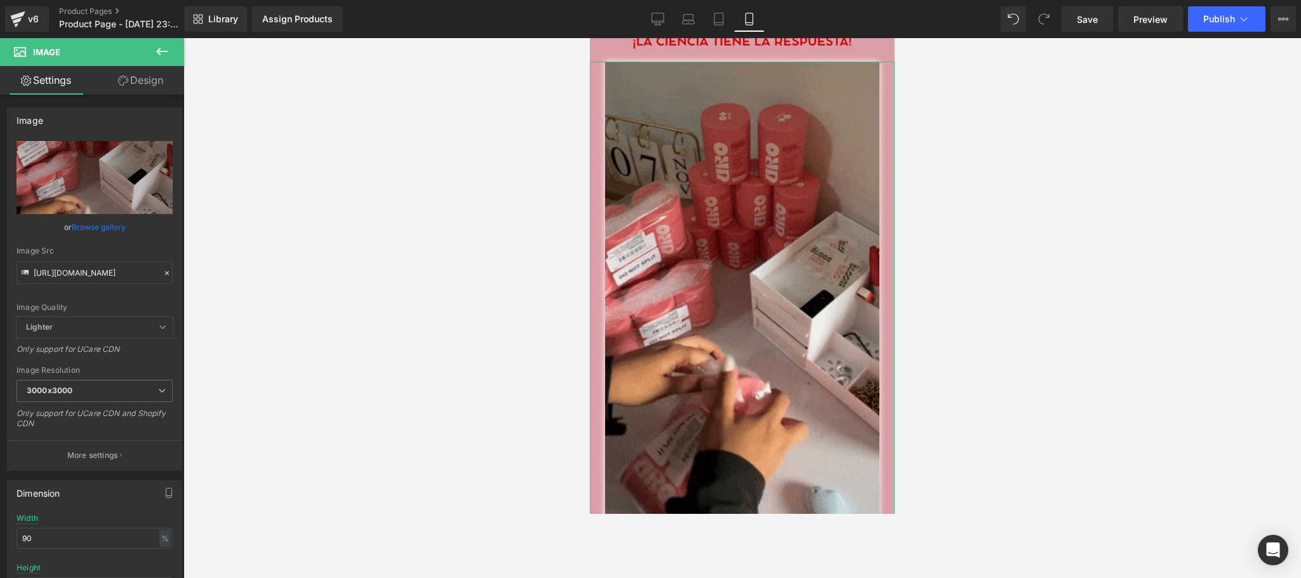
click at [158, 72] on link "Design" at bounding box center [141, 80] width 92 height 29
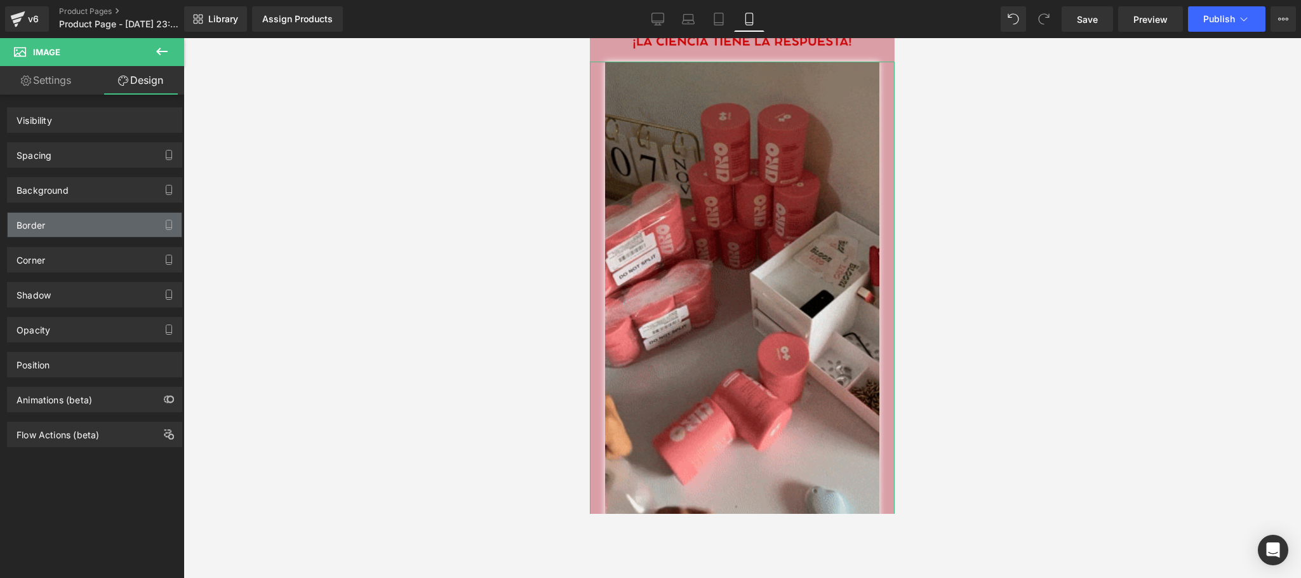
click at [102, 218] on div "Border" at bounding box center [95, 225] width 174 height 24
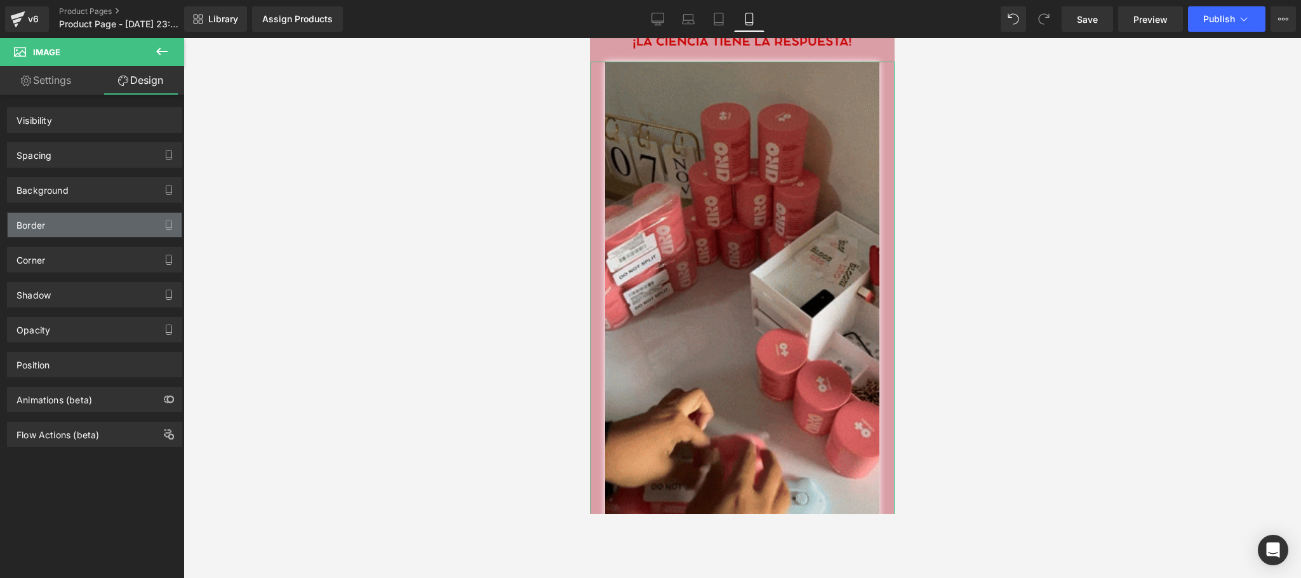
click at [111, 225] on div "Border" at bounding box center [95, 225] width 174 height 24
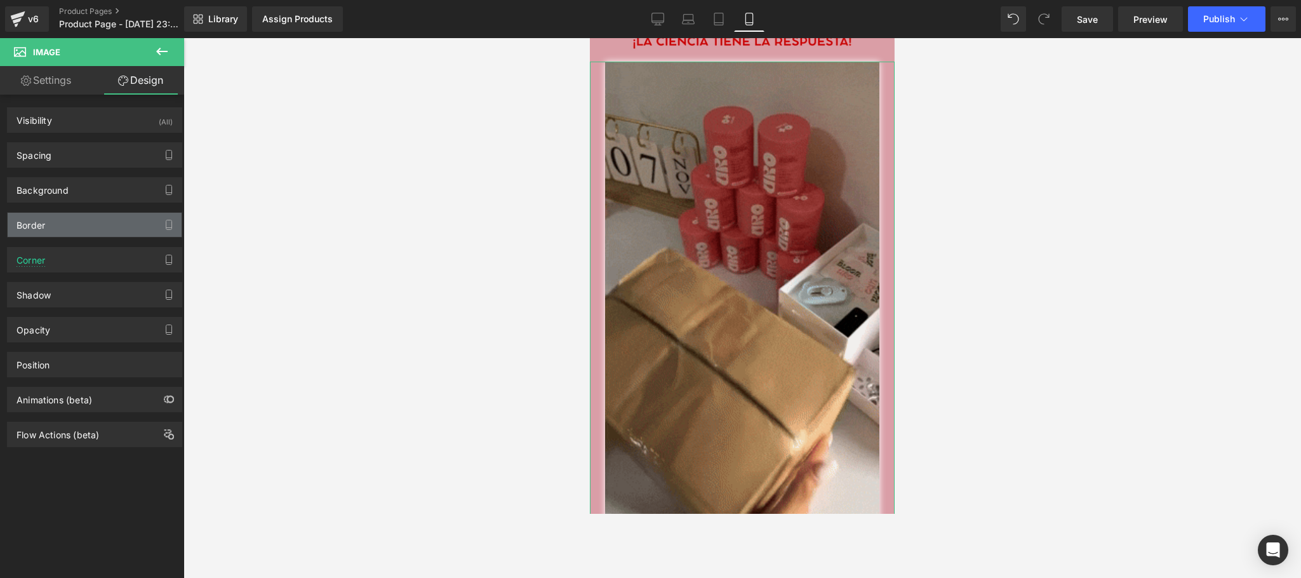
type input "#000000"
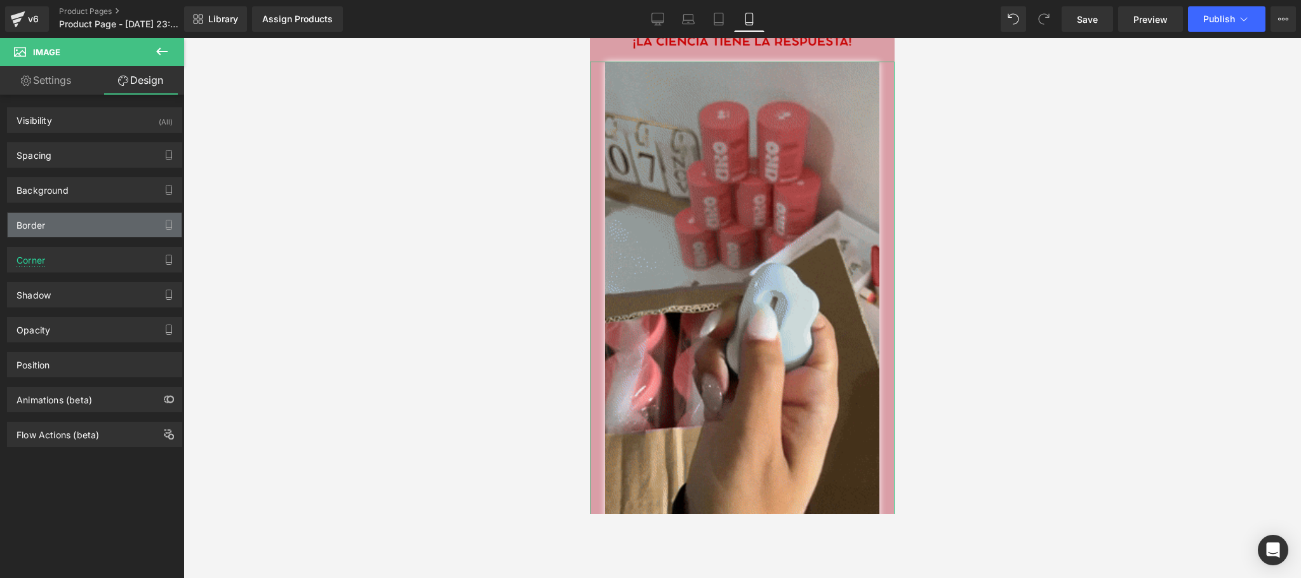
type input "90"
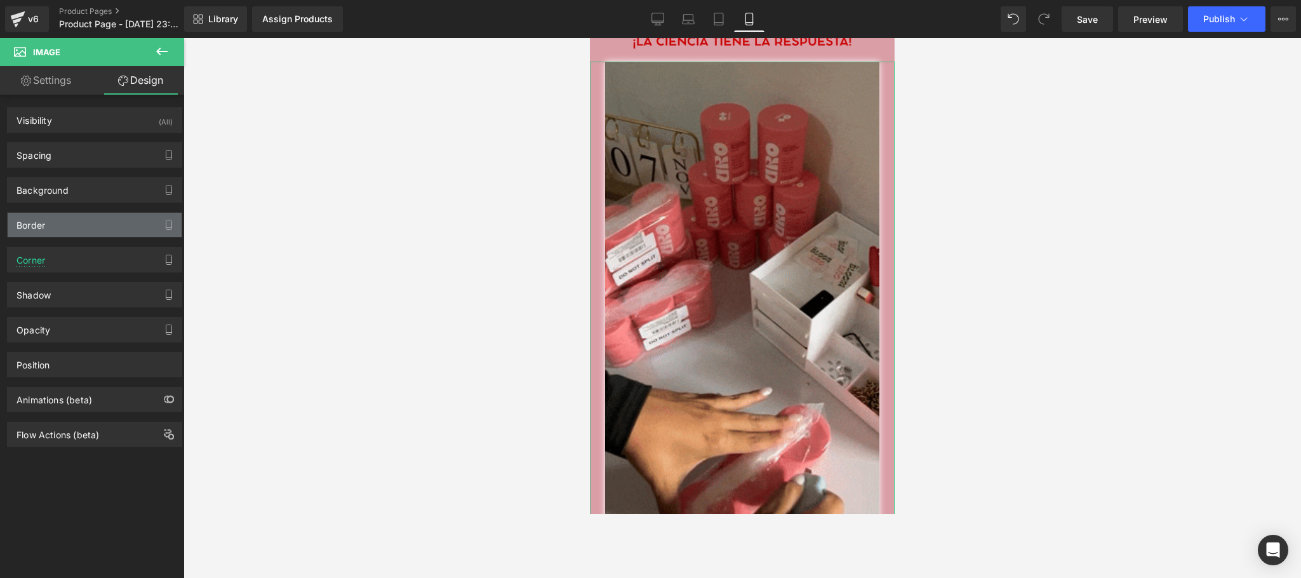
type input "0"
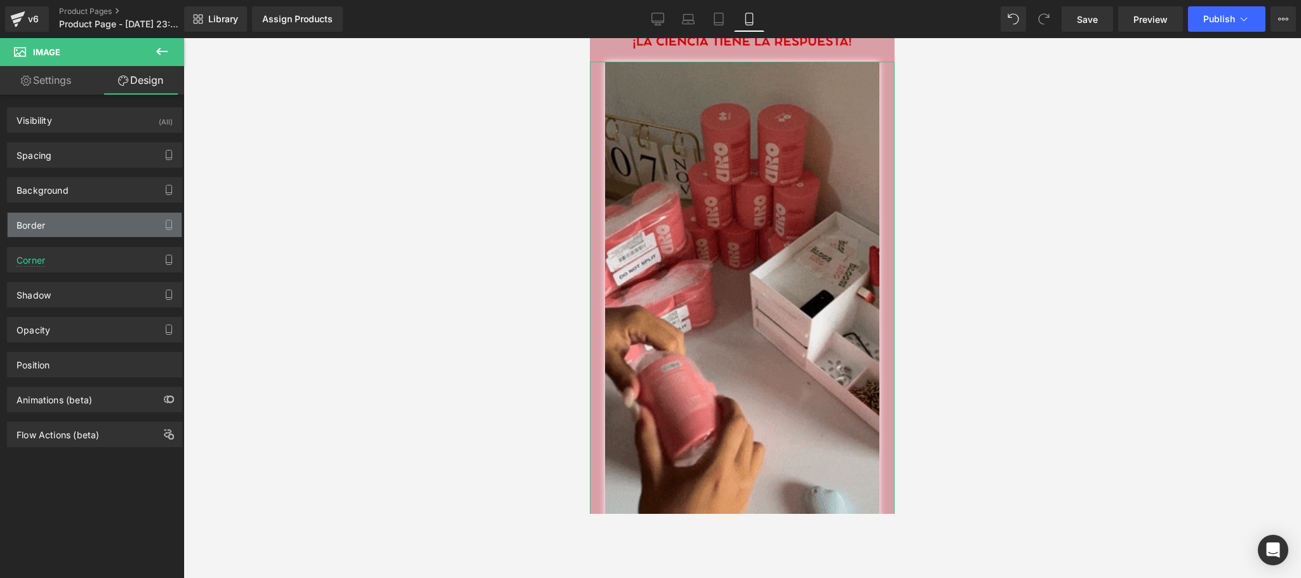
click at [126, 225] on div "Border" at bounding box center [95, 225] width 174 height 24
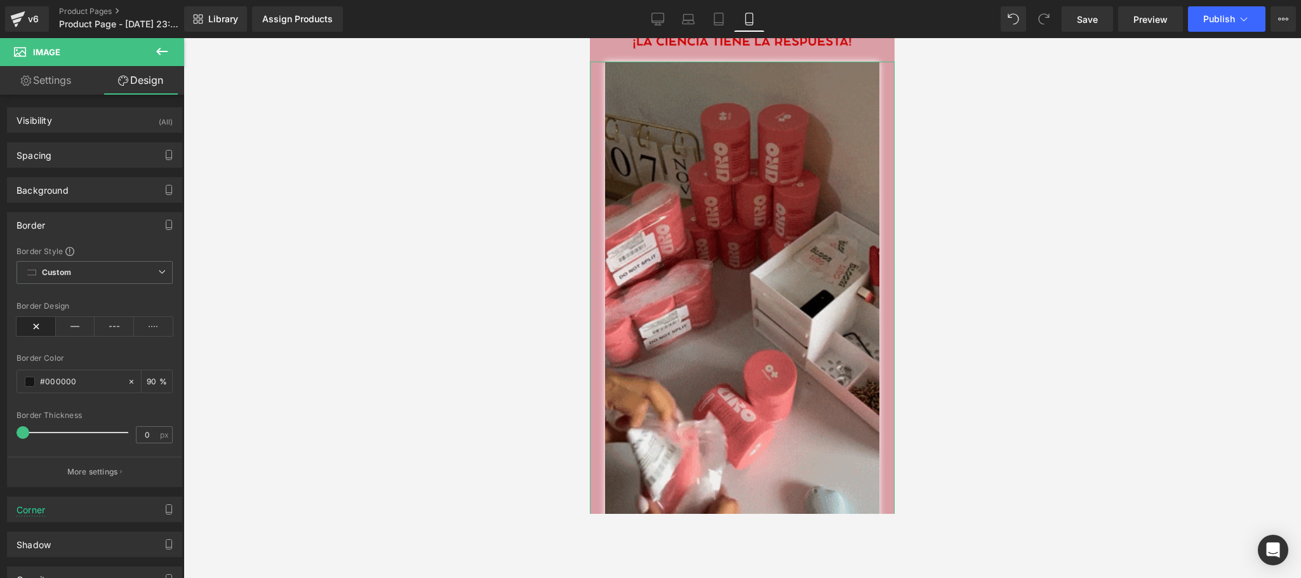
click at [92, 193] on div "Background" at bounding box center [95, 190] width 174 height 24
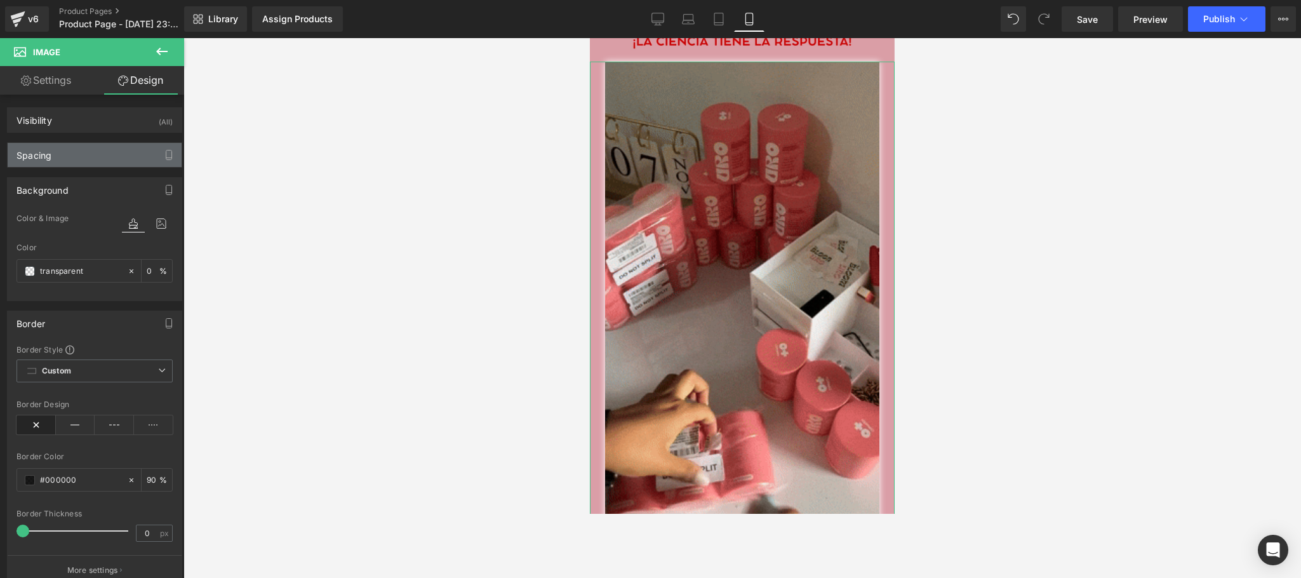
click at [105, 152] on div "Spacing" at bounding box center [95, 155] width 174 height 24
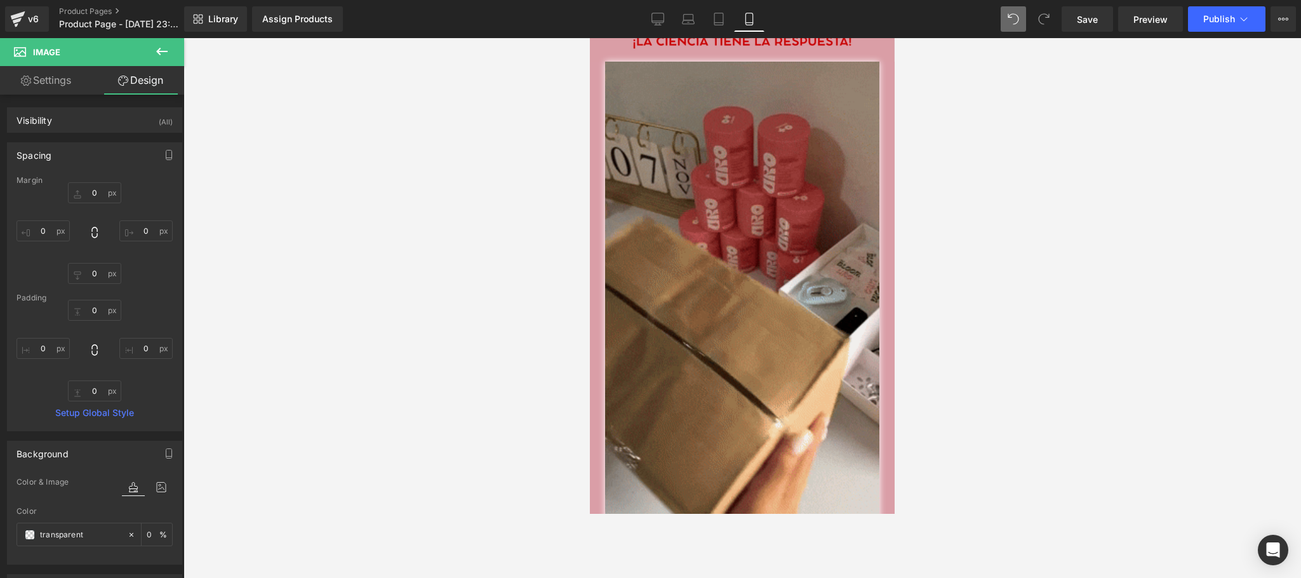
type input "0"
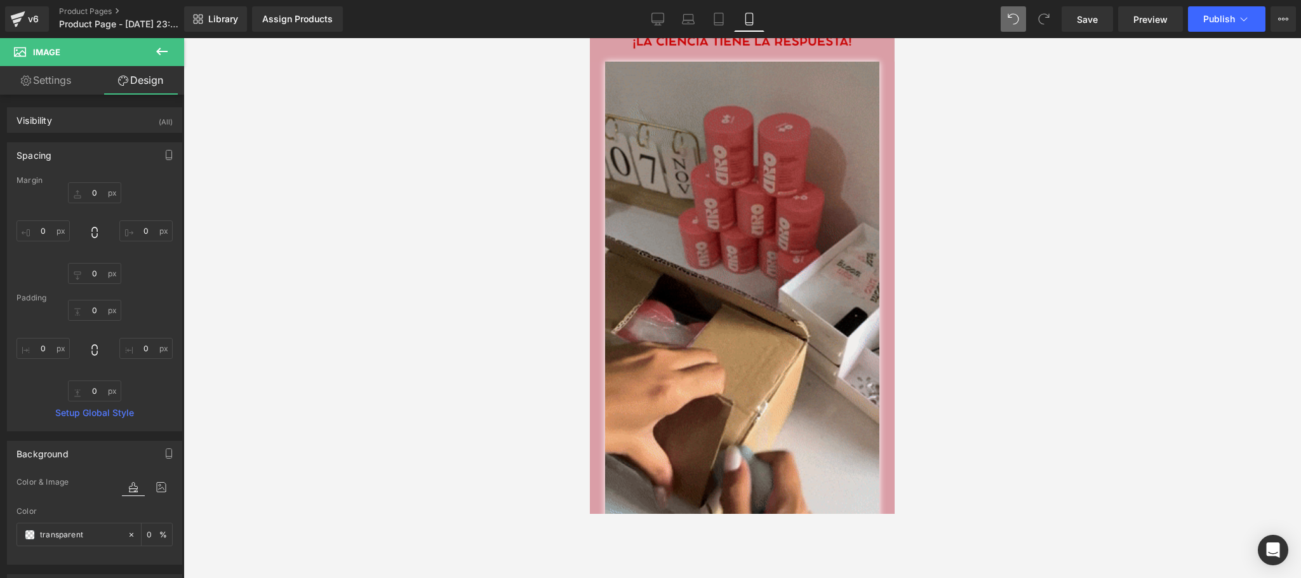
type input "0"
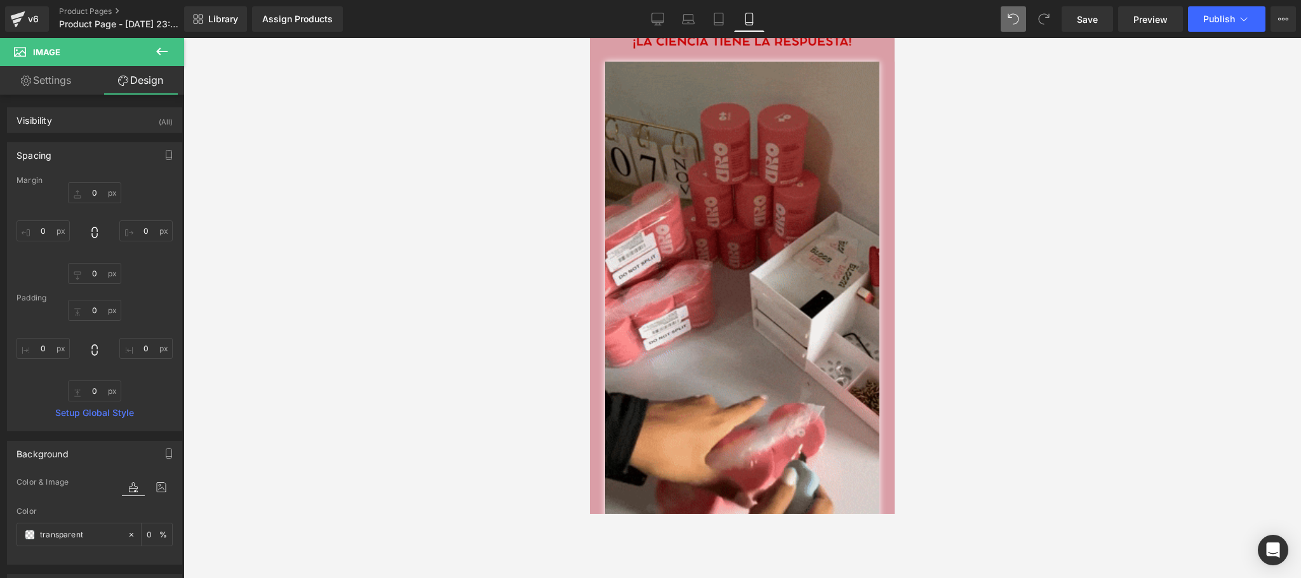
type input "0"
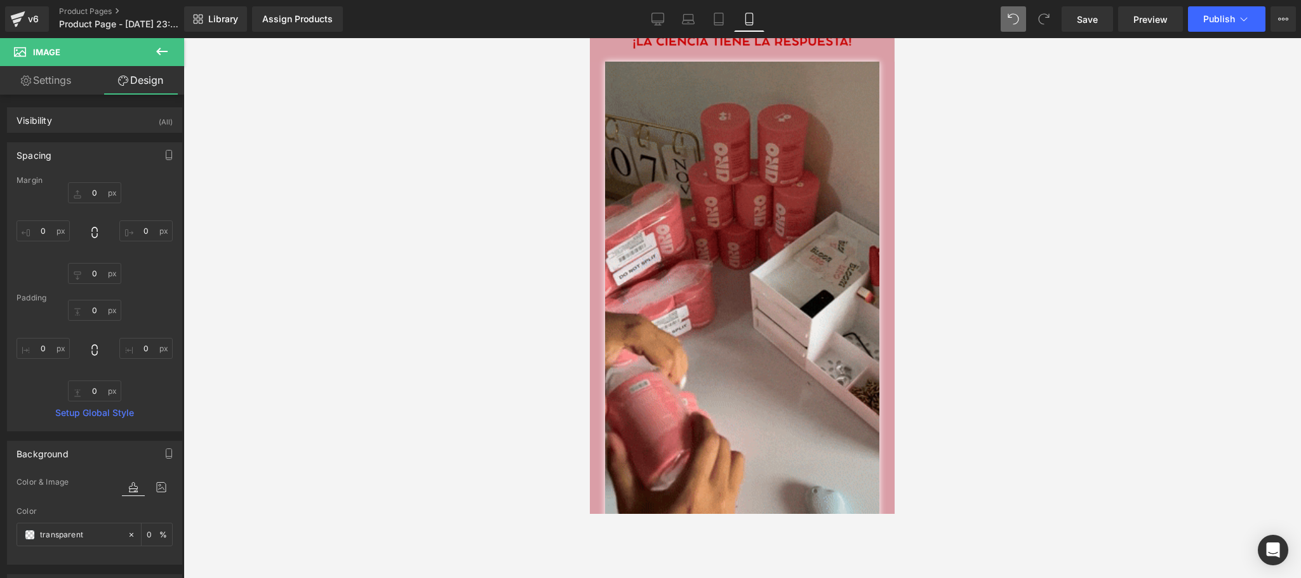
type input "0"
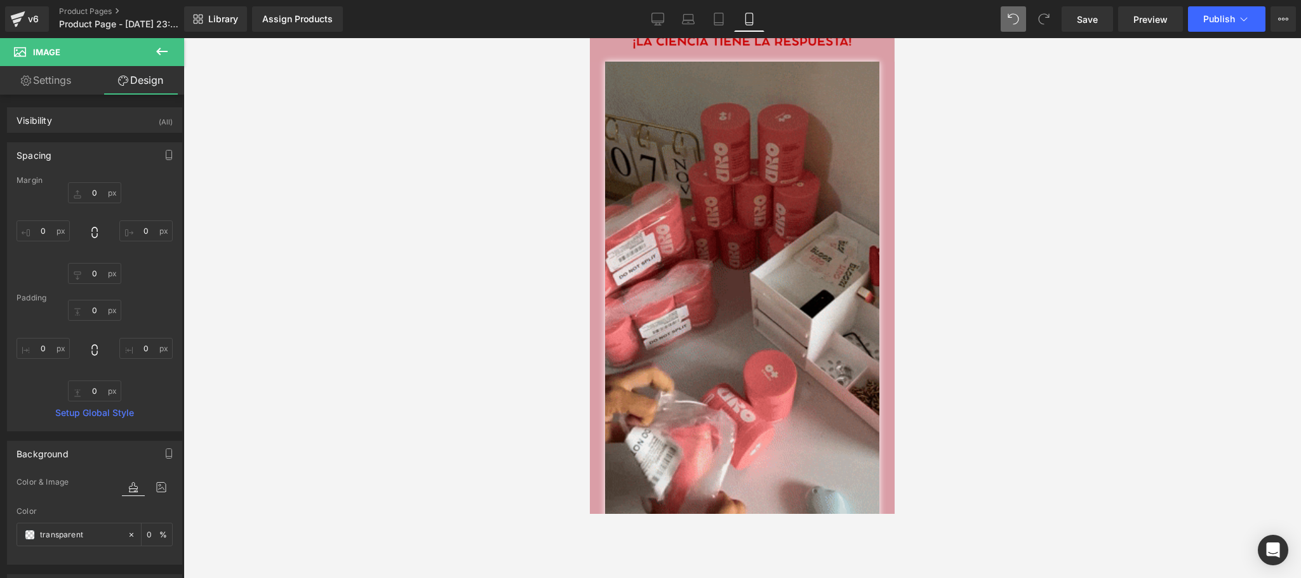
type input "0"
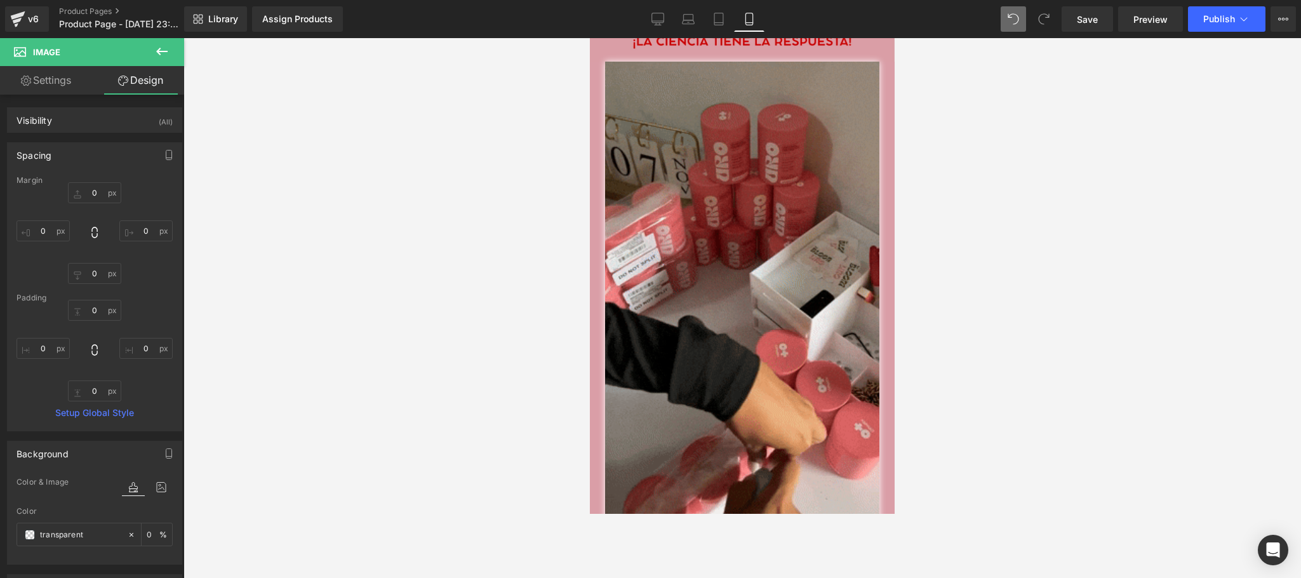
type input "0"
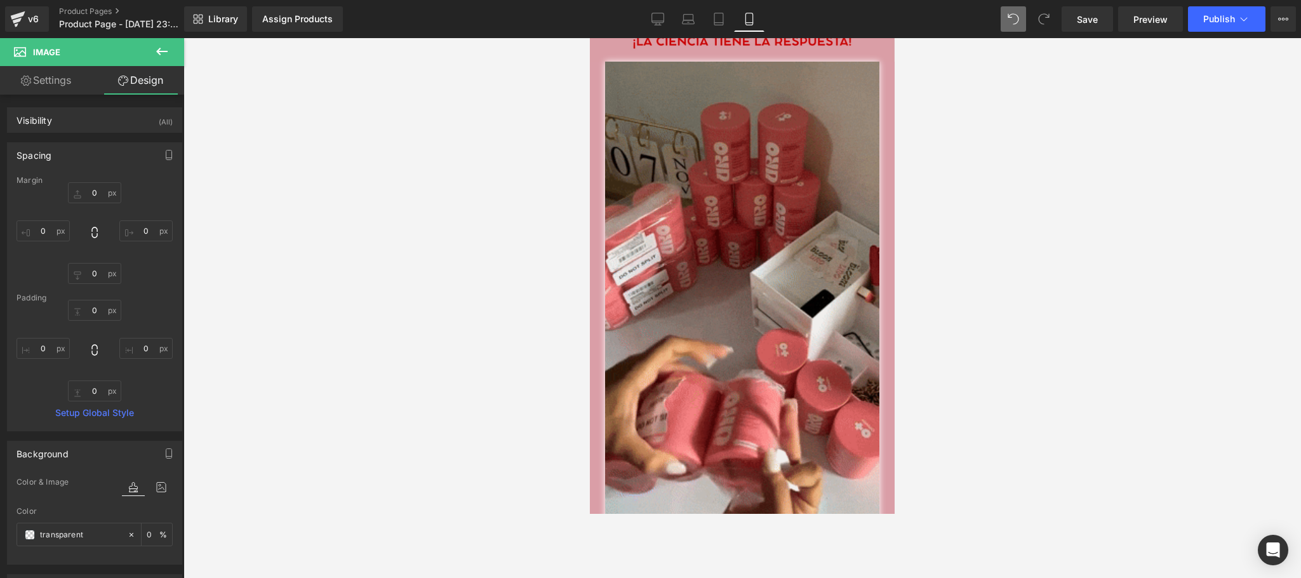
type input "0.562223"
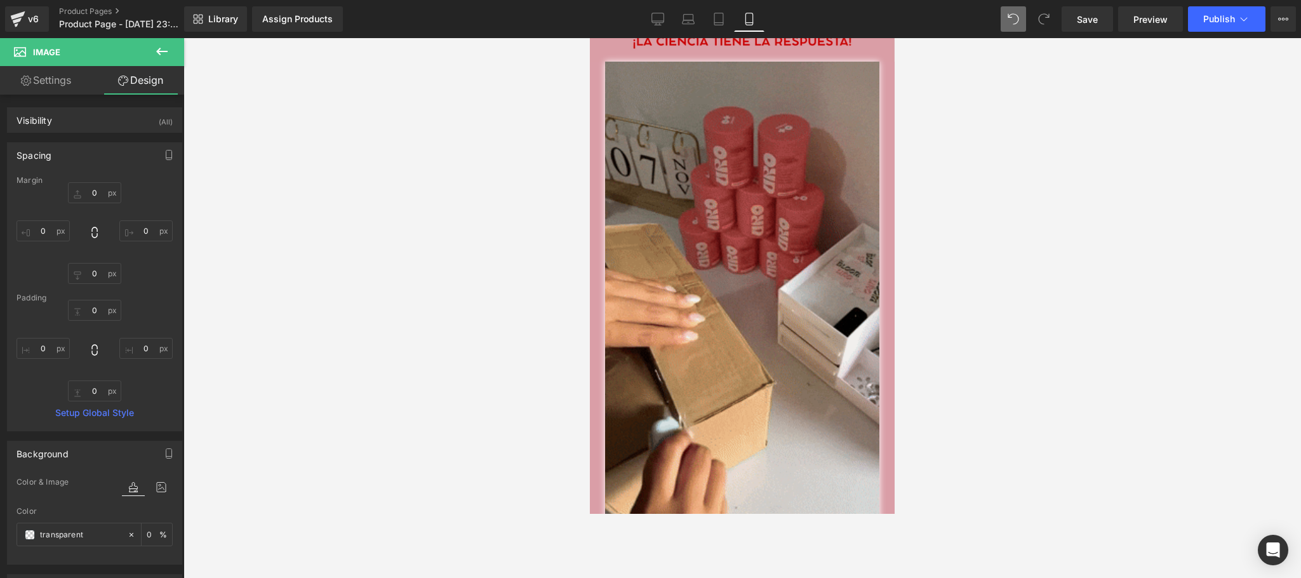
type input "0"
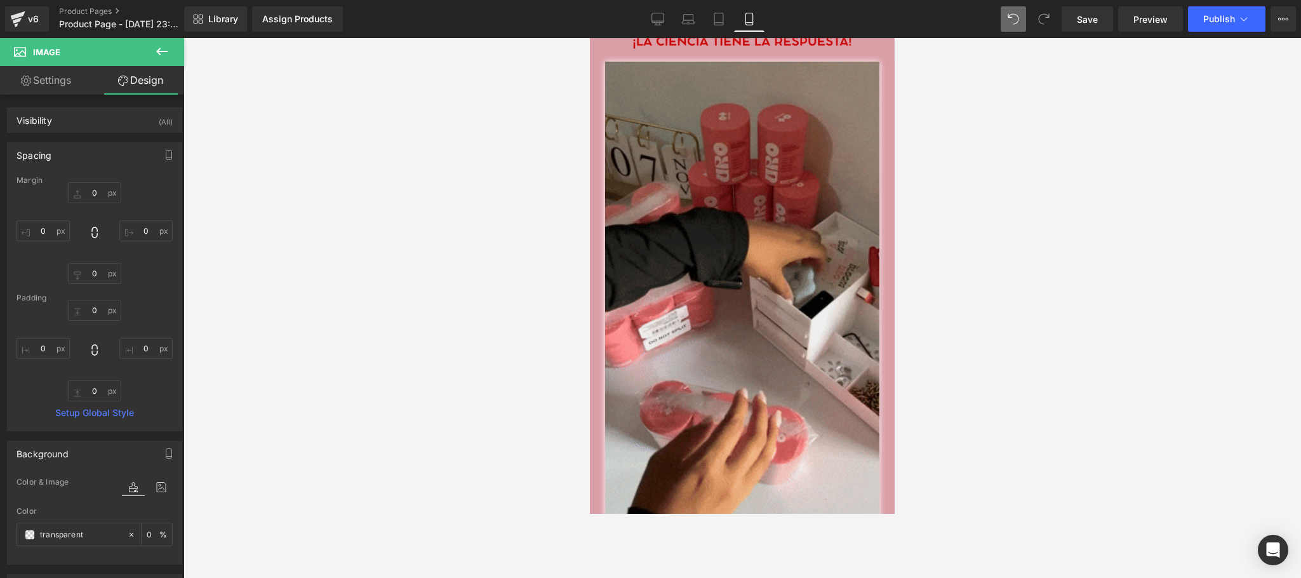
type input "0"
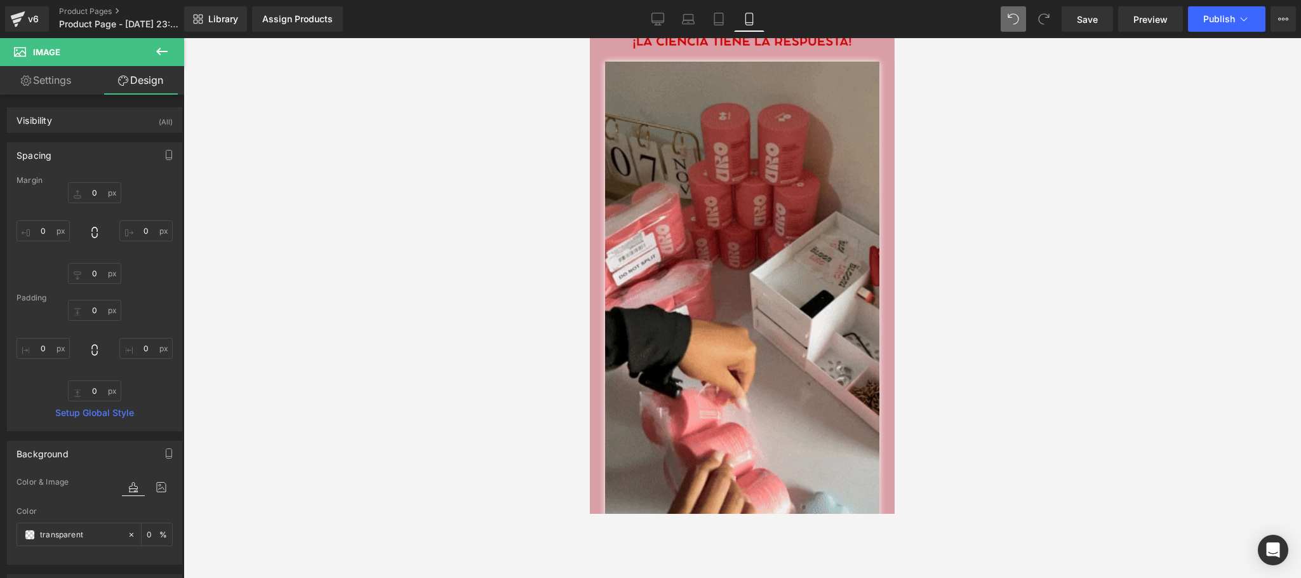
type input "90"
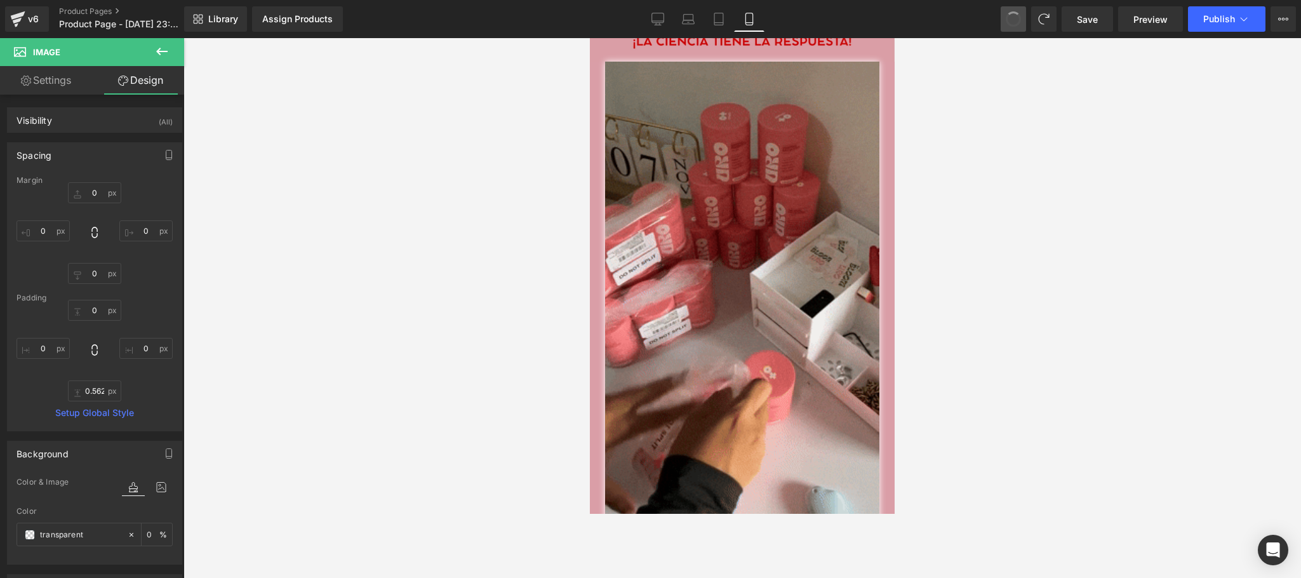
type input "0"
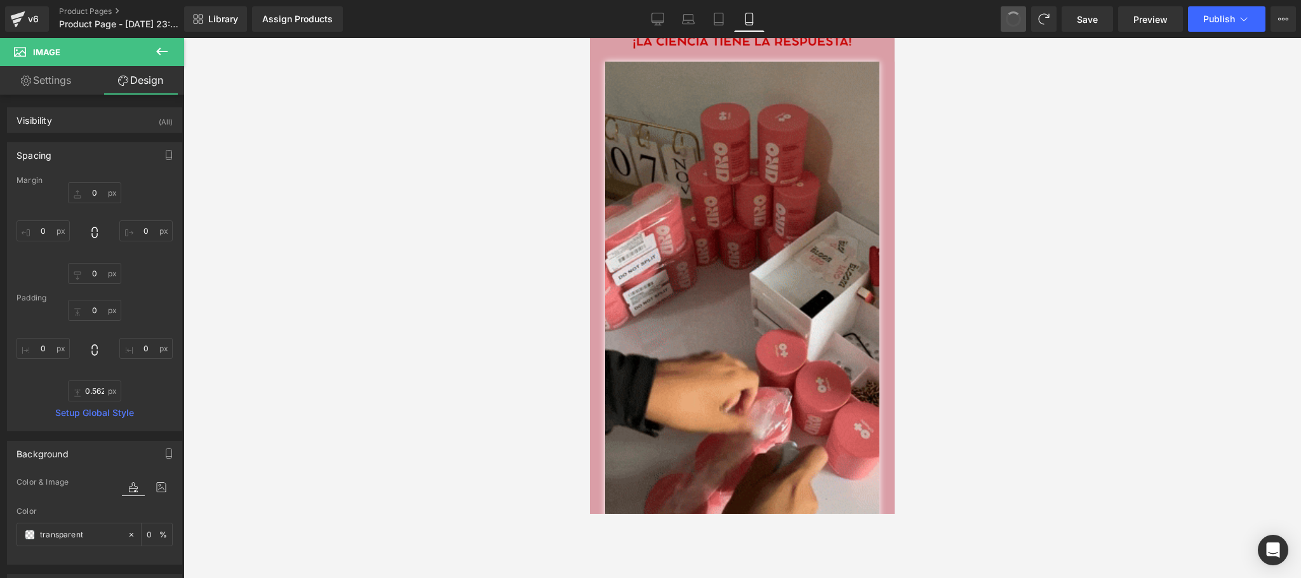
type input "0"
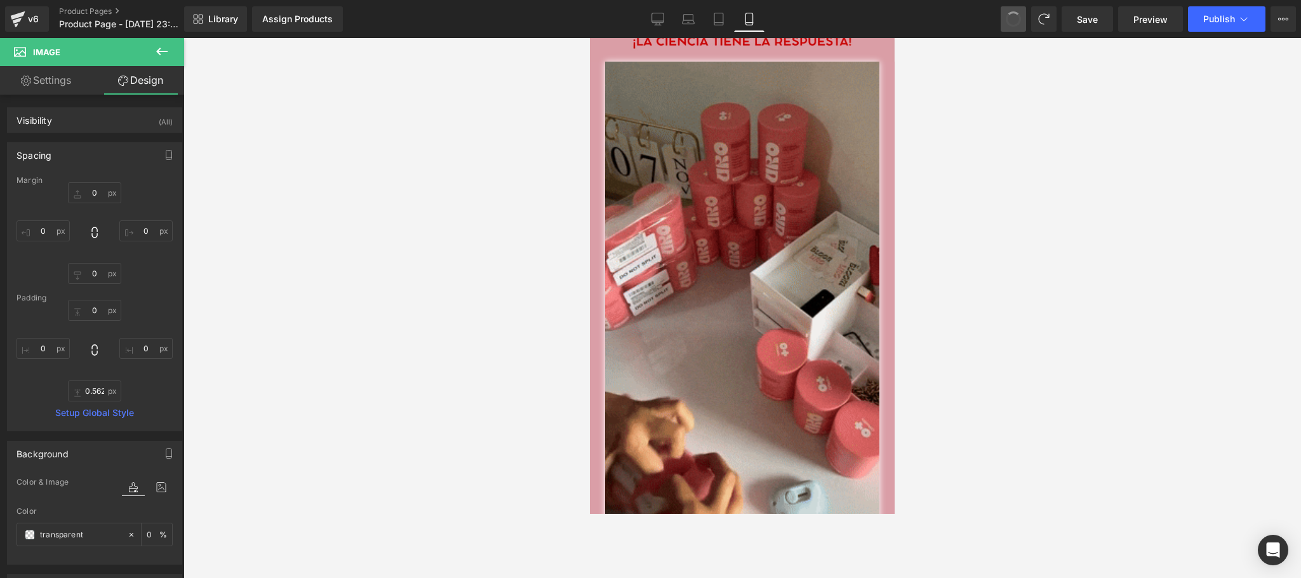
type input "0"
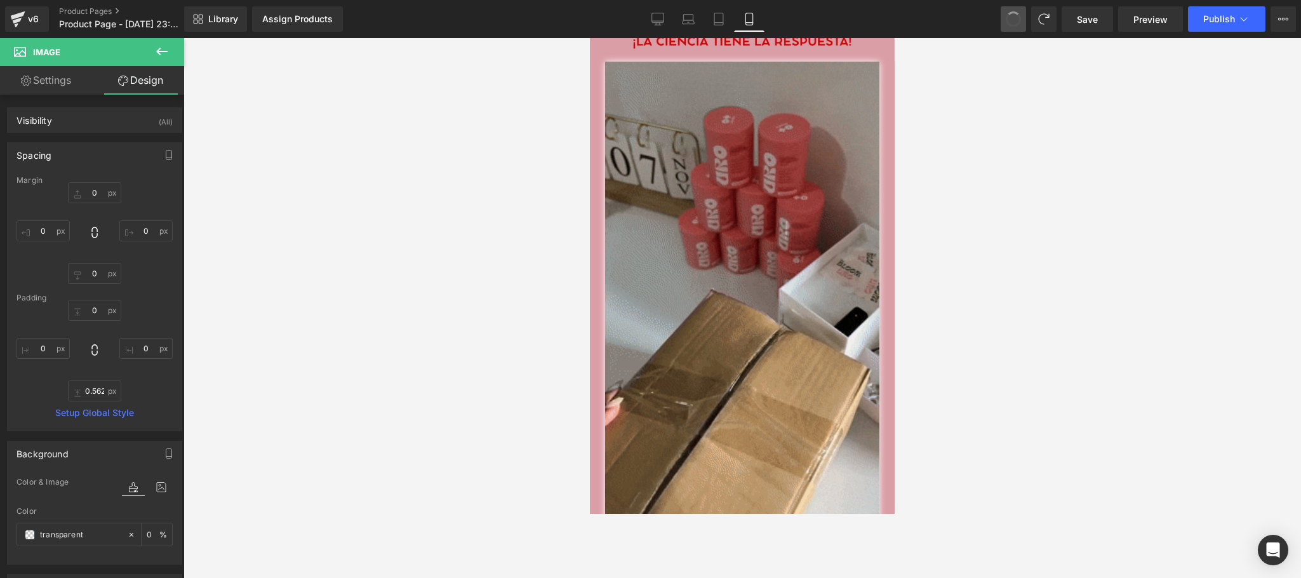
type input "0"
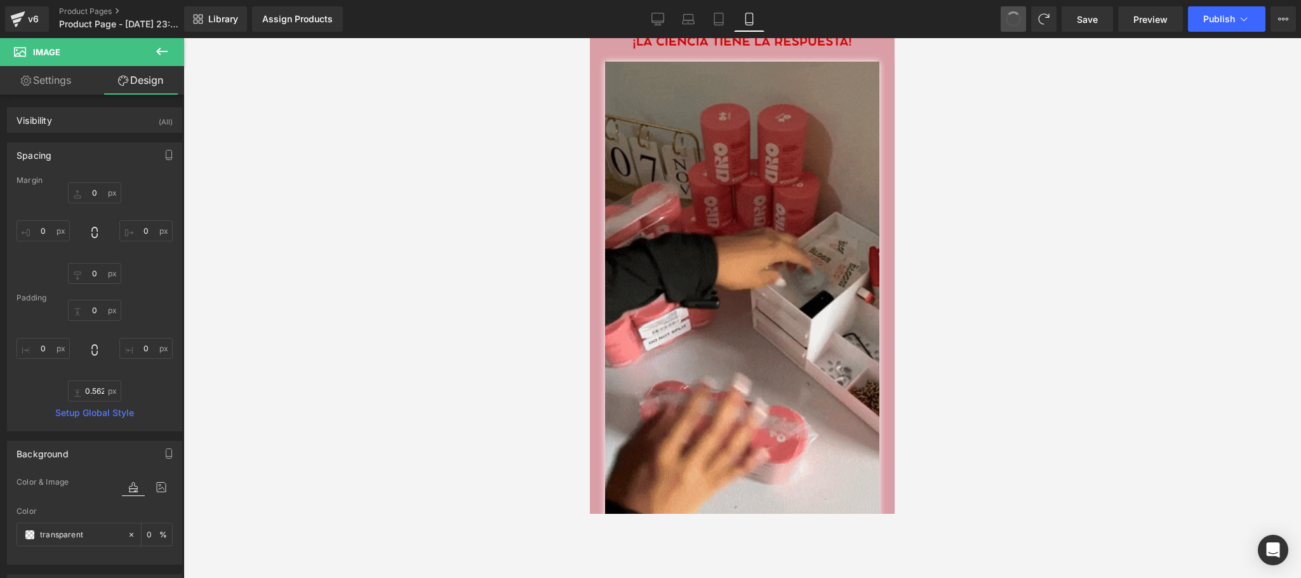
type input "0"
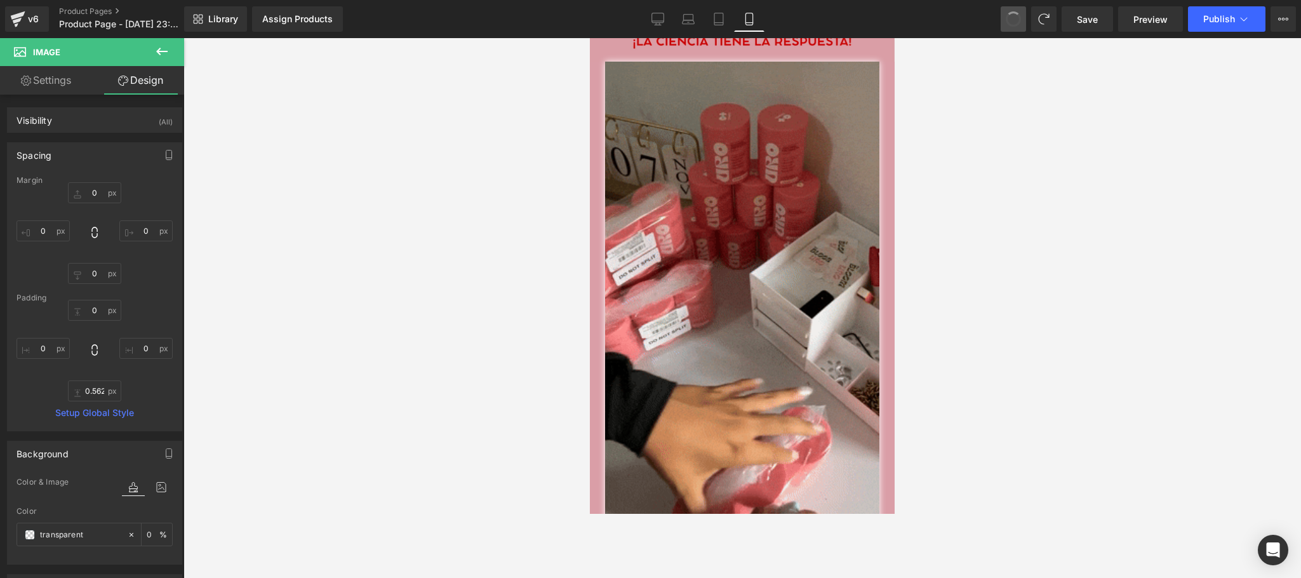
type input "0"
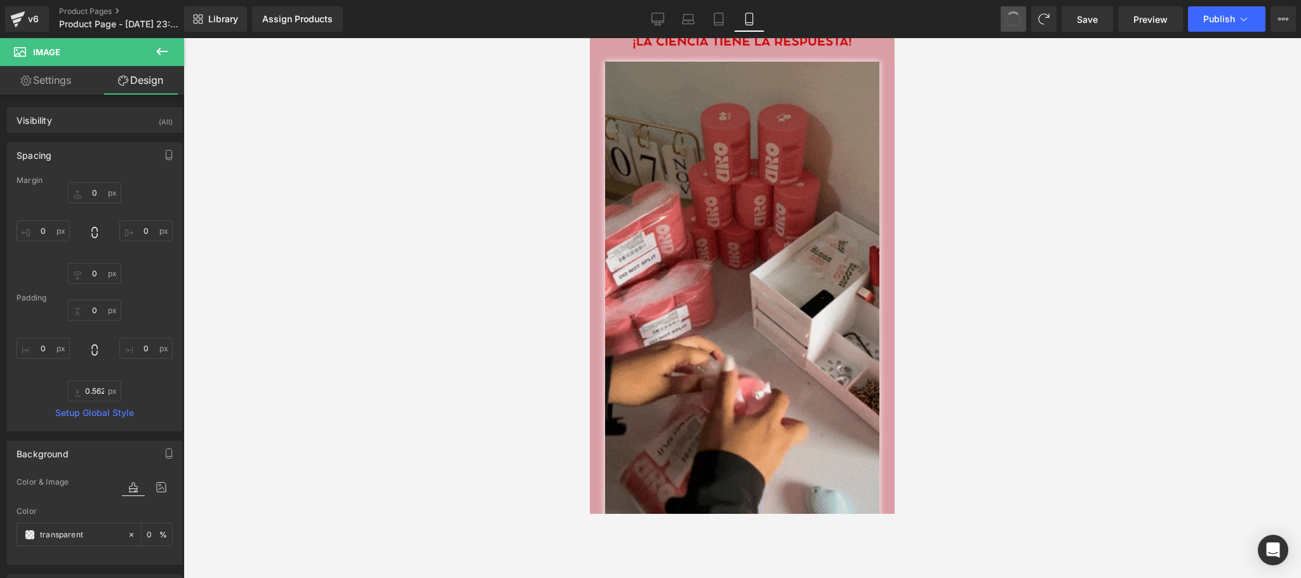
type input "5"
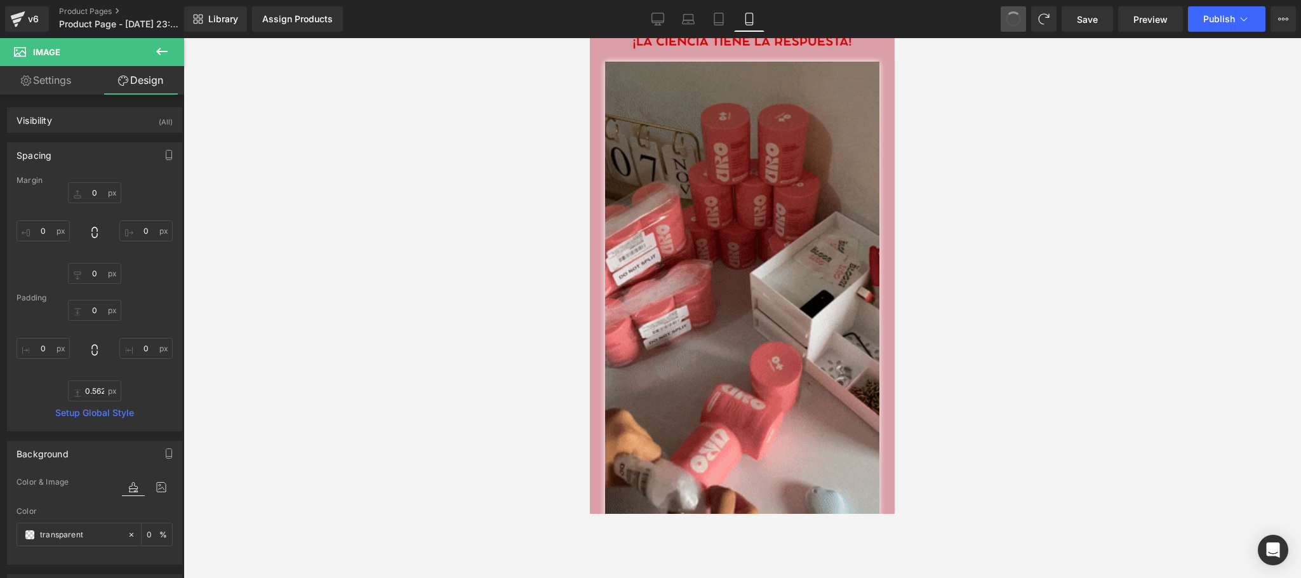
type input "0"
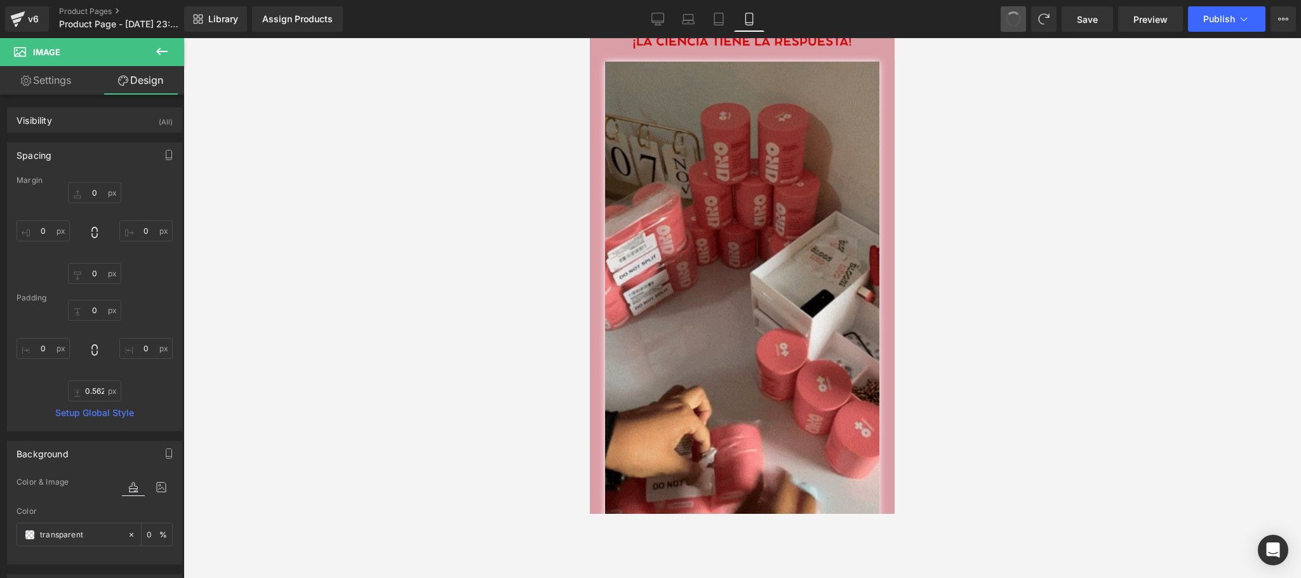
type input "0"
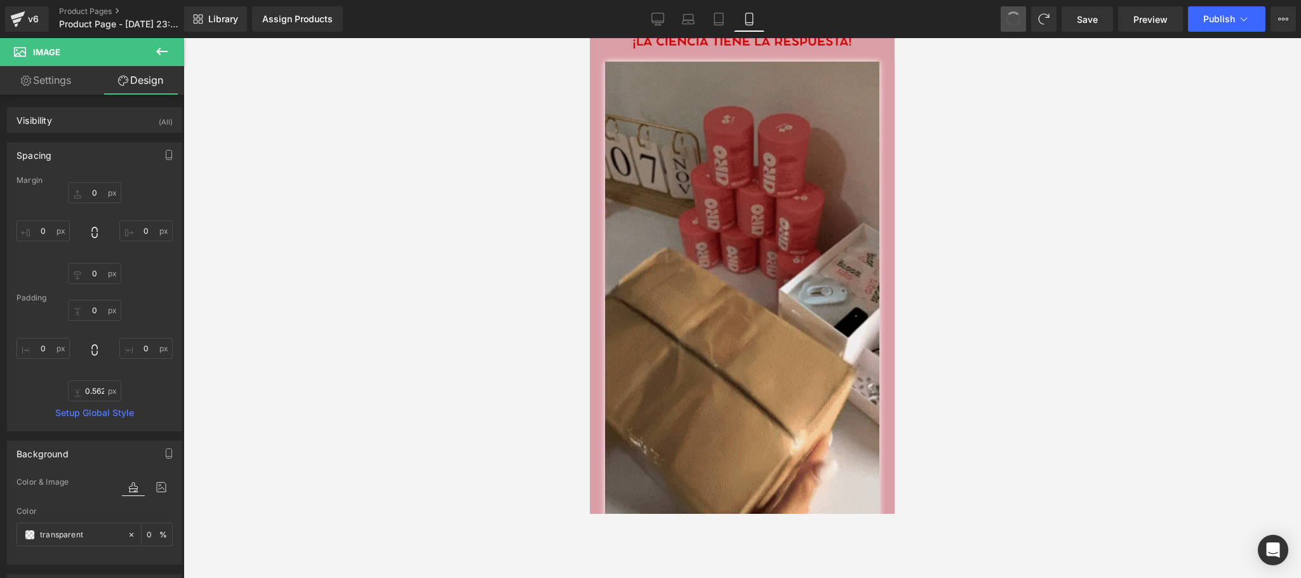
type input "90"
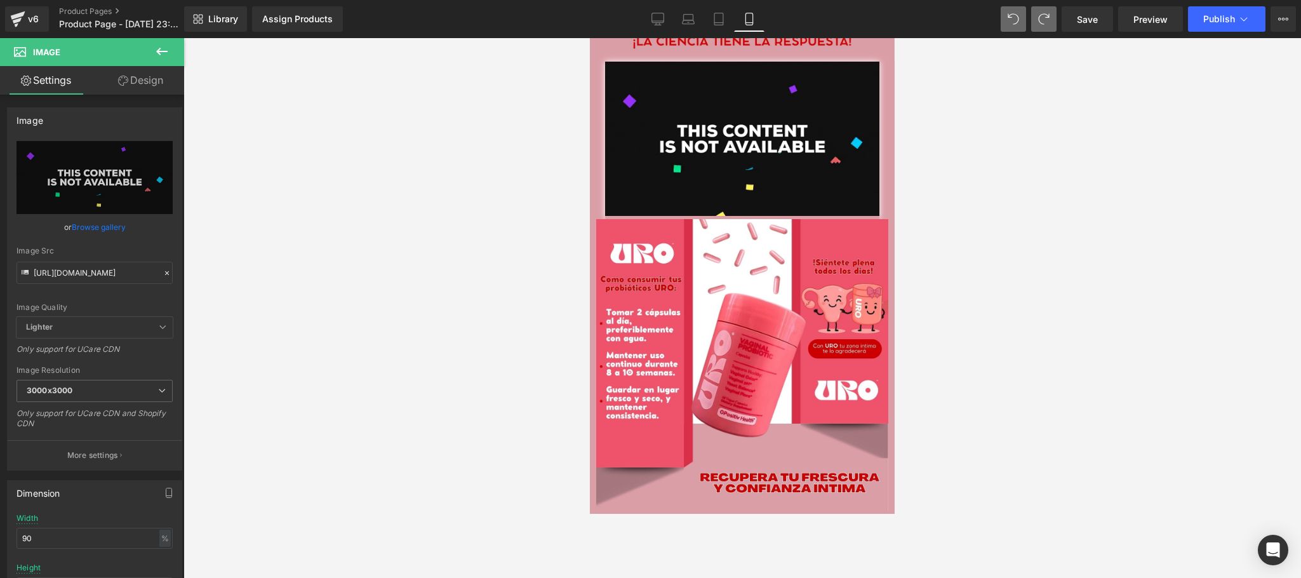
type input "[URL][DOMAIN_NAME]"
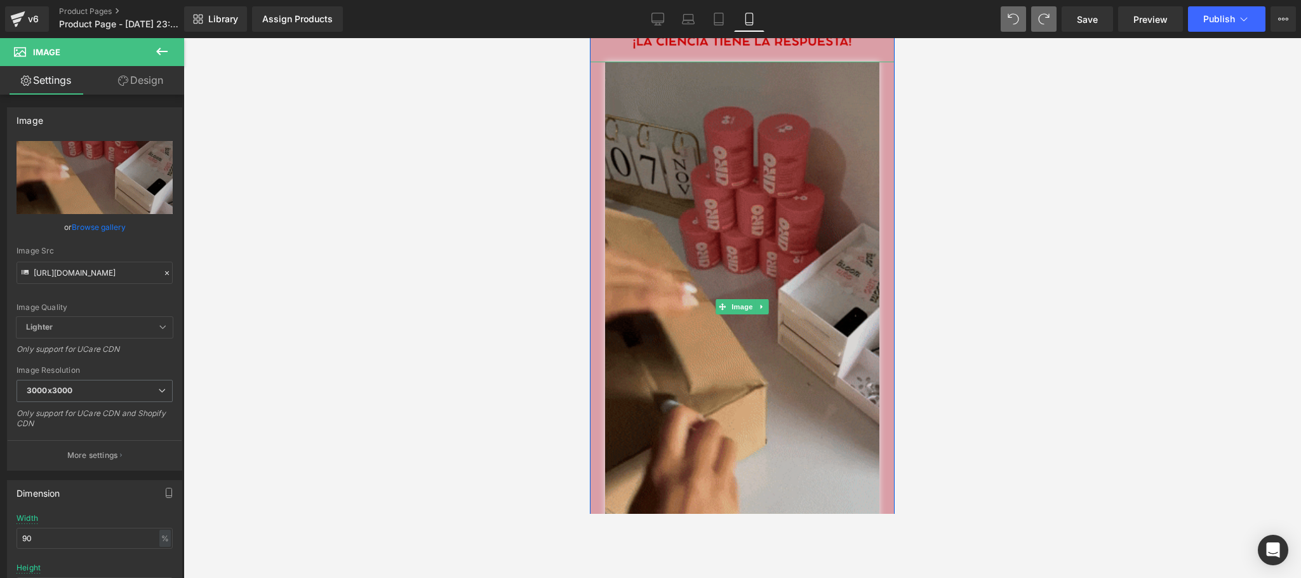
click at [790, 236] on img at bounding box center [742, 307] width 274 height 491
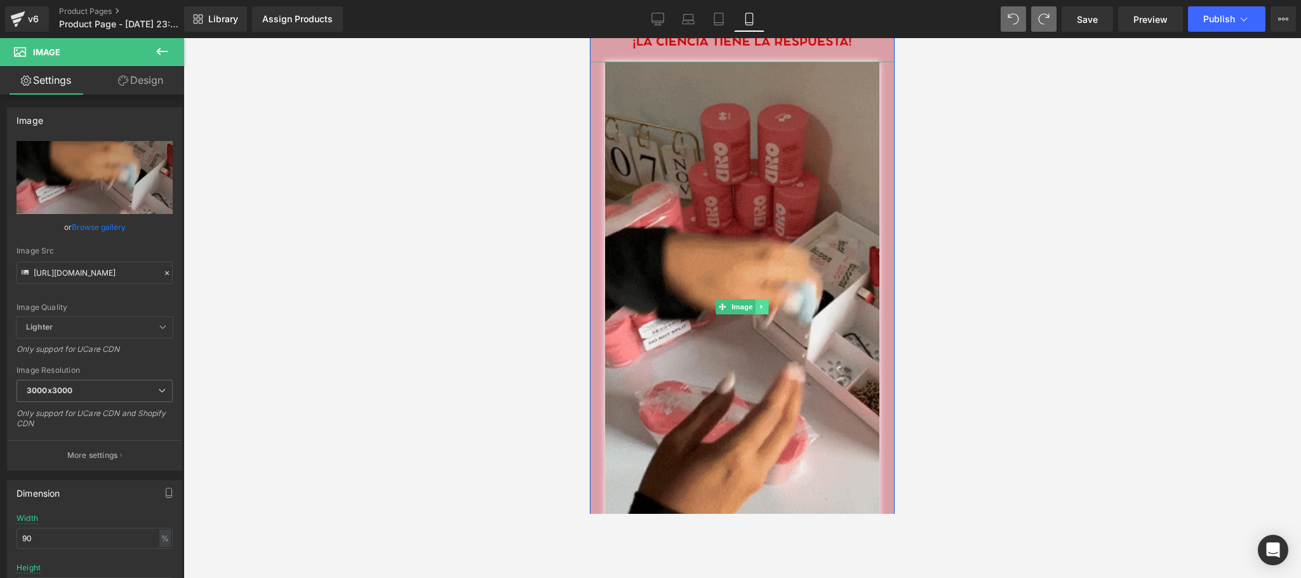
click at [759, 303] on icon at bounding box center [762, 307] width 7 height 8
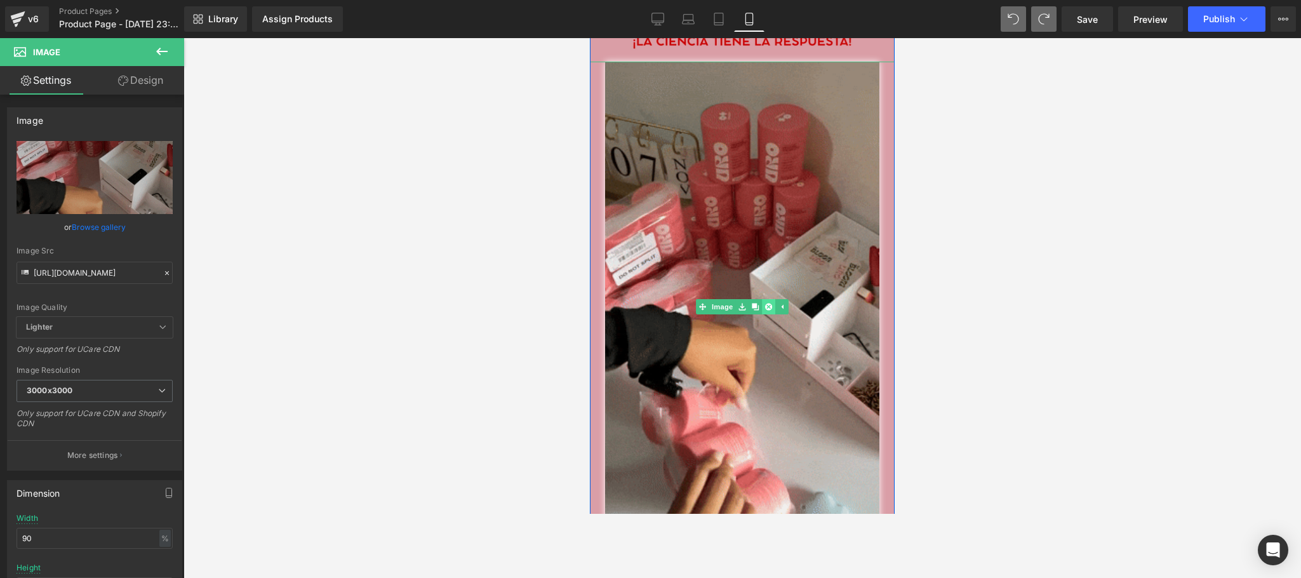
click at [765, 304] on icon at bounding box center [768, 307] width 7 height 7
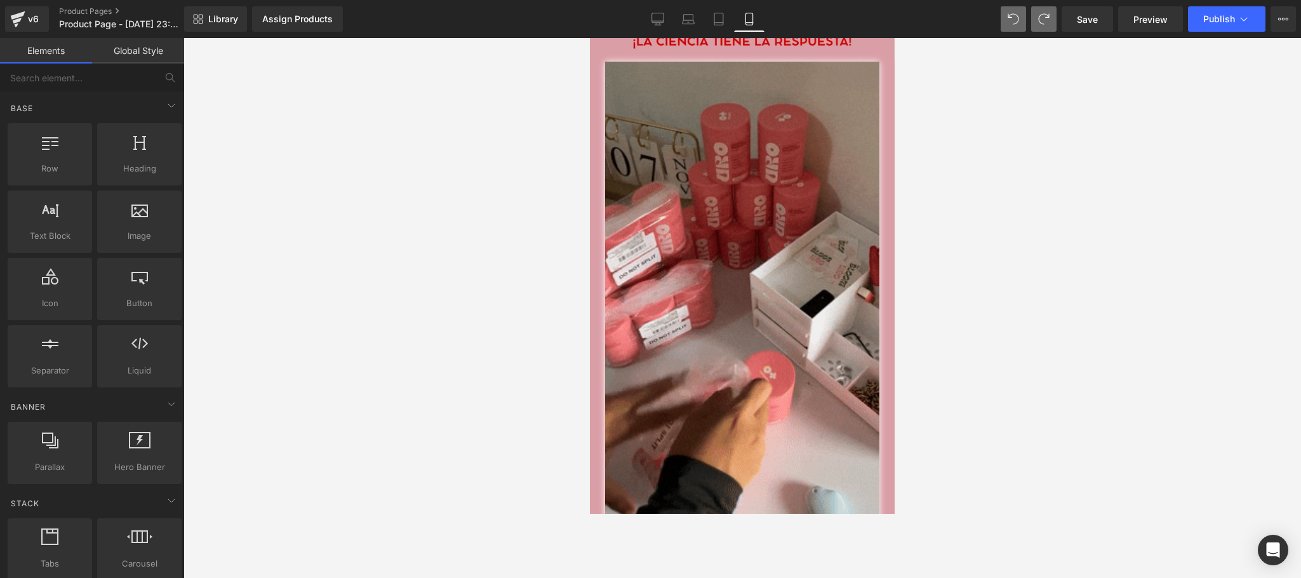
click at [553, 234] on div at bounding box center [743, 308] width 1118 height 540
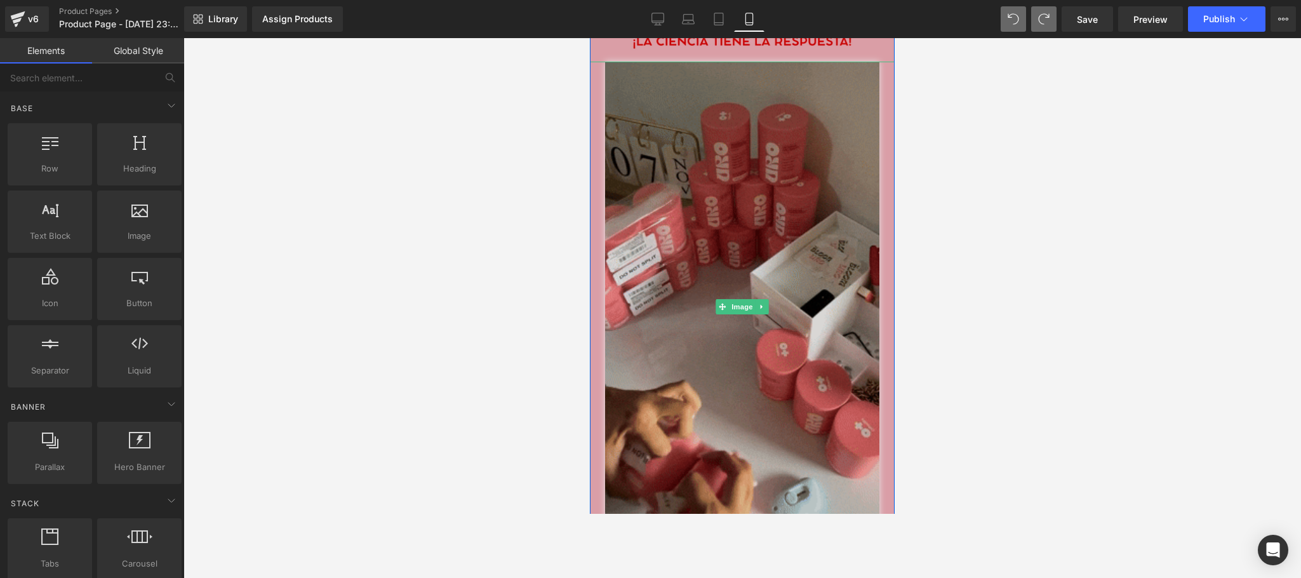
click at [677, 199] on img at bounding box center [742, 307] width 274 height 491
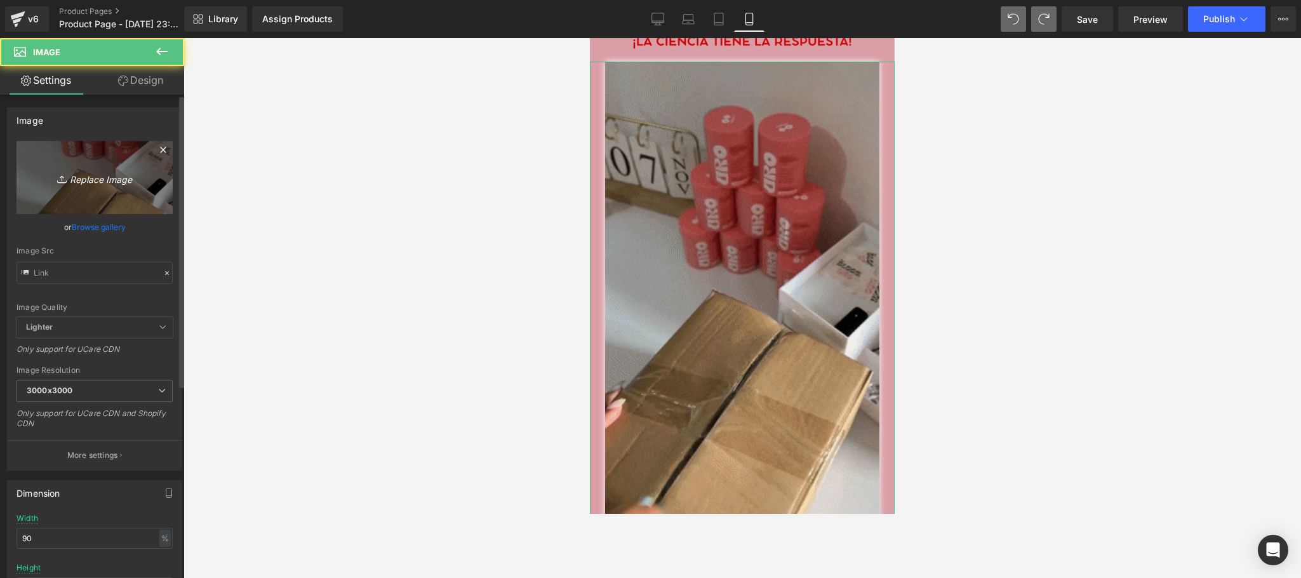
type input "[URL][DOMAIN_NAME]"
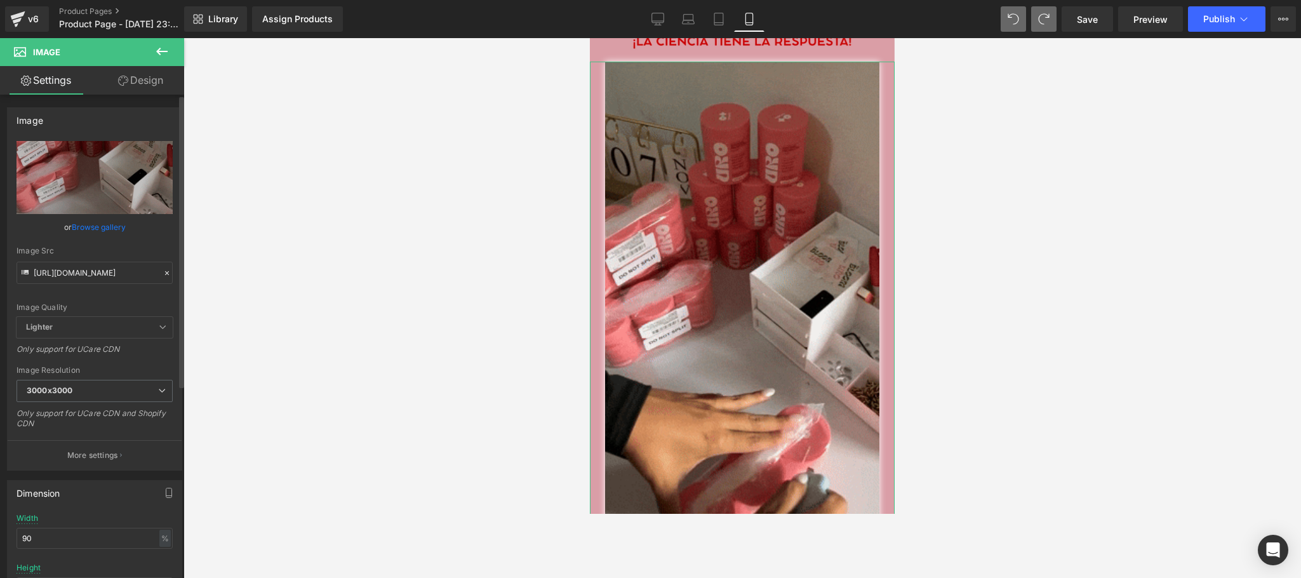
click at [163, 273] on icon at bounding box center [167, 273] width 9 height 9
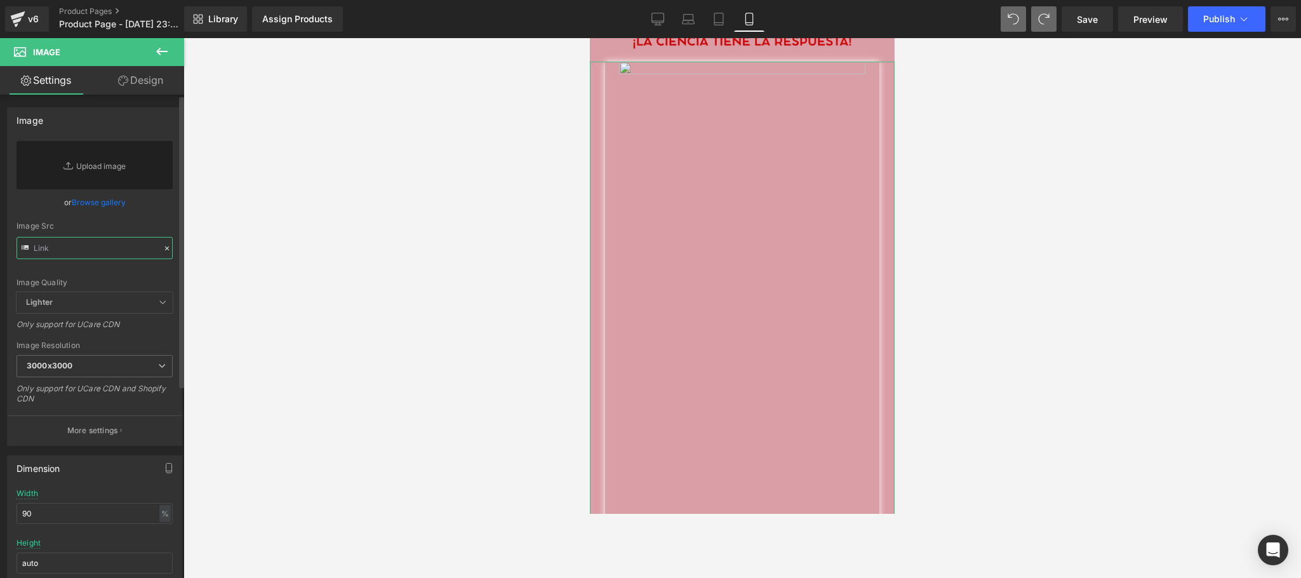
click at [101, 257] on input "text" at bounding box center [95, 248] width 156 height 22
paste input "[URL][DOMAIN_NAME]"
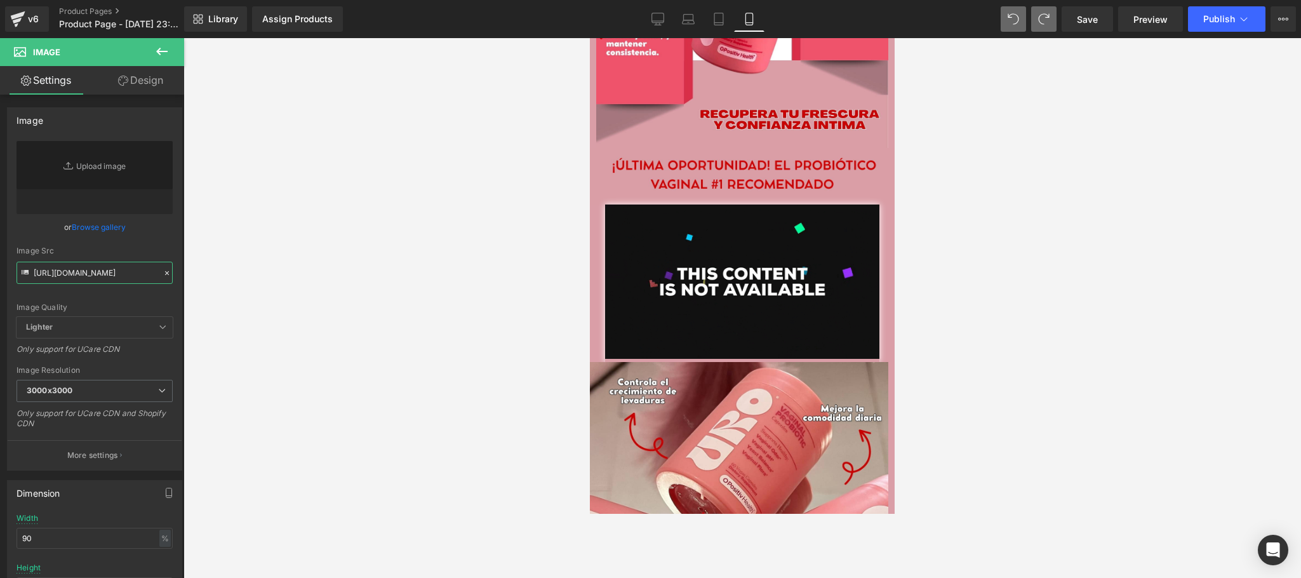
scroll to position [1614, 0]
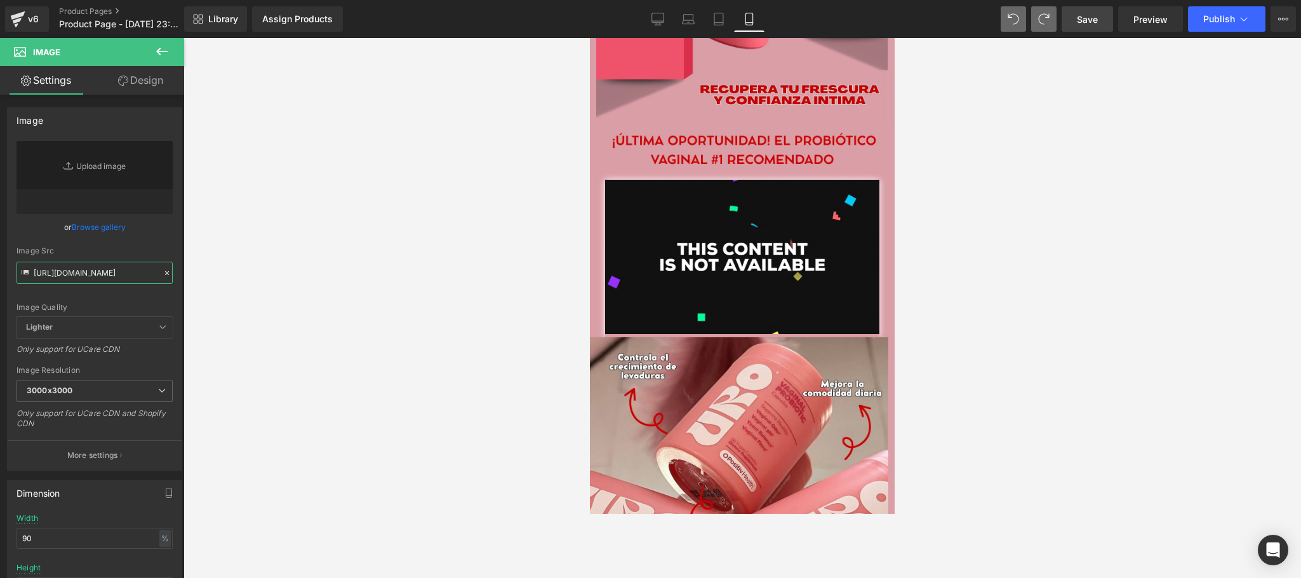
type input "[URL][DOMAIN_NAME]"
click at [1094, 19] on span "Save" at bounding box center [1087, 19] width 21 height 13
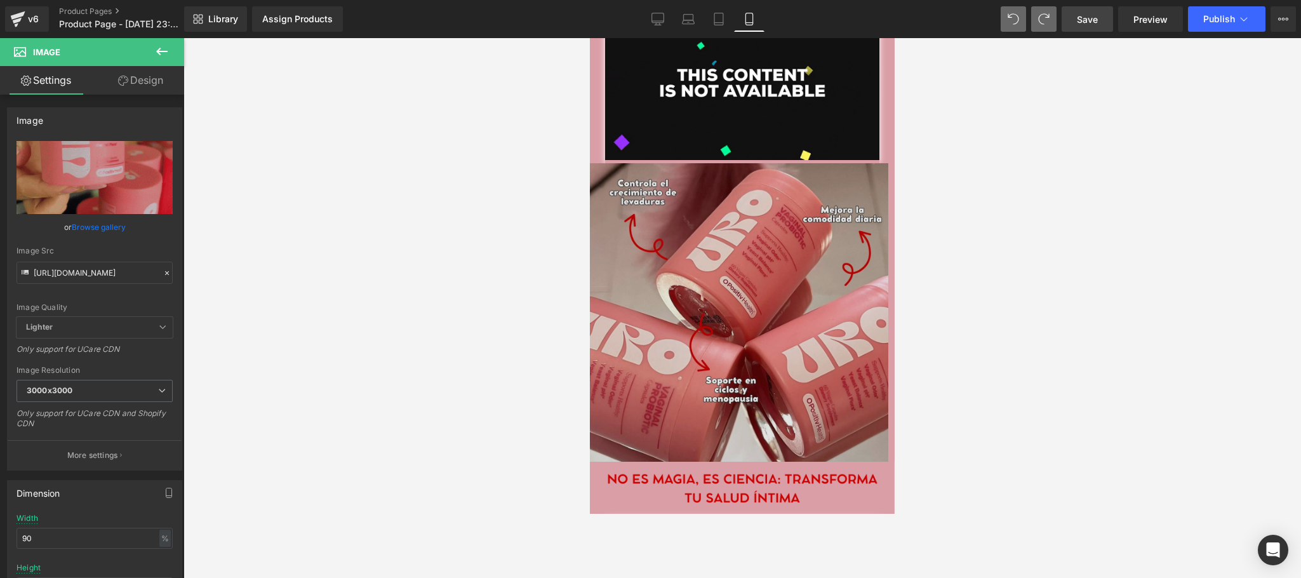
scroll to position [1779, 0]
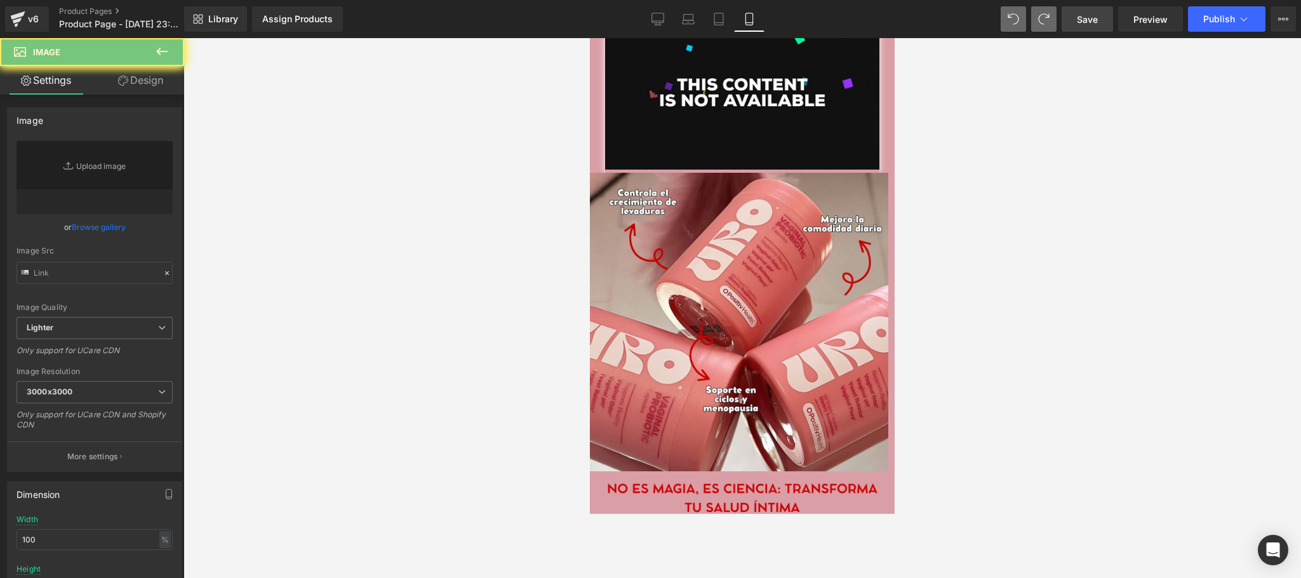
scroll to position [0, 0]
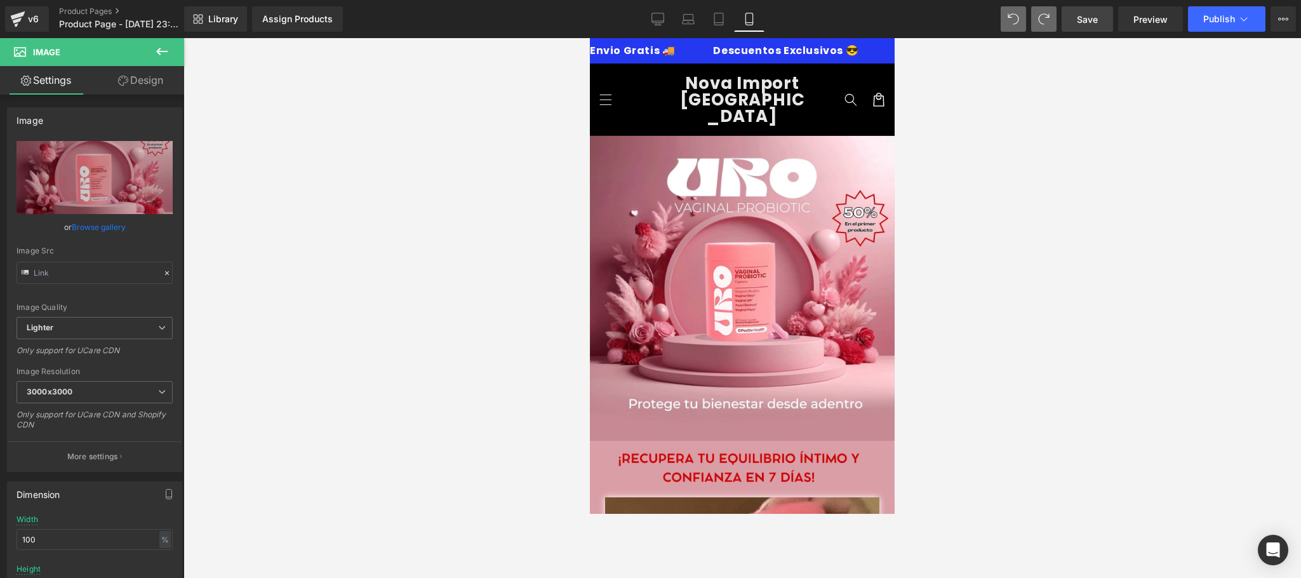
type input "[URL][DOMAIN_NAME]"
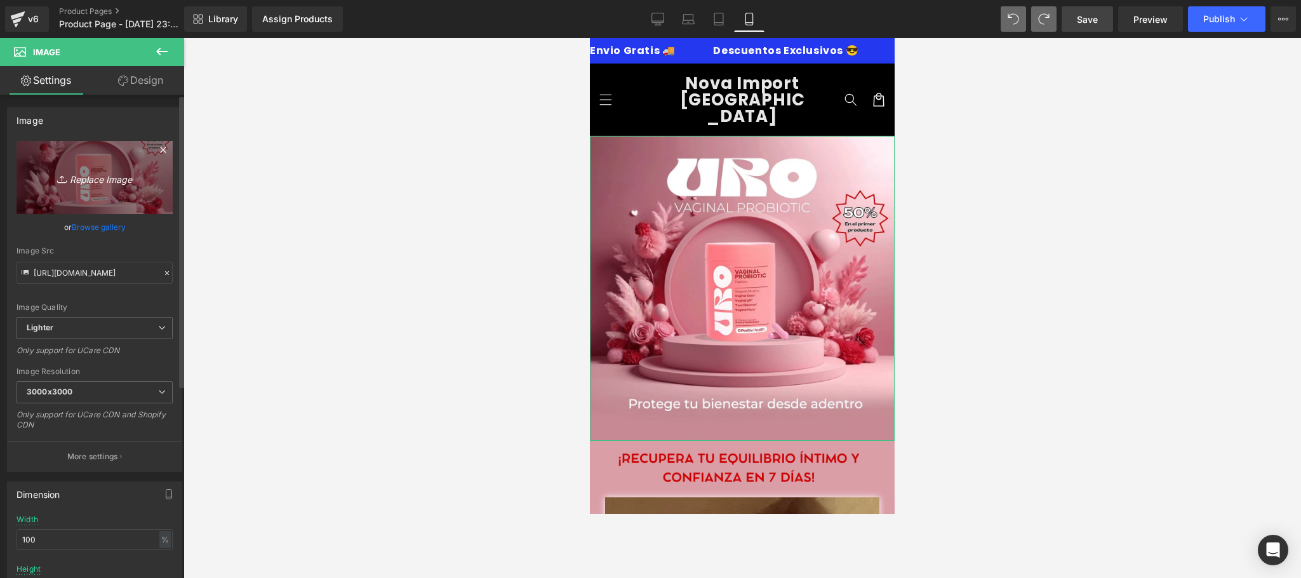
click at [92, 174] on icon "Replace Image" at bounding box center [95, 178] width 102 height 16
type input "C:\fakepath\CREATIVOS URO5 (1).jpg"
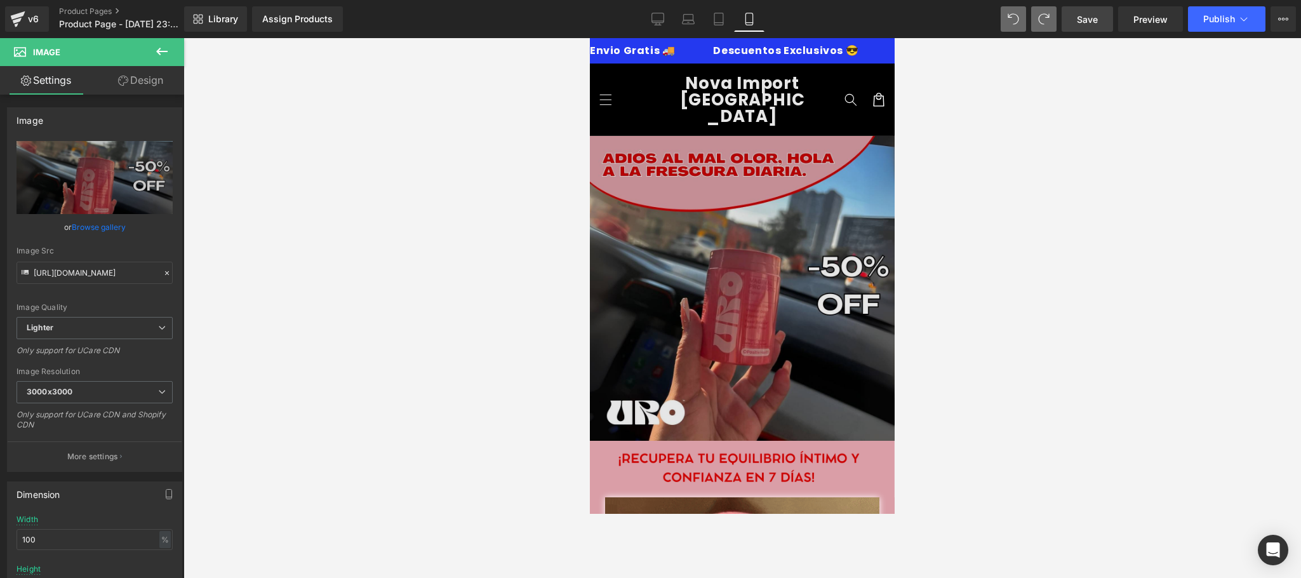
type input "[URL][DOMAIN_NAME]"
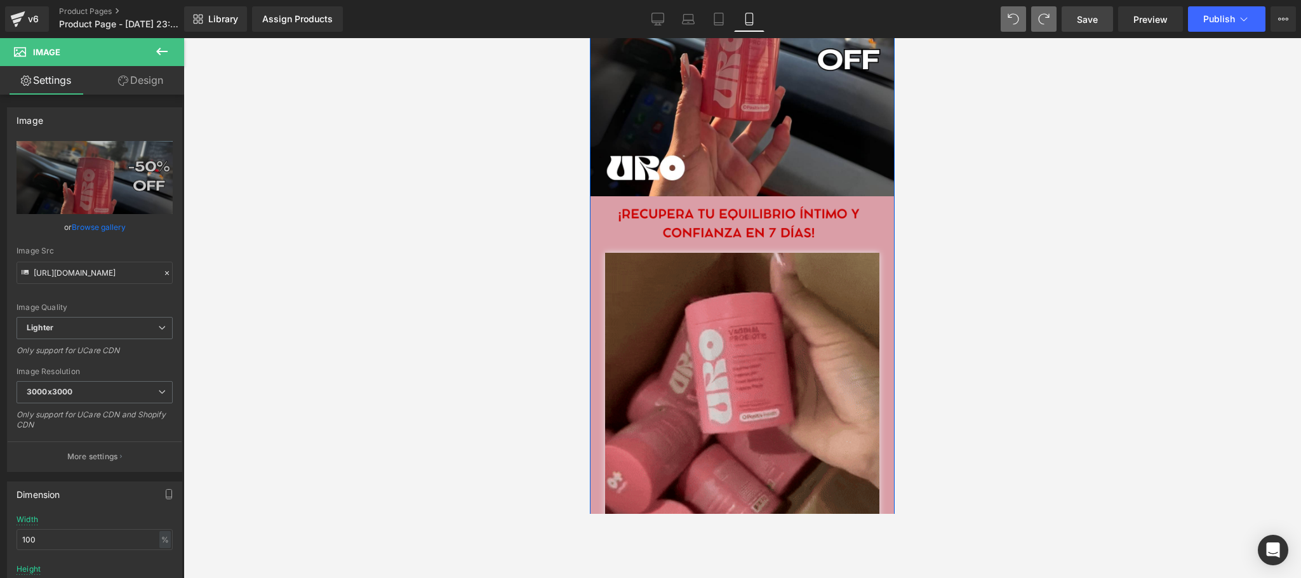
scroll to position [254, 0]
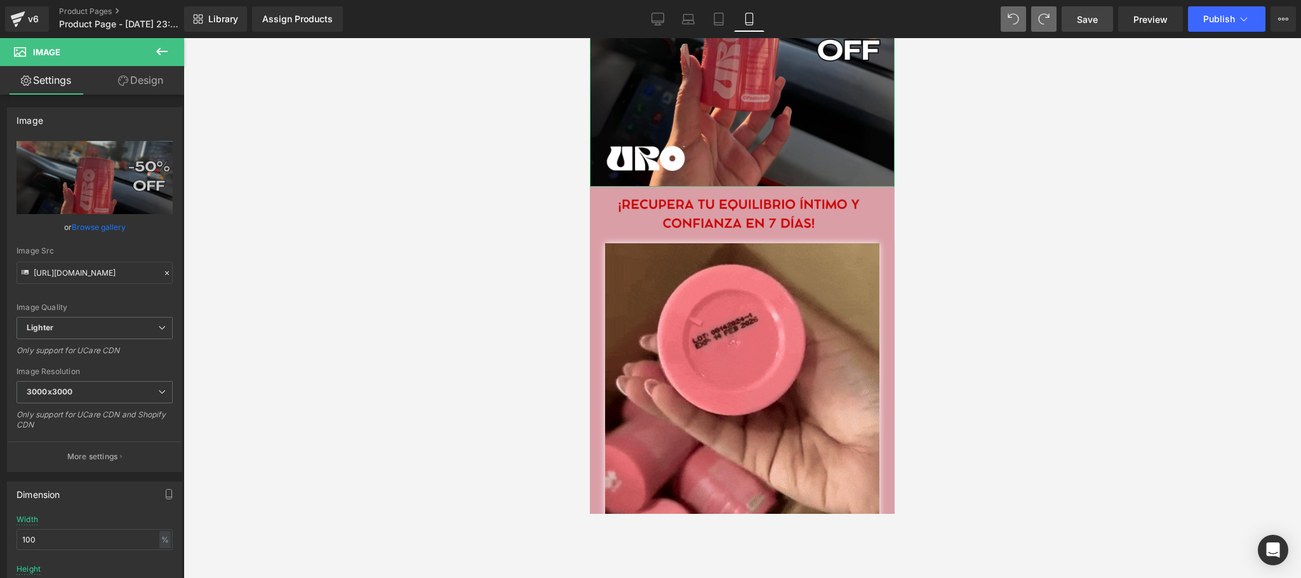
click at [142, 74] on link "Design" at bounding box center [141, 80] width 92 height 29
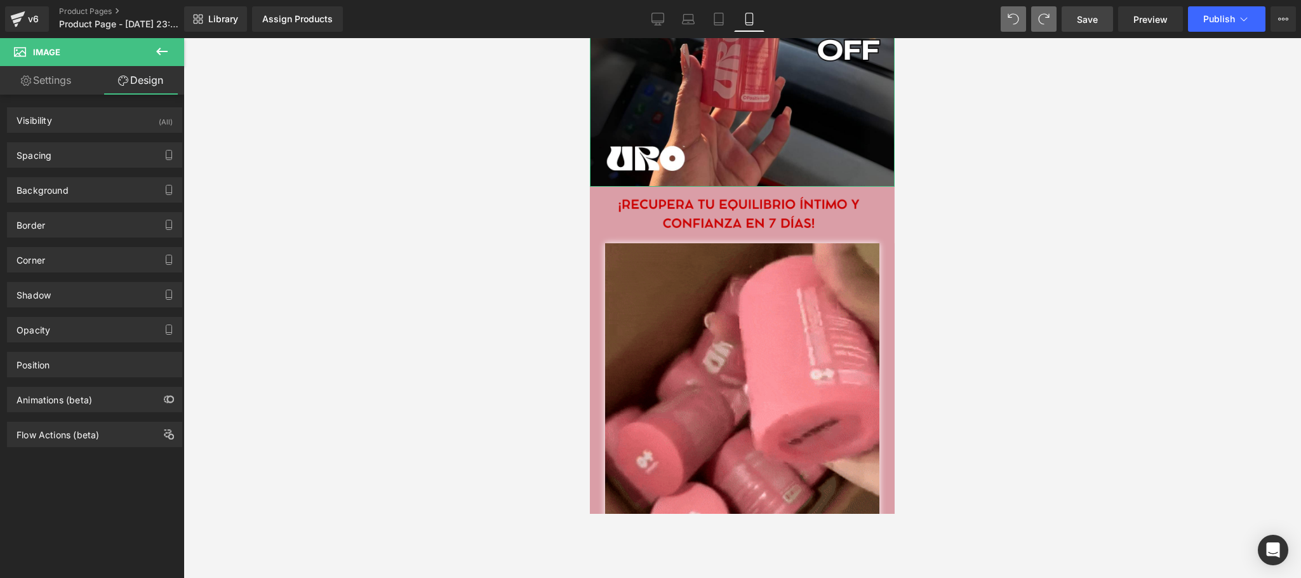
click at [161, 48] on icon at bounding box center [161, 51] width 15 height 15
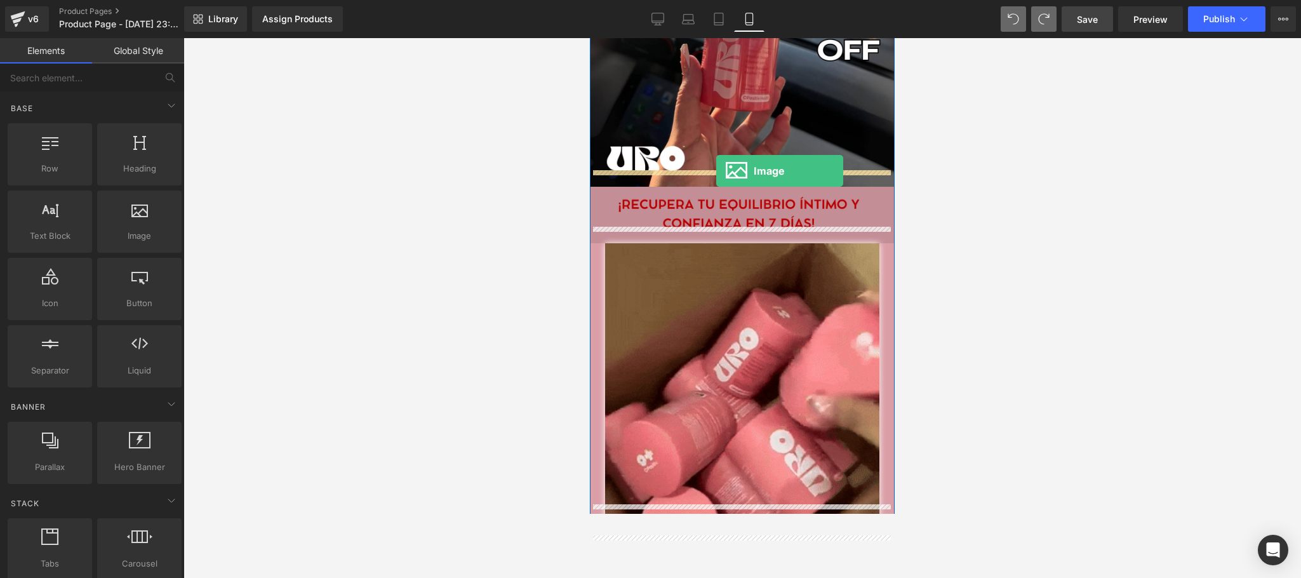
drag, startPoint x: 725, startPoint y: 272, endPoint x: 715, endPoint y: 170, distance: 102.8
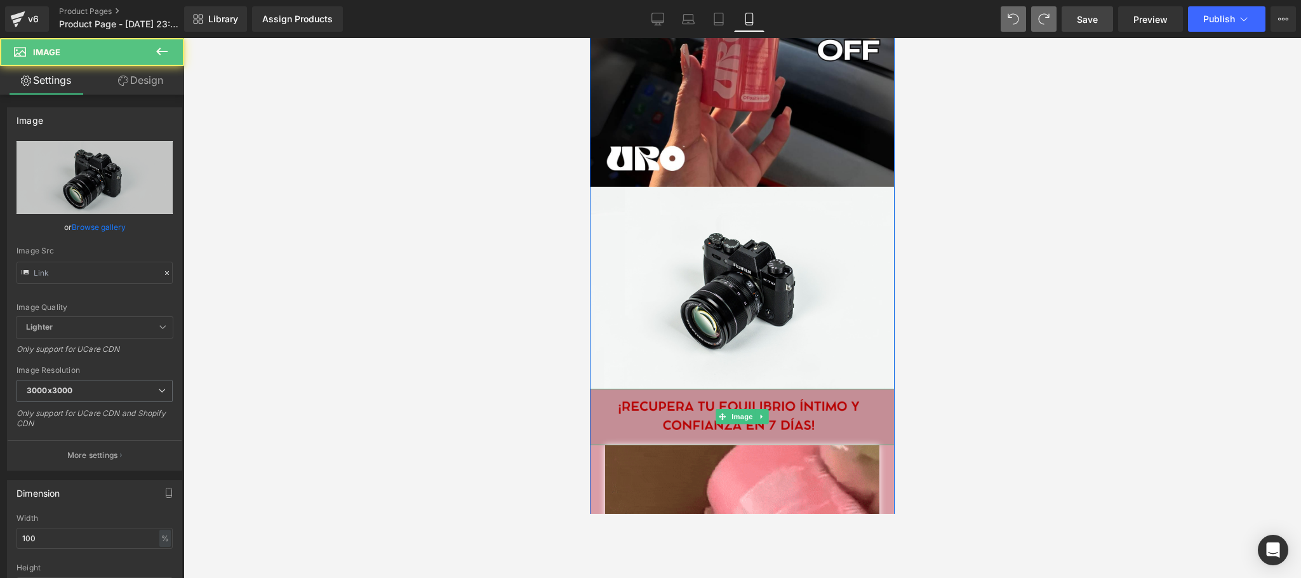
type input "//[DOMAIN_NAME][URL]"
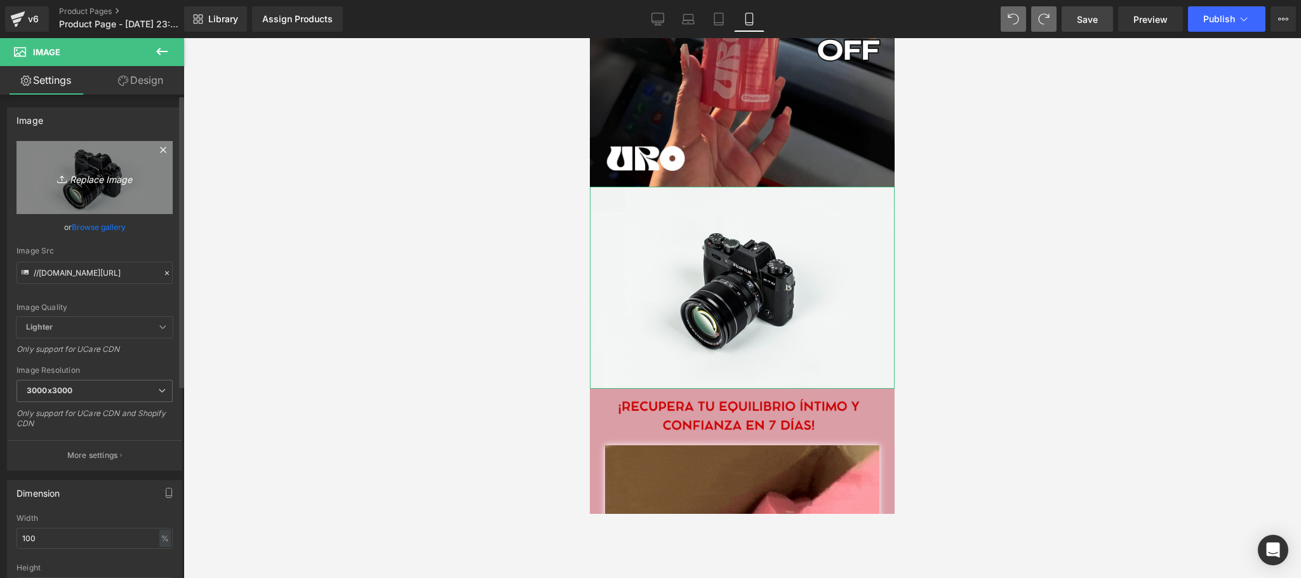
click at [93, 177] on icon "Replace Image" at bounding box center [95, 178] width 102 height 16
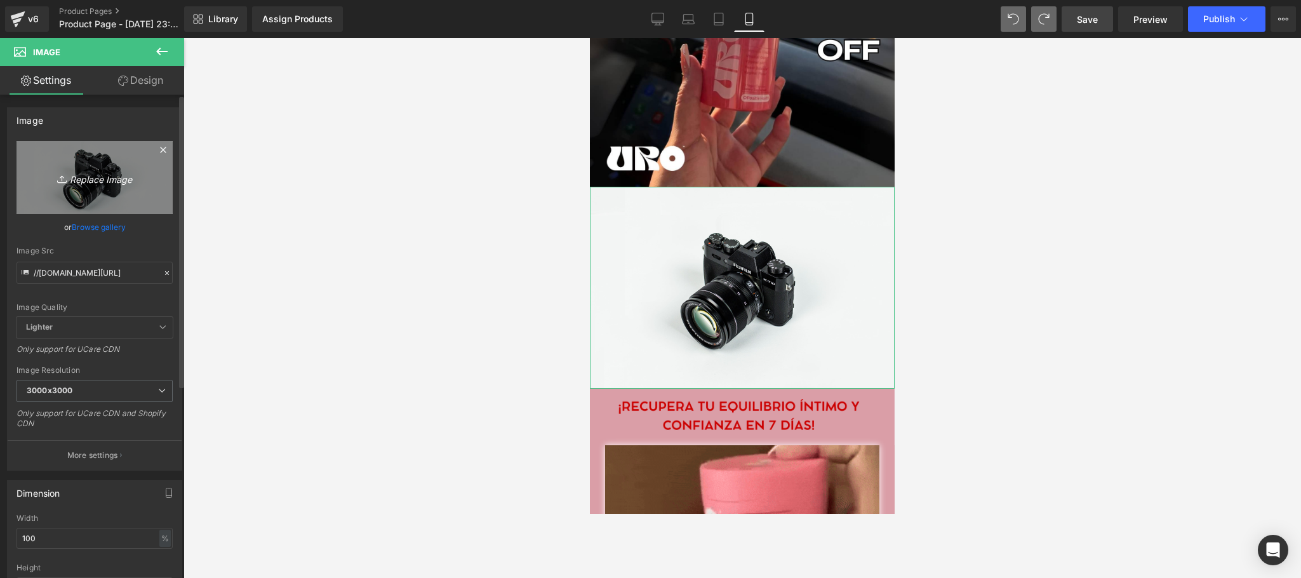
type input "C:\fakepath\EXTRAS URO GEM PAGES 6.jpg"
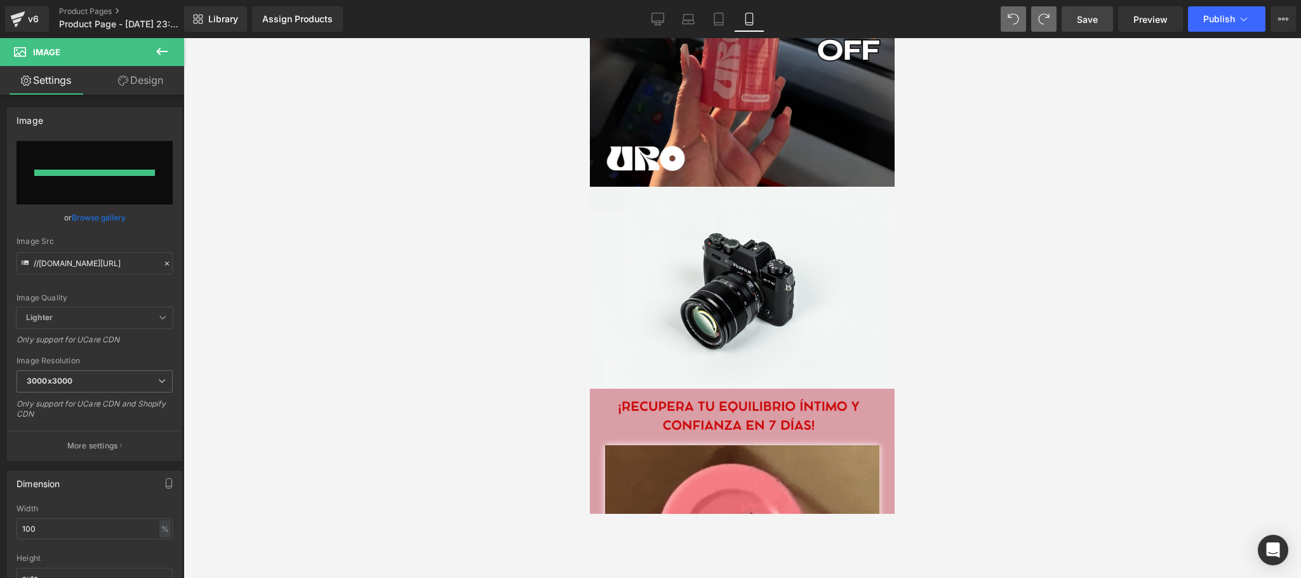
type input "[URL][DOMAIN_NAME]"
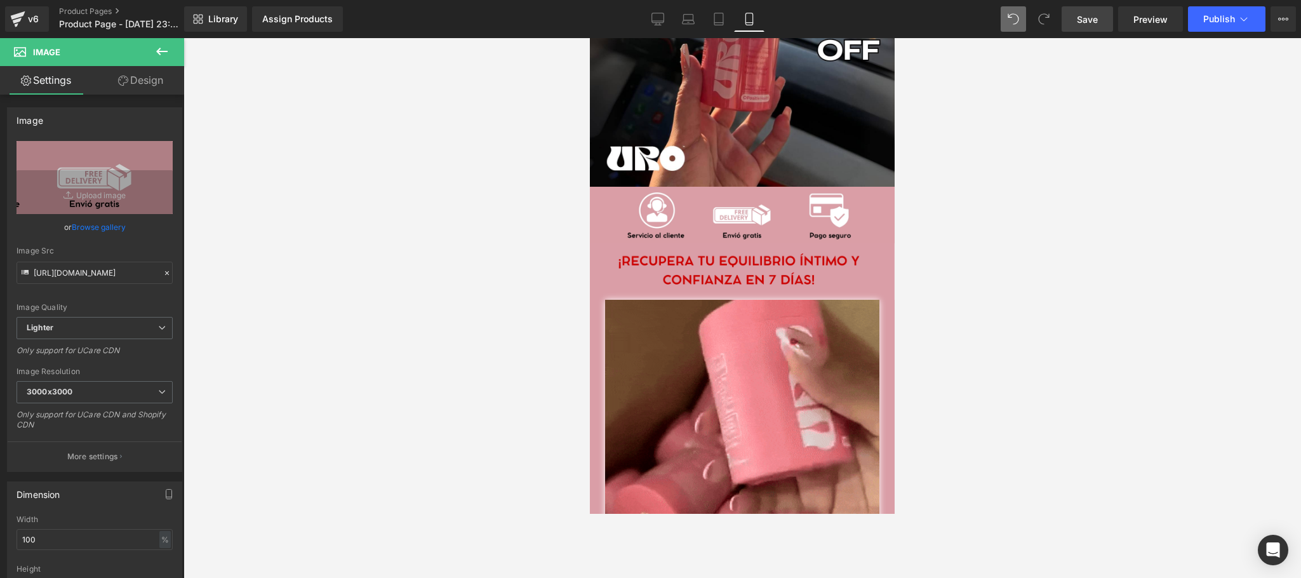
click at [1077, 18] on link "Save" at bounding box center [1087, 18] width 51 height 25
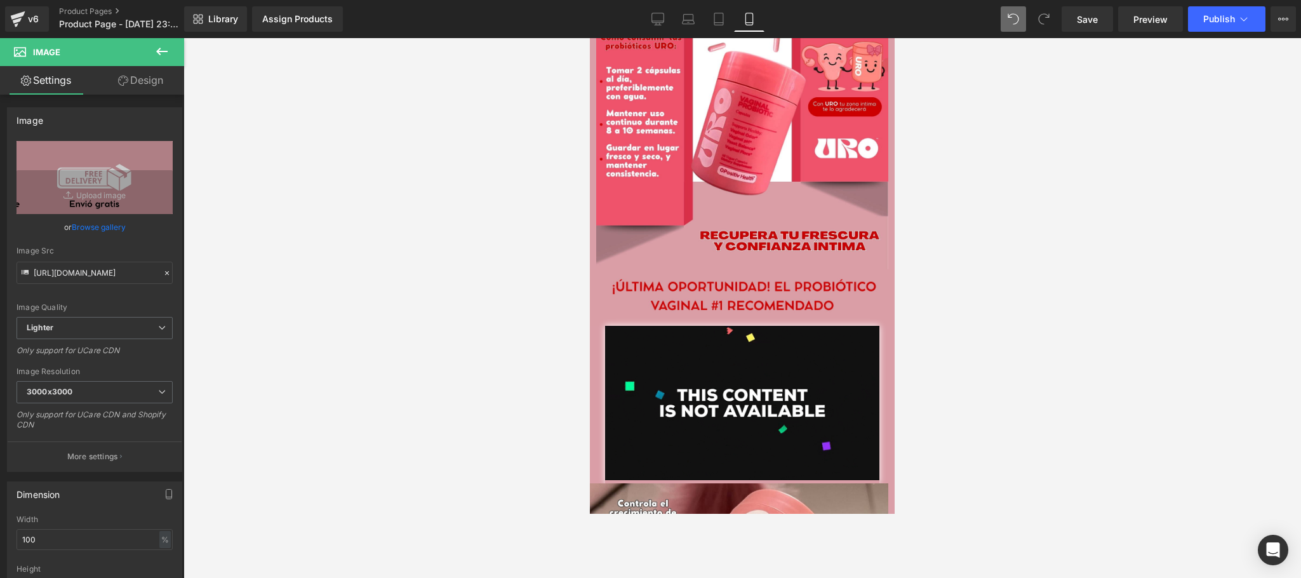
scroll to position [508, 0]
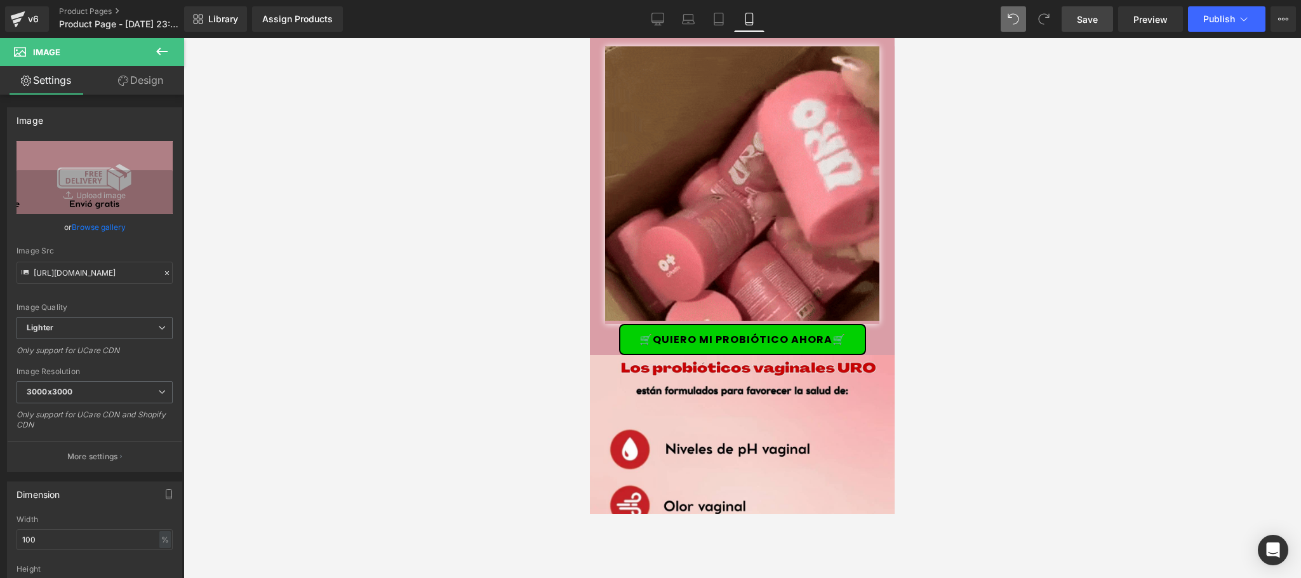
click at [1088, 24] on span "Save" at bounding box center [1087, 19] width 21 height 13
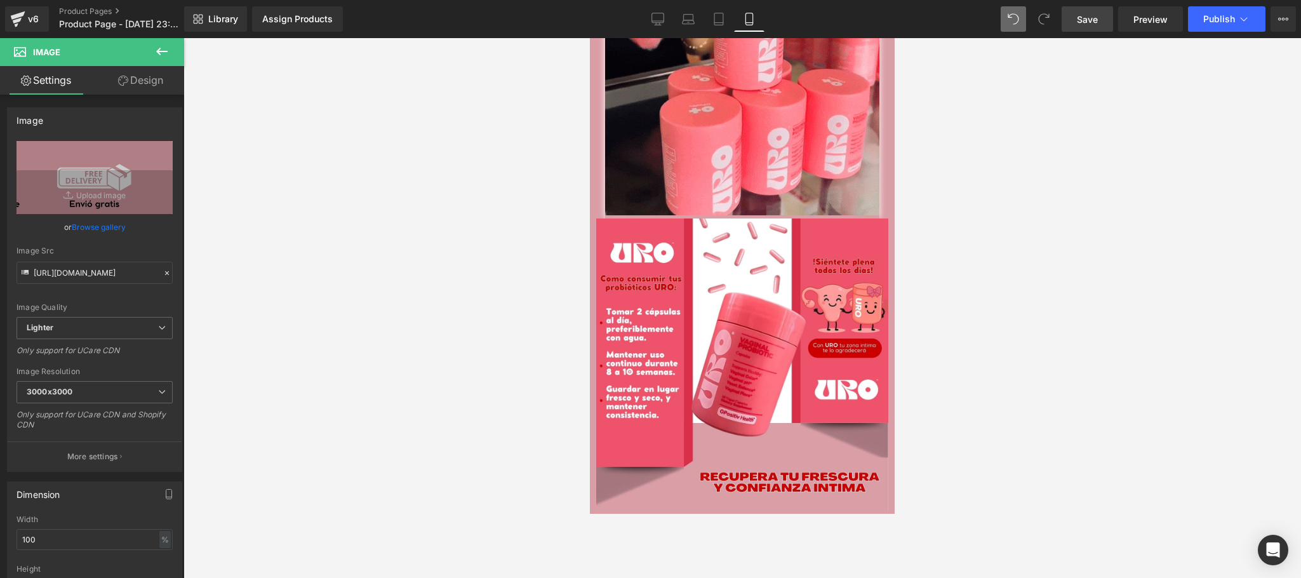
scroll to position [1270, 0]
